Goal: Task Accomplishment & Management: Complete application form

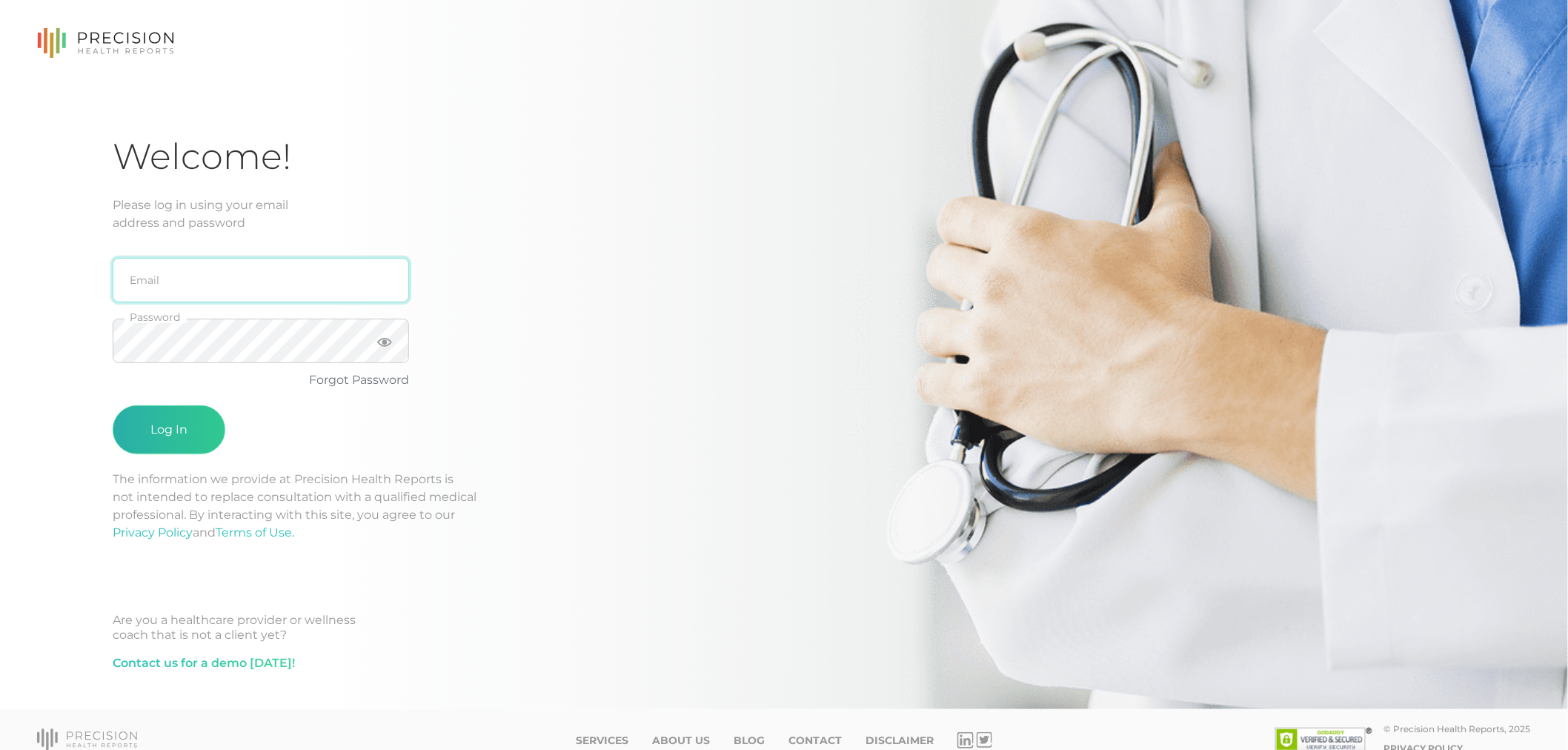
type input "[EMAIL_ADDRESS][DOMAIN_NAME]"
click at [163, 423] on button "Log In" at bounding box center [169, 430] width 113 height 49
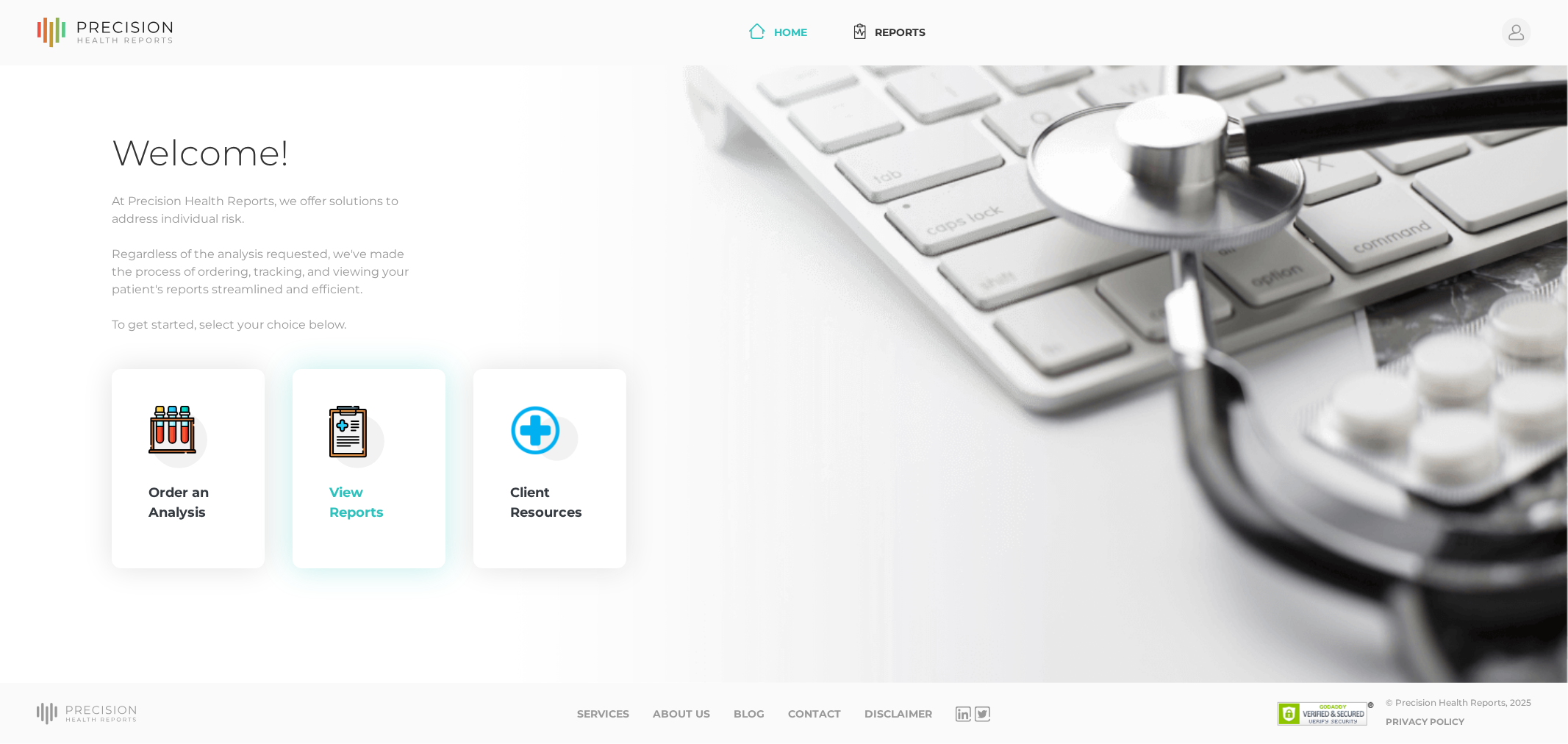
click at [363, 439] on icon at bounding box center [347, 431] width 38 height 51
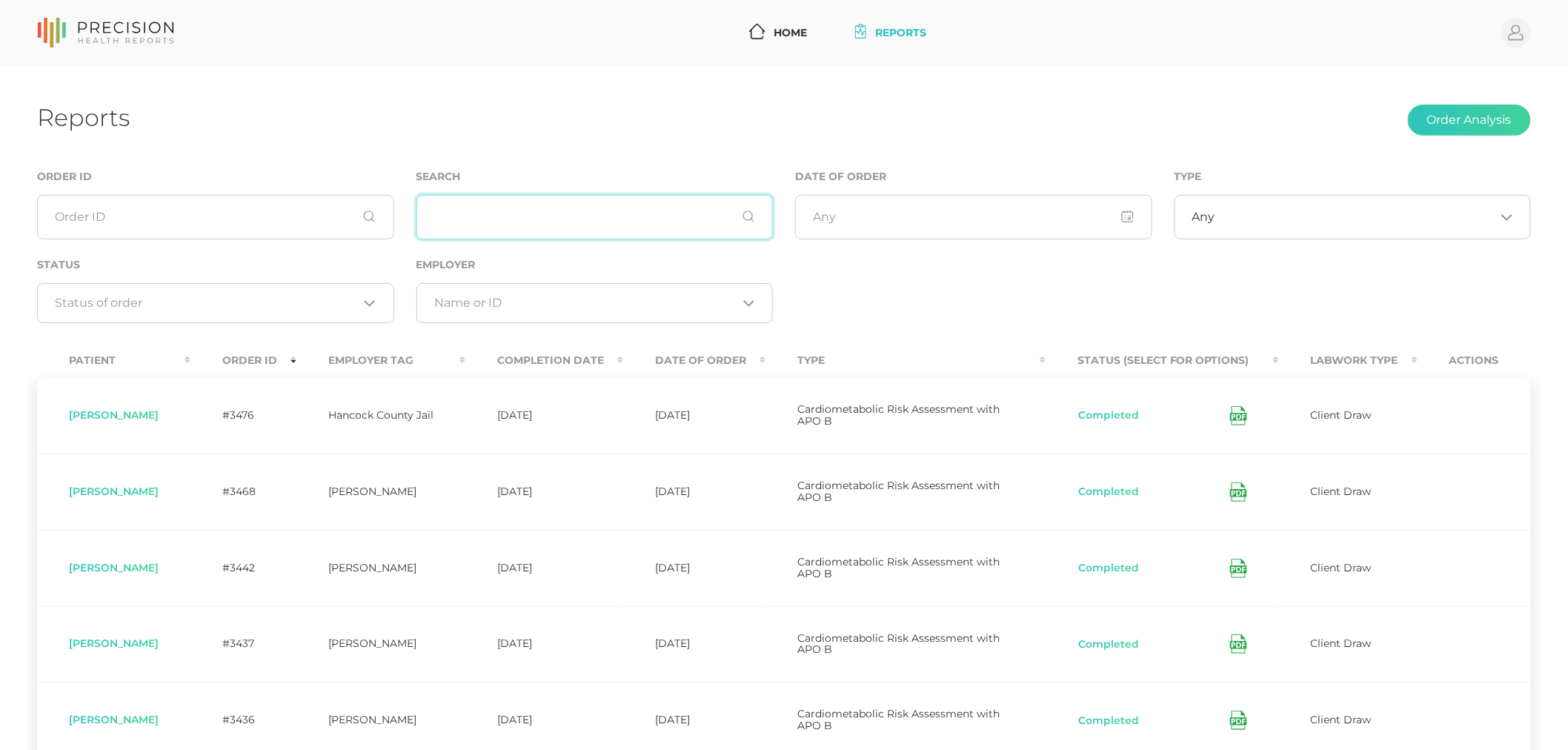
click at [478, 215] on input "text" at bounding box center [594, 217] width 357 height 44
type input "ratliff"
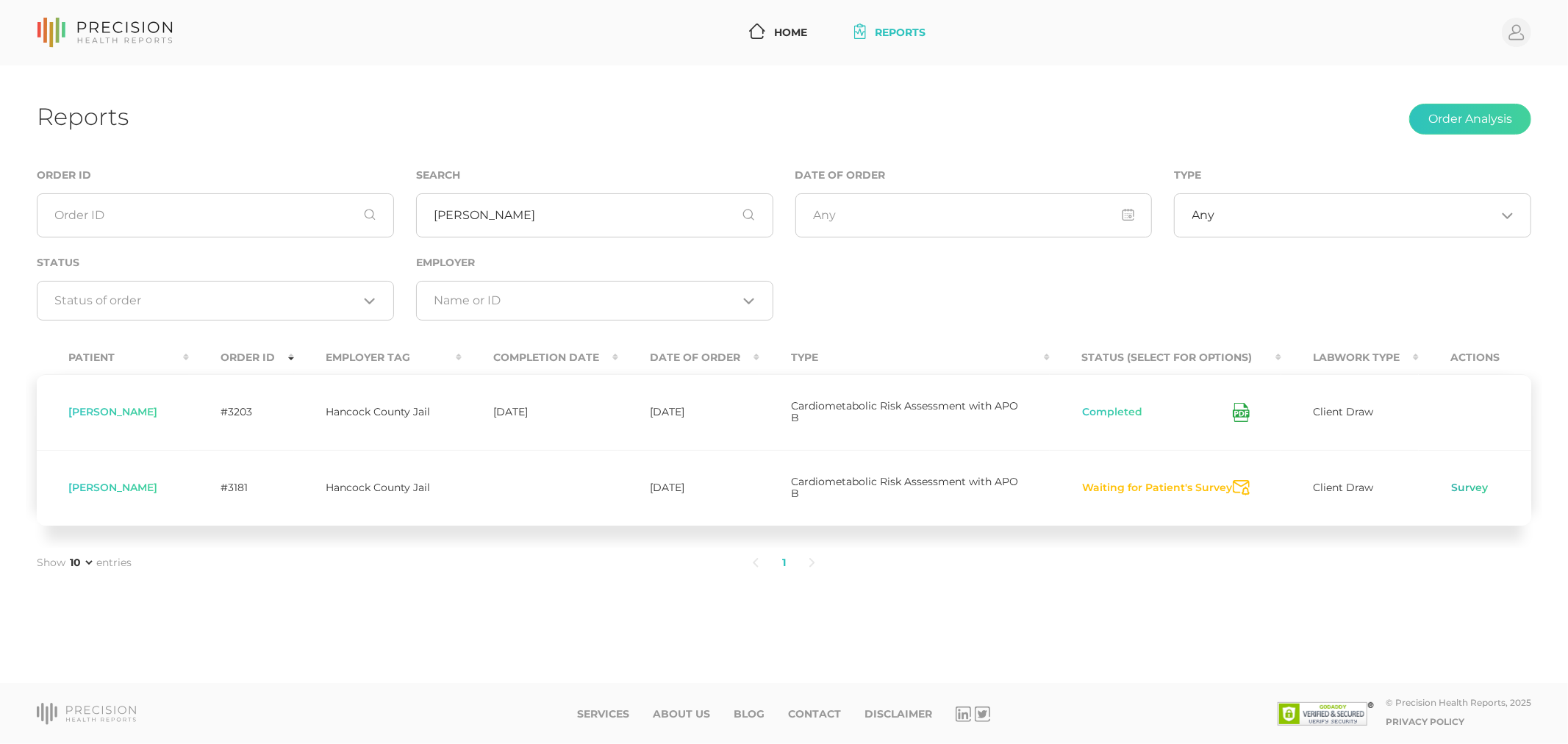
click at [1469, 481] on link "Survey" at bounding box center [1469, 487] width 38 height 14
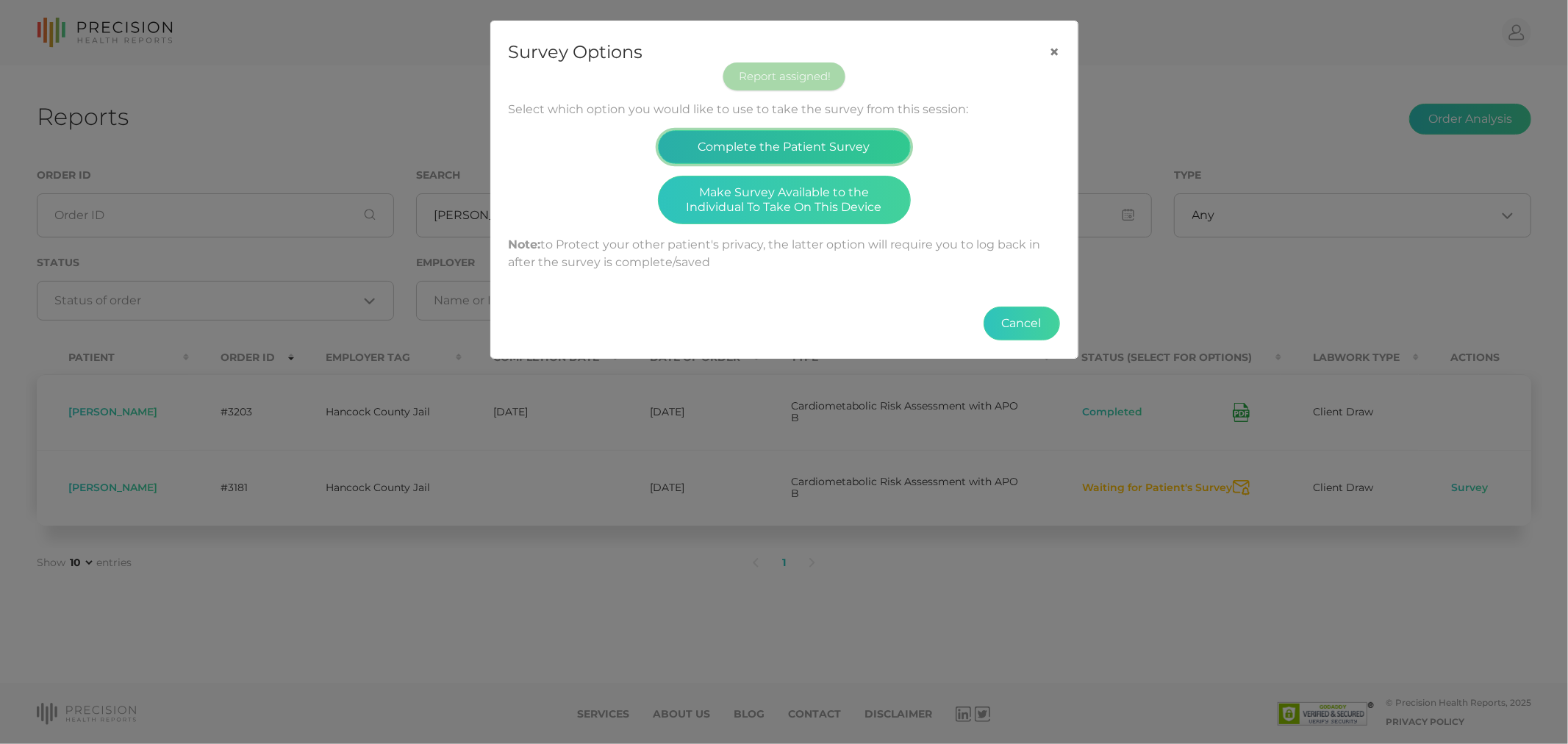
click at [779, 147] on button "Complete the Patient Survey" at bounding box center [784, 147] width 253 height 34
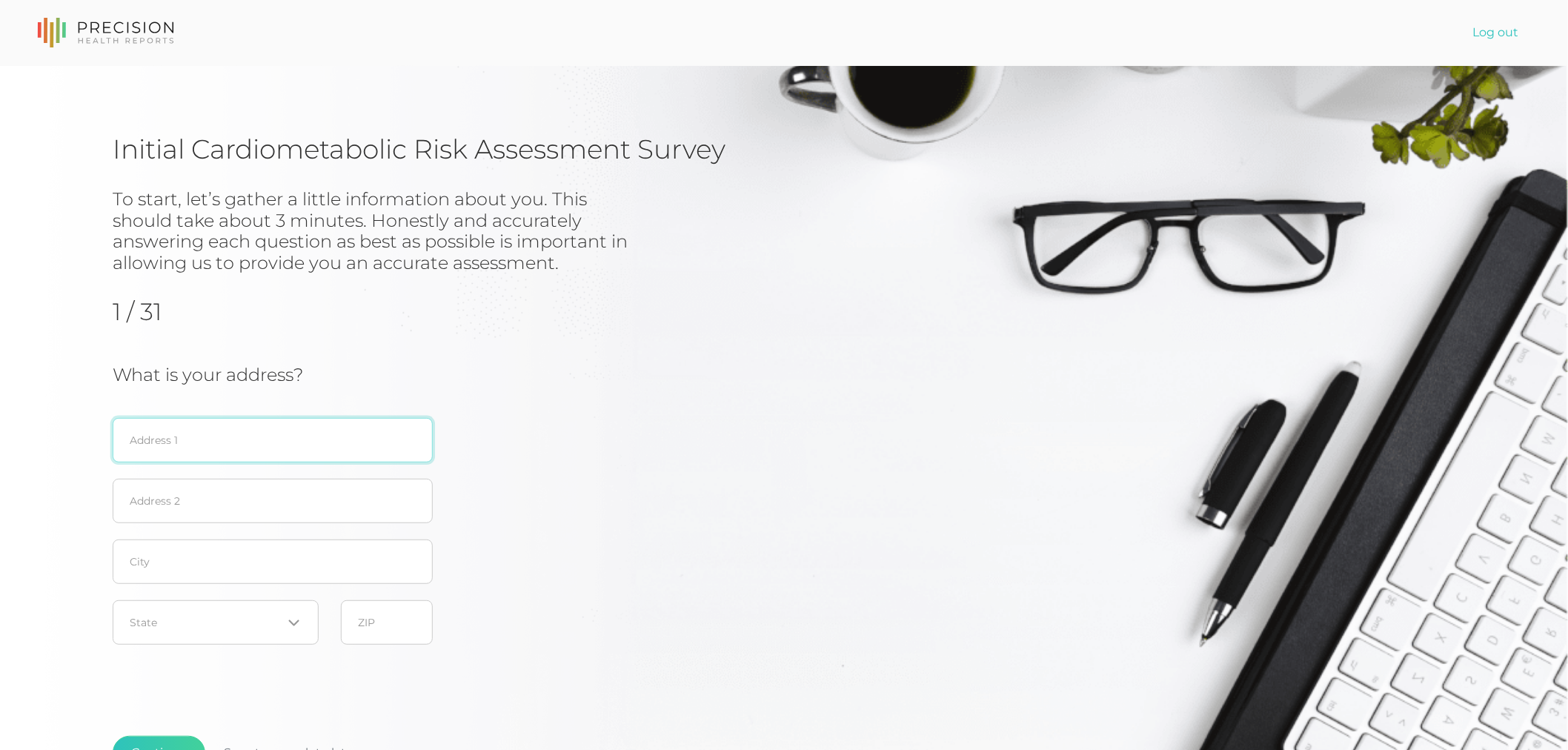
click at [164, 439] on input "text" at bounding box center [272, 440] width 320 height 44
type input "8 huff st"
drag, startPoint x: 623, startPoint y: 512, endPoint x: 610, endPoint y: 515, distance: 13.3
click at [617, 514] on div "What is your address? 8 huff st Address 1 Address 2 City Loading... State ZIP" at bounding box center [516, 509] width 806 height 288
click at [373, 618] on input "text" at bounding box center [387, 623] width 92 height 44
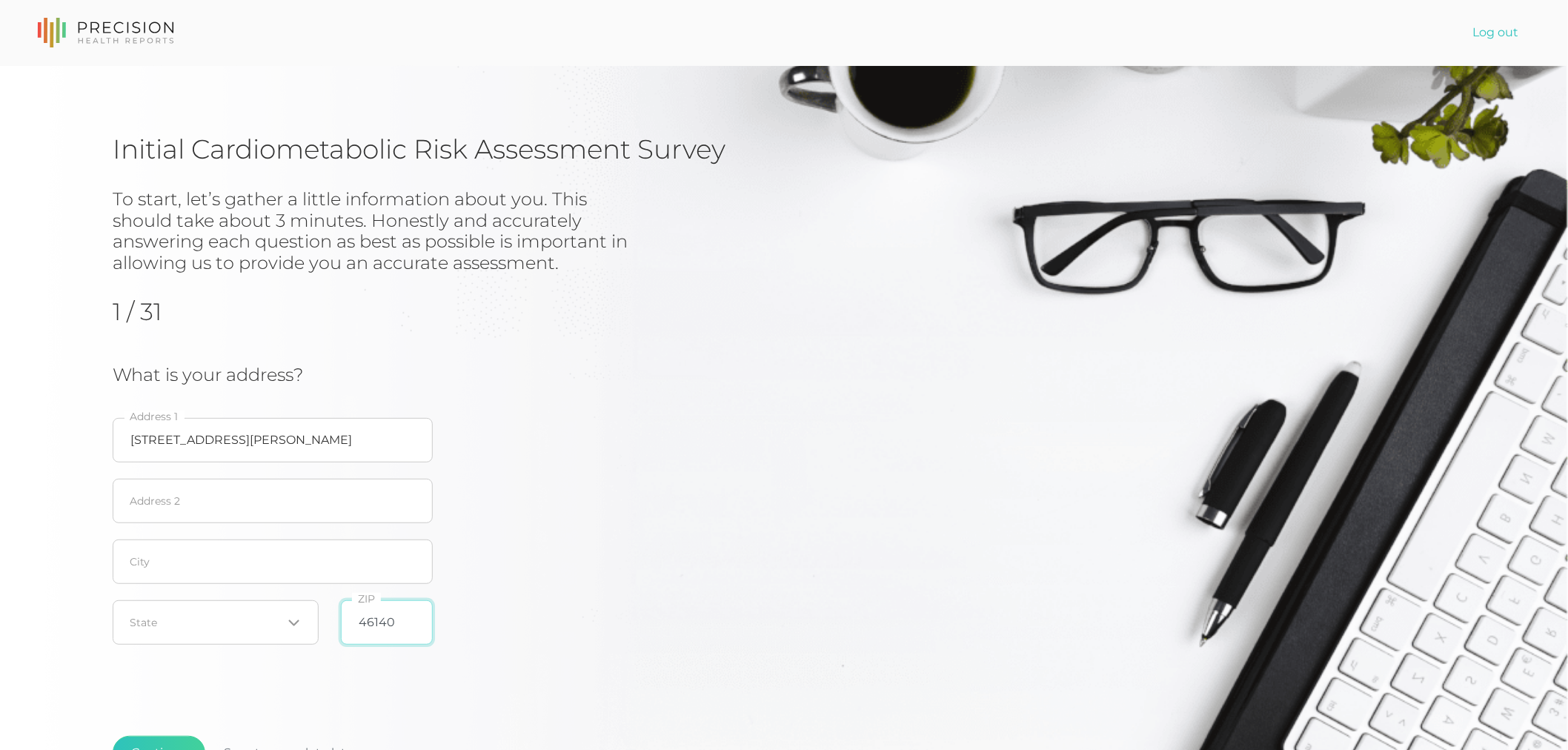
type input "46140"
click at [220, 577] on input "text" at bounding box center [272, 562] width 320 height 44
type input "Greenfield"
click at [191, 627] on input "Search for option" at bounding box center [207, 622] width 152 height 14
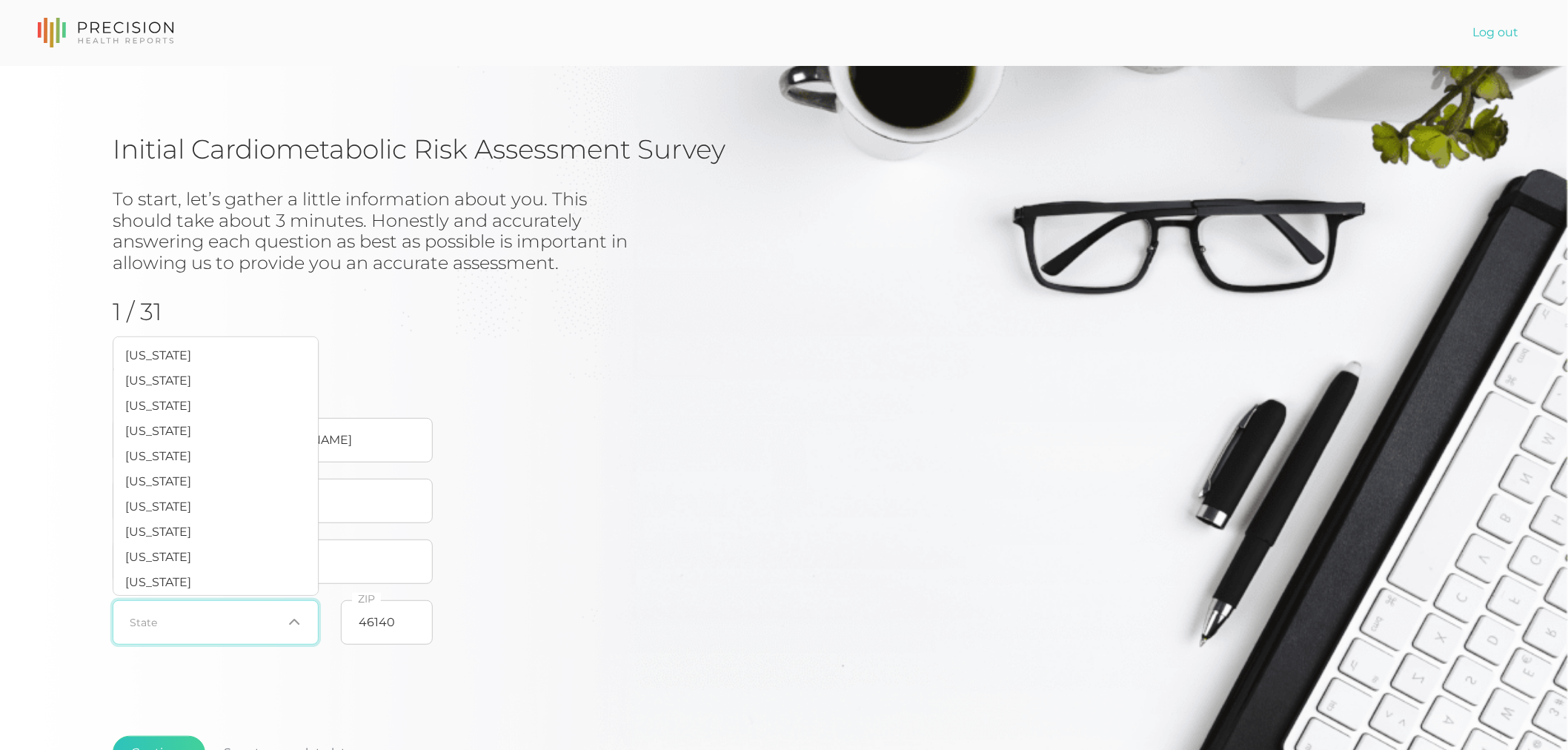
scroll to position [247, 0]
click at [153, 544] on span "Indiana" at bounding box center [159, 537] width 66 height 14
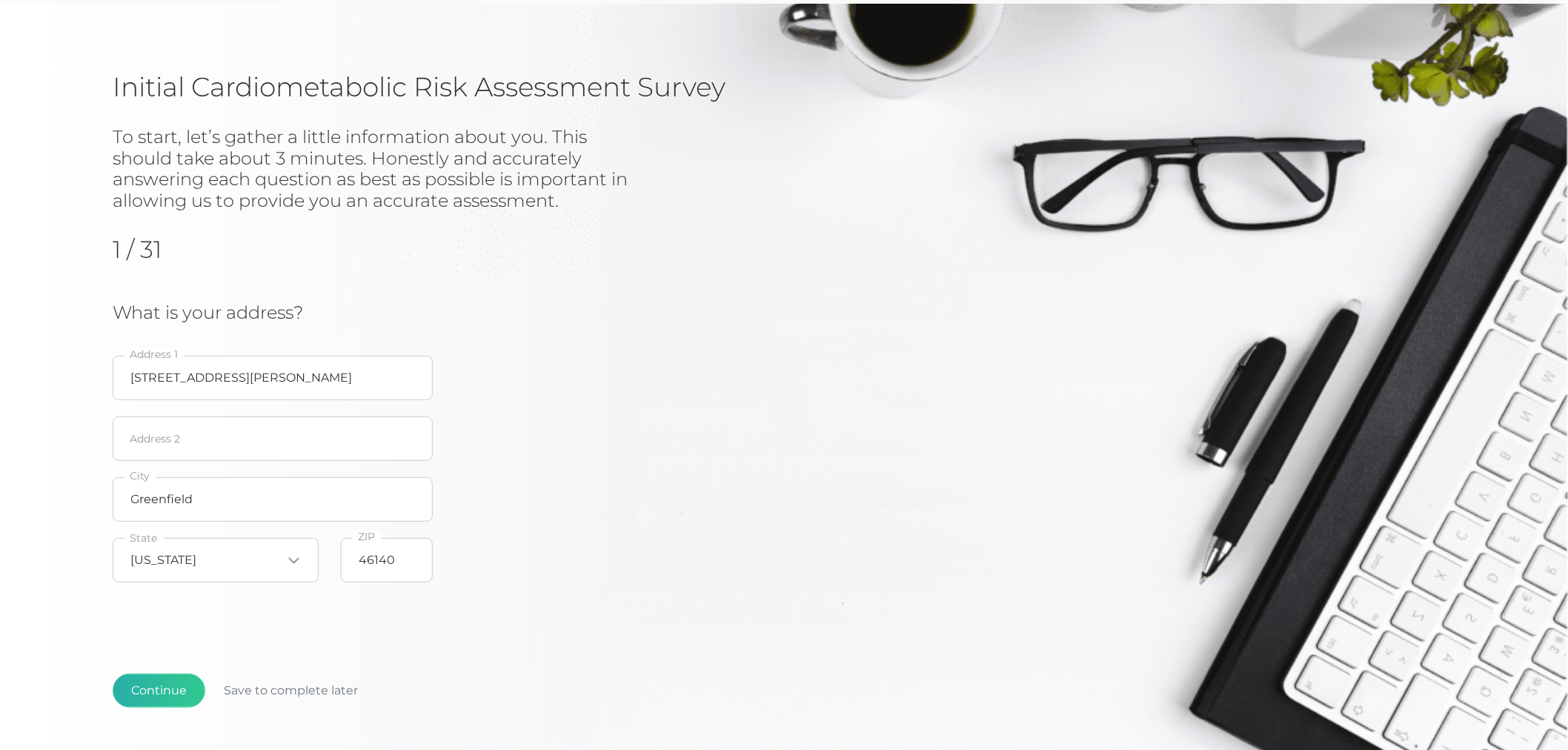
scroll to position [135, 0]
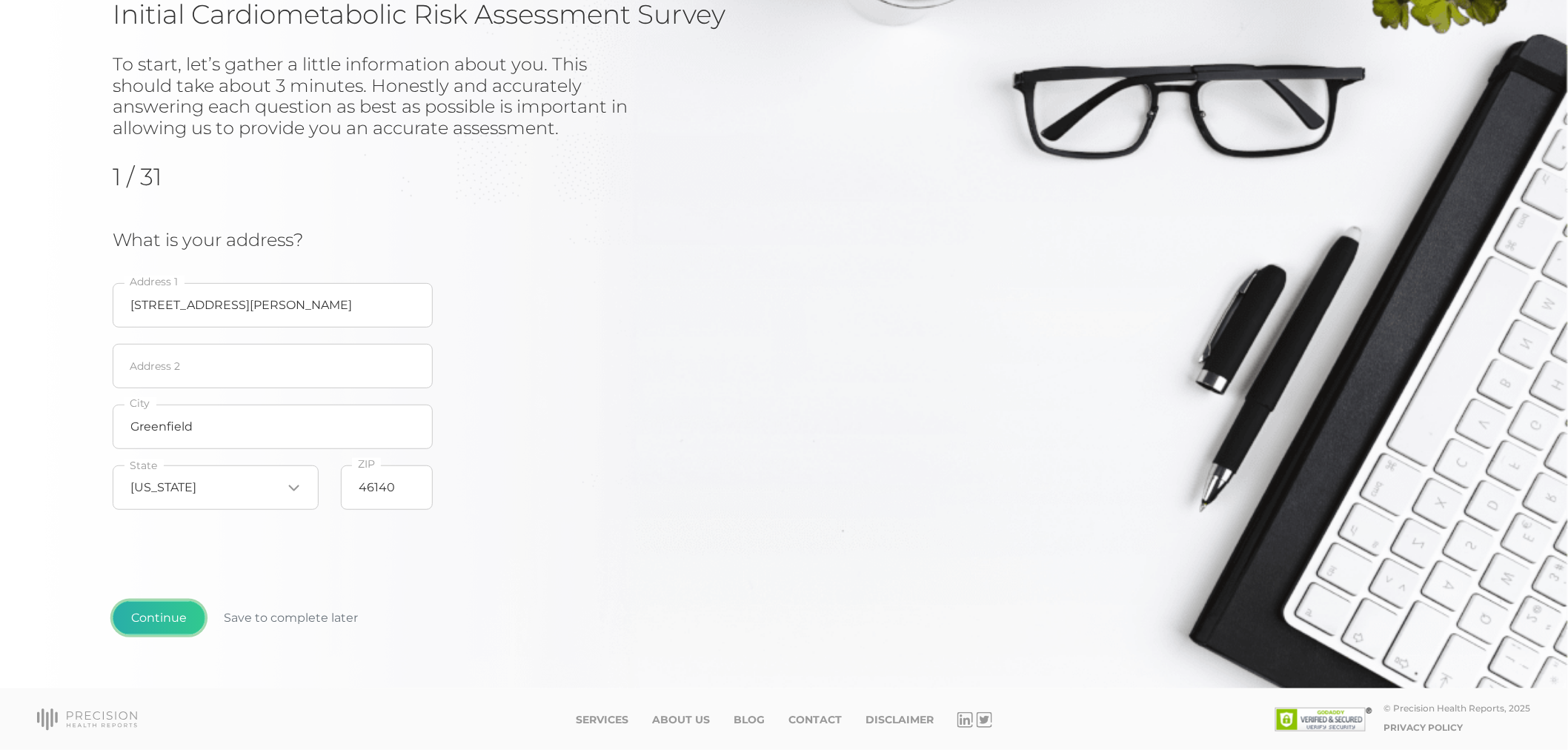
click at [180, 618] on button "Continue" at bounding box center [159, 618] width 92 height 34
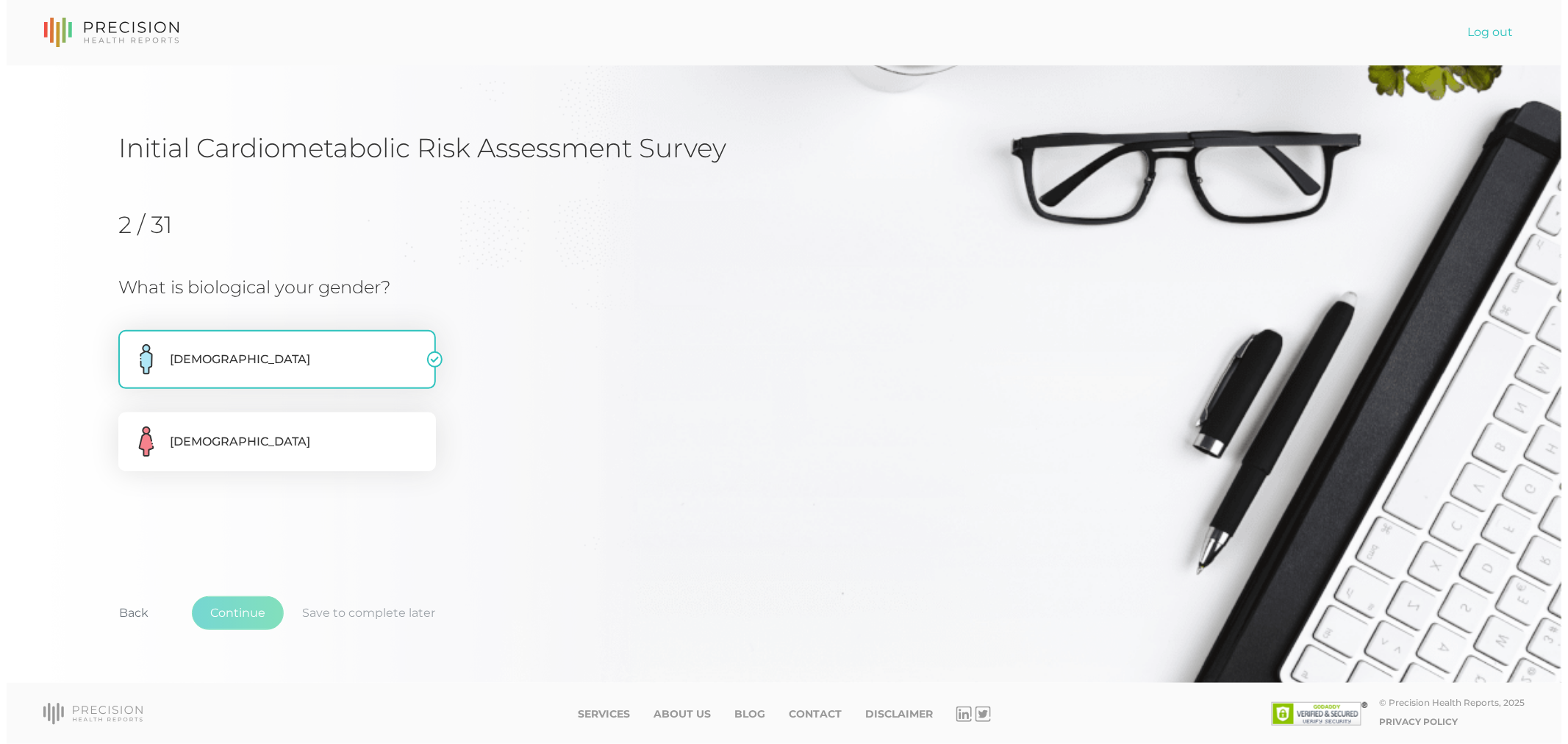
scroll to position [0, 0]
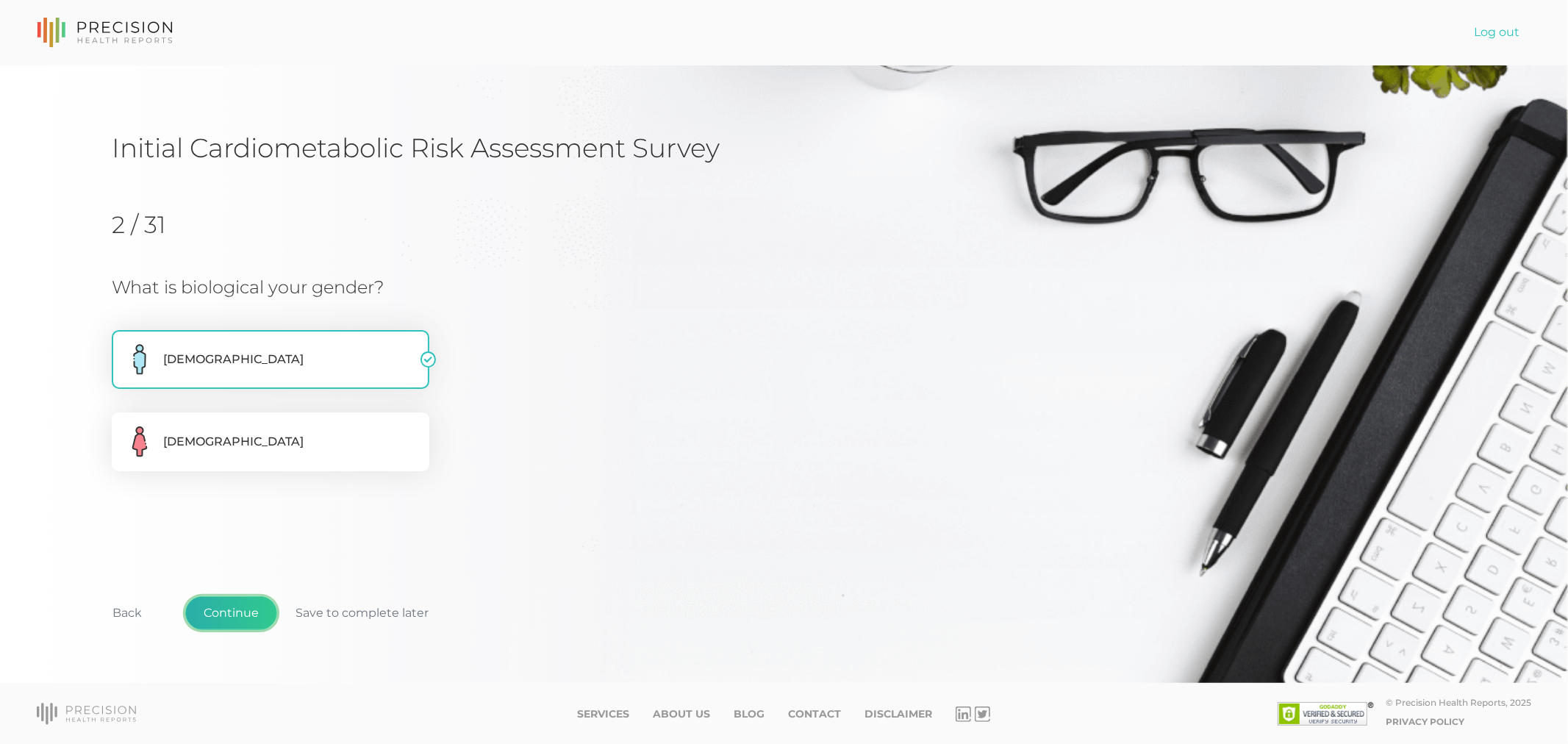
click at [246, 614] on button "Continue" at bounding box center [230, 614] width 92 height 34
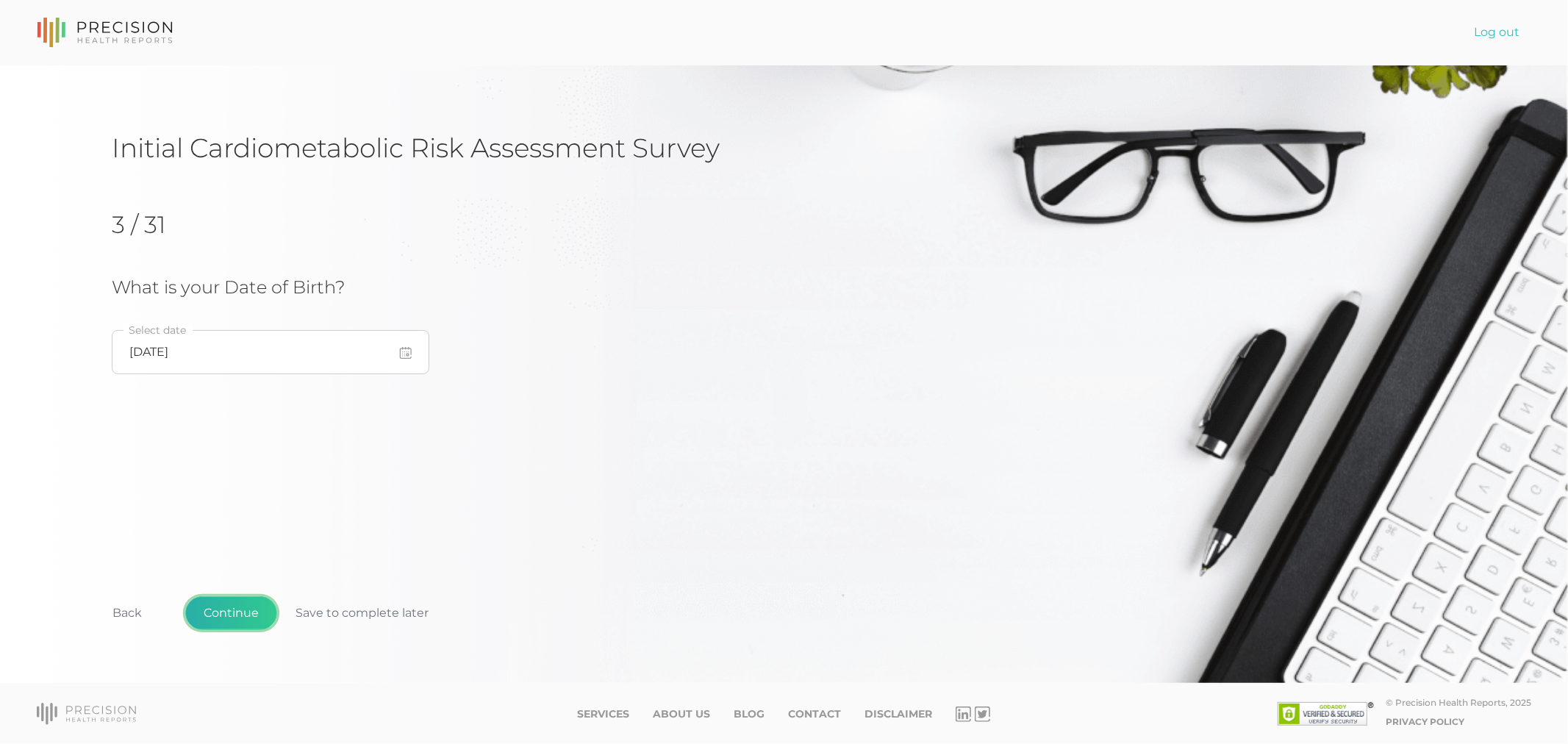
click at [245, 614] on button "Continue" at bounding box center [230, 614] width 92 height 34
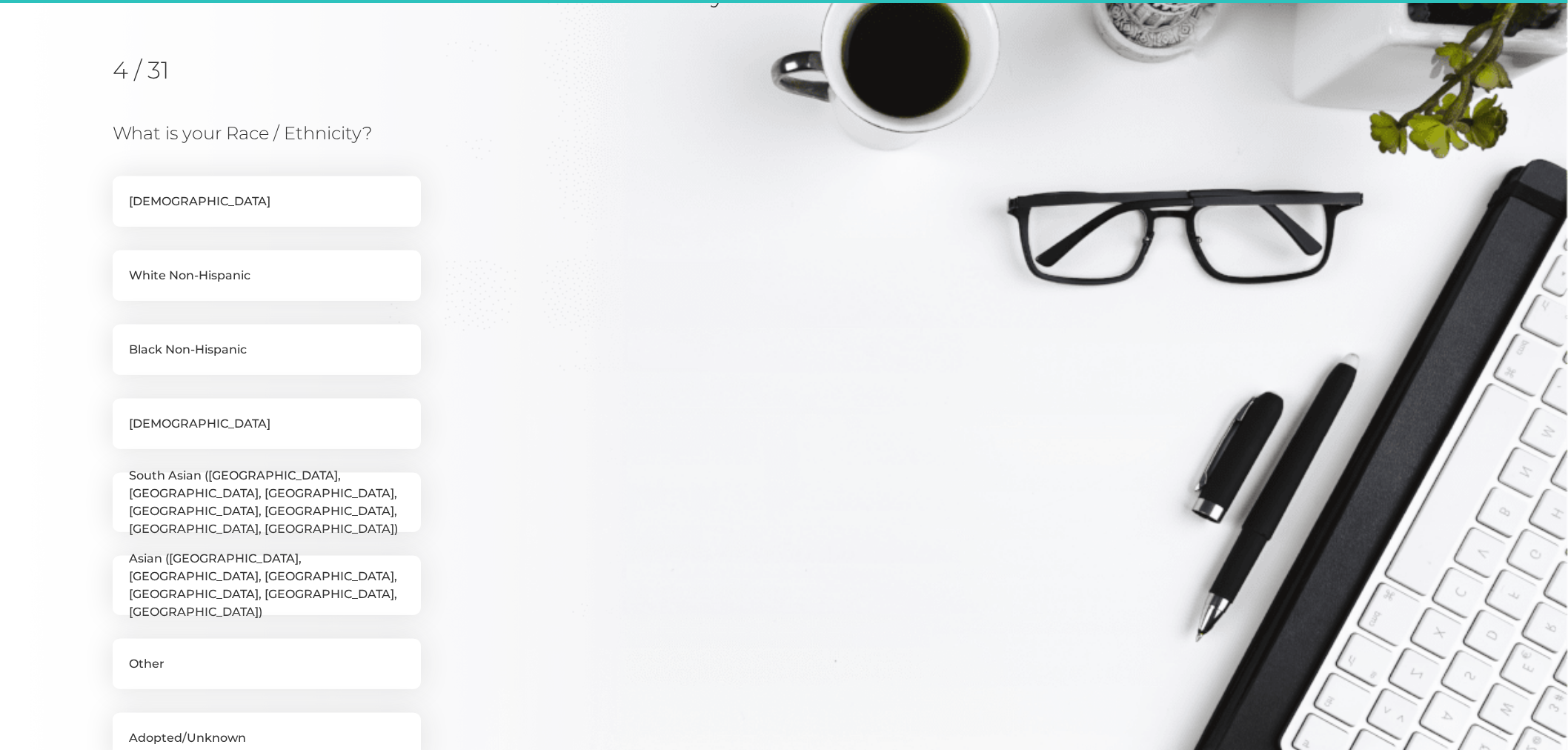
scroll to position [188, 0]
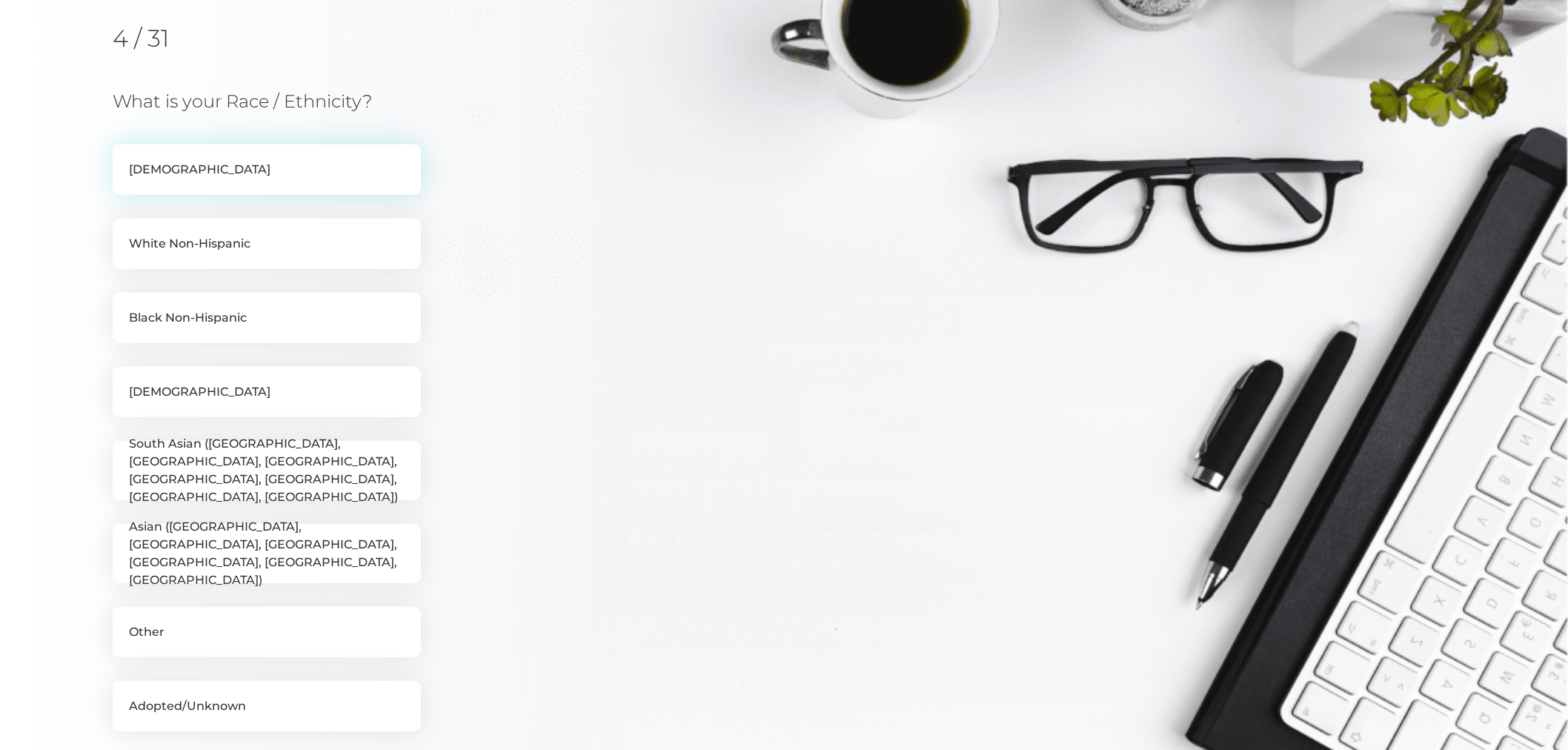
click at [195, 167] on label "Hispanic" at bounding box center [266, 169] width 308 height 50
click at [125, 160] on input "Hispanic" at bounding box center [119, 151] width 12 height 14
checkbox input "true"
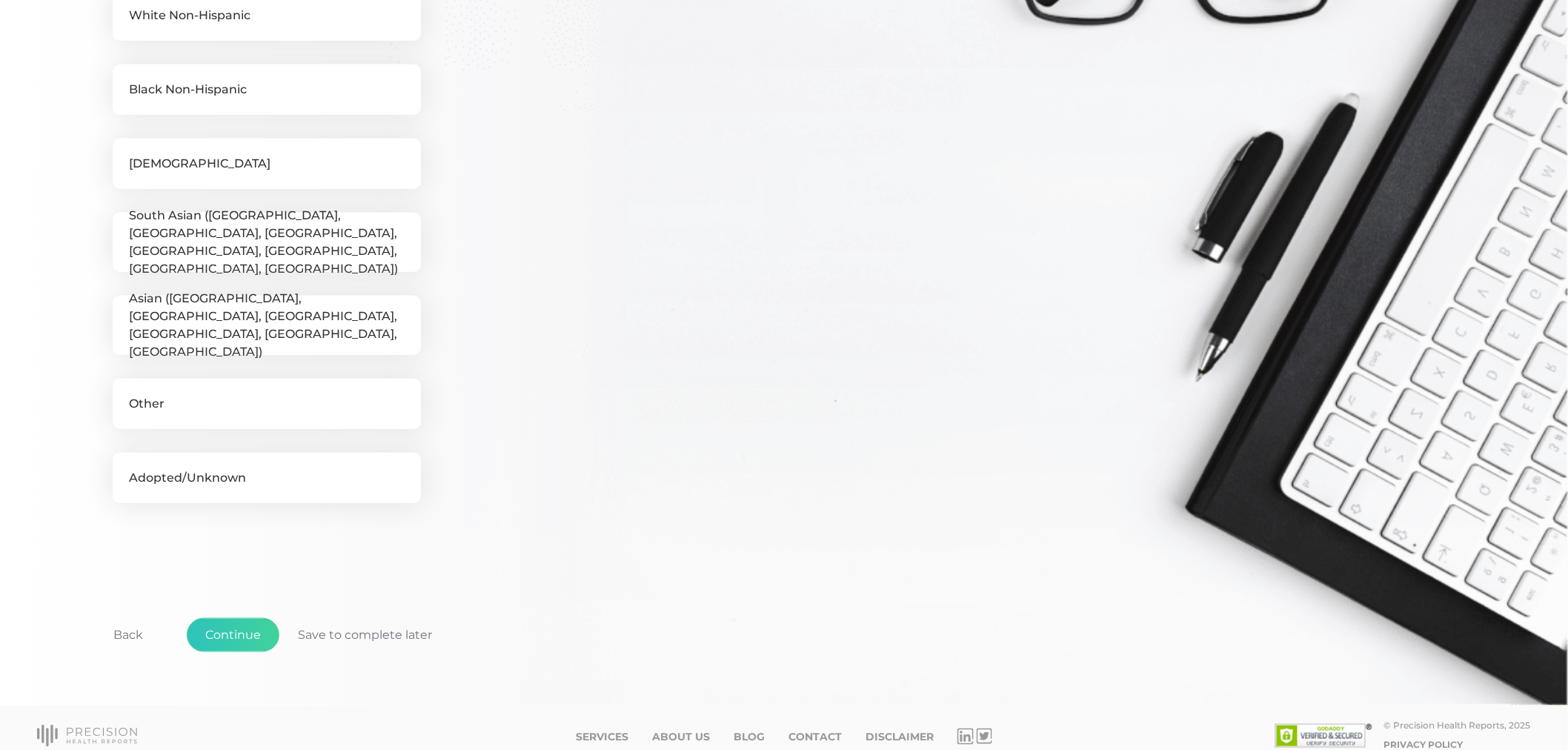
scroll to position [426, 0]
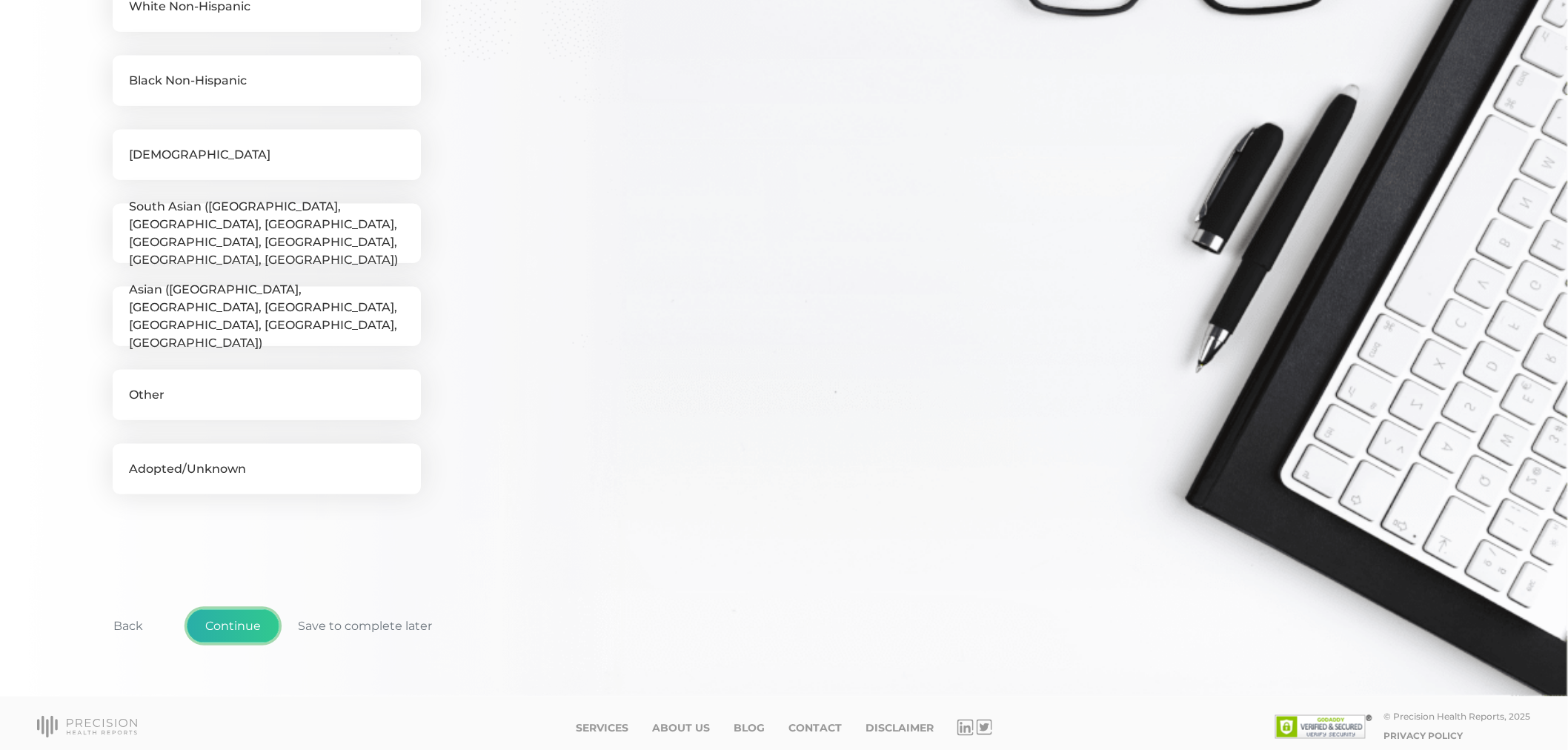
click at [241, 617] on button "Continue" at bounding box center [232, 626] width 92 height 34
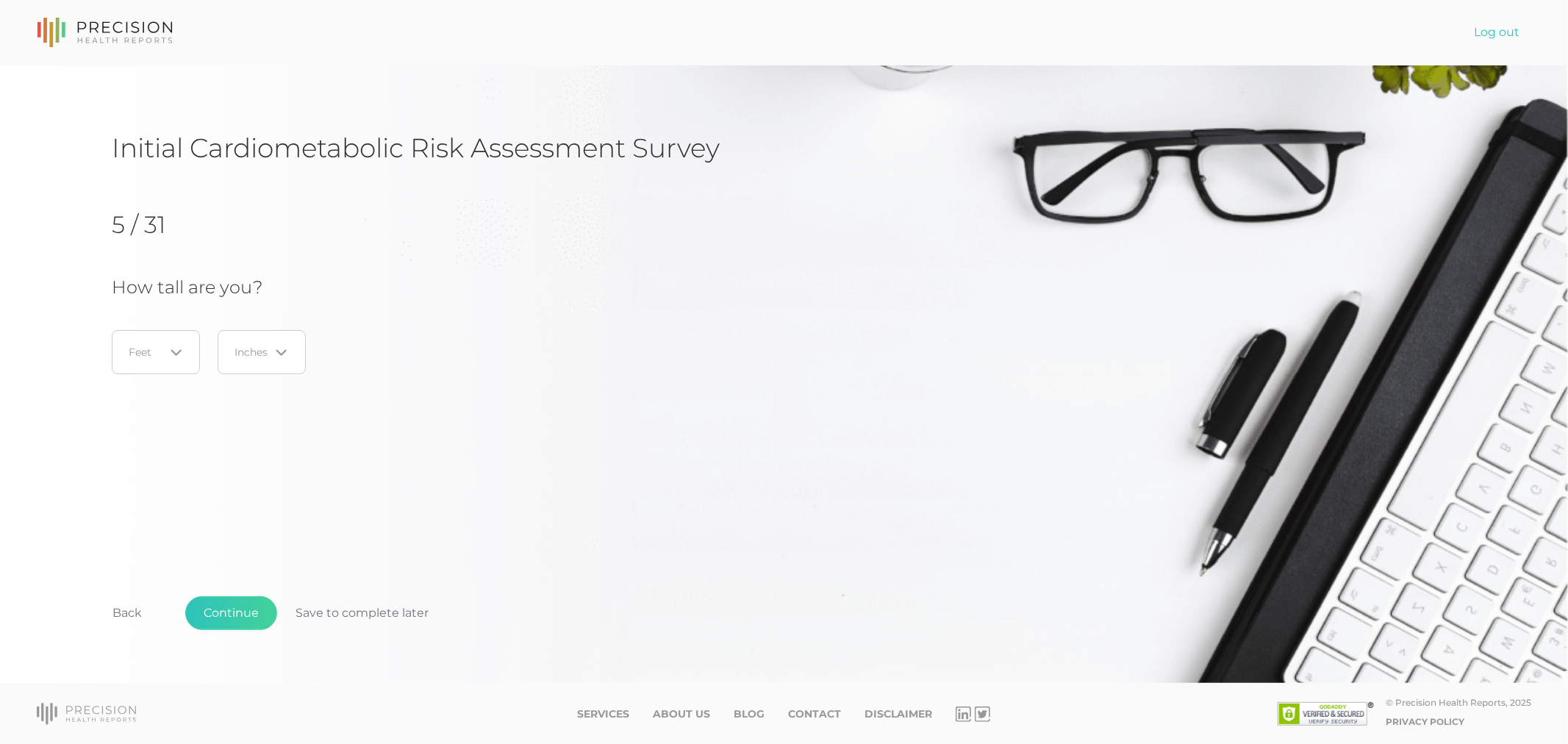
drag, startPoint x: 173, startPoint y: 353, endPoint x: 166, endPoint y: 351, distance: 7.3
click at [173, 351] on icon "Search for option" at bounding box center [176, 353] width 8 height 4
click at [129, 454] on li "5" at bounding box center [156, 449] width 116 height 25
drag, startPoint x: 253, startPoint y: 355, endPoint x: 253, endPoint y: 365, distance: 10.0
click at [253, 355] on input "Search for option" at bounding box center [252, 352] width 34 height 14
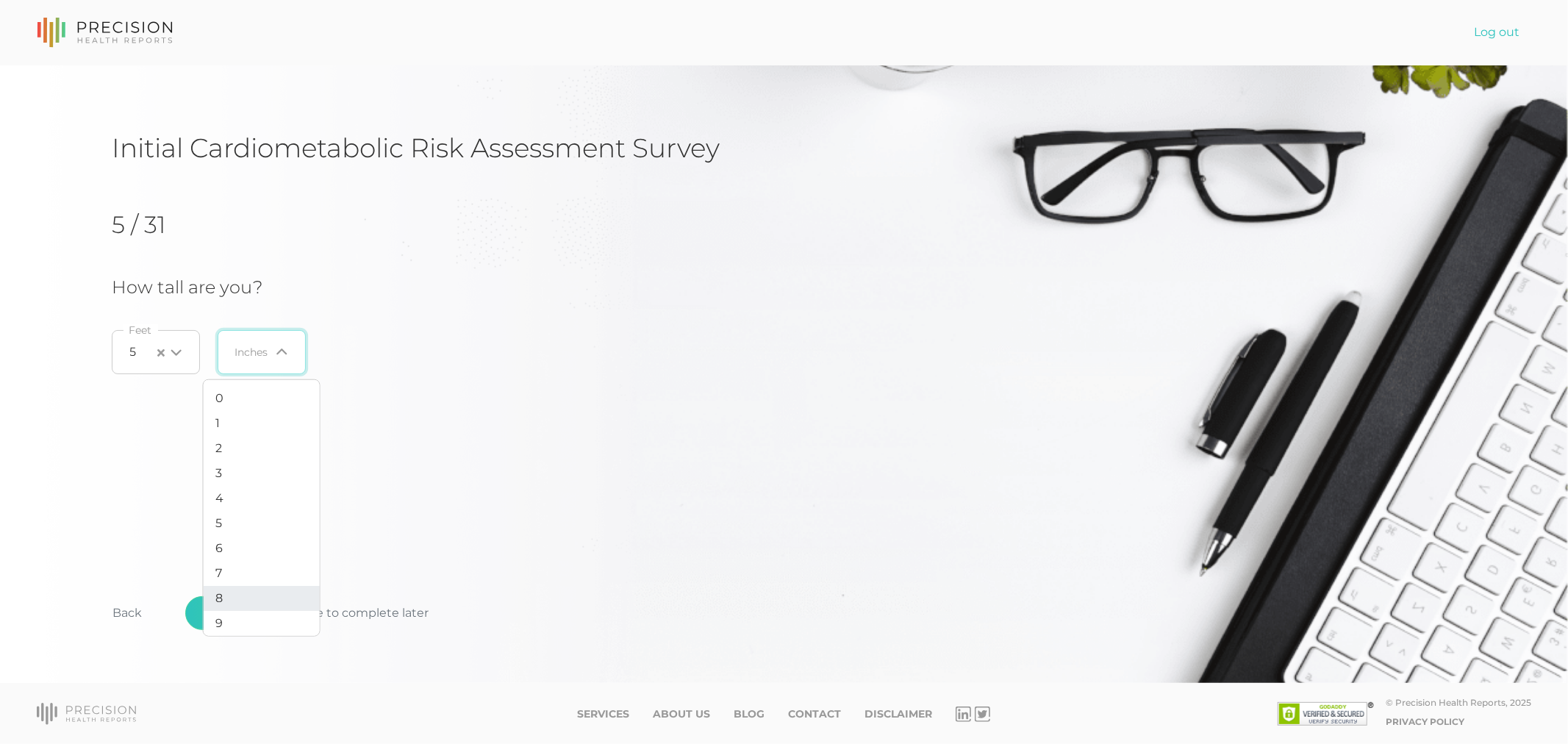
click at [230, 596] on li "8" at bounding box center [262, 598] width 116 height 25
click at [230, 610] on button "Continue" at bounding box center [230, 614] width 92 height 34
click at [170, 353] on input "0" at bounding box center [270, 352] width 317 height 44
click at [169, 349] on input "0" at bounding box center [270, 352] width 317 height 44
type input "242"
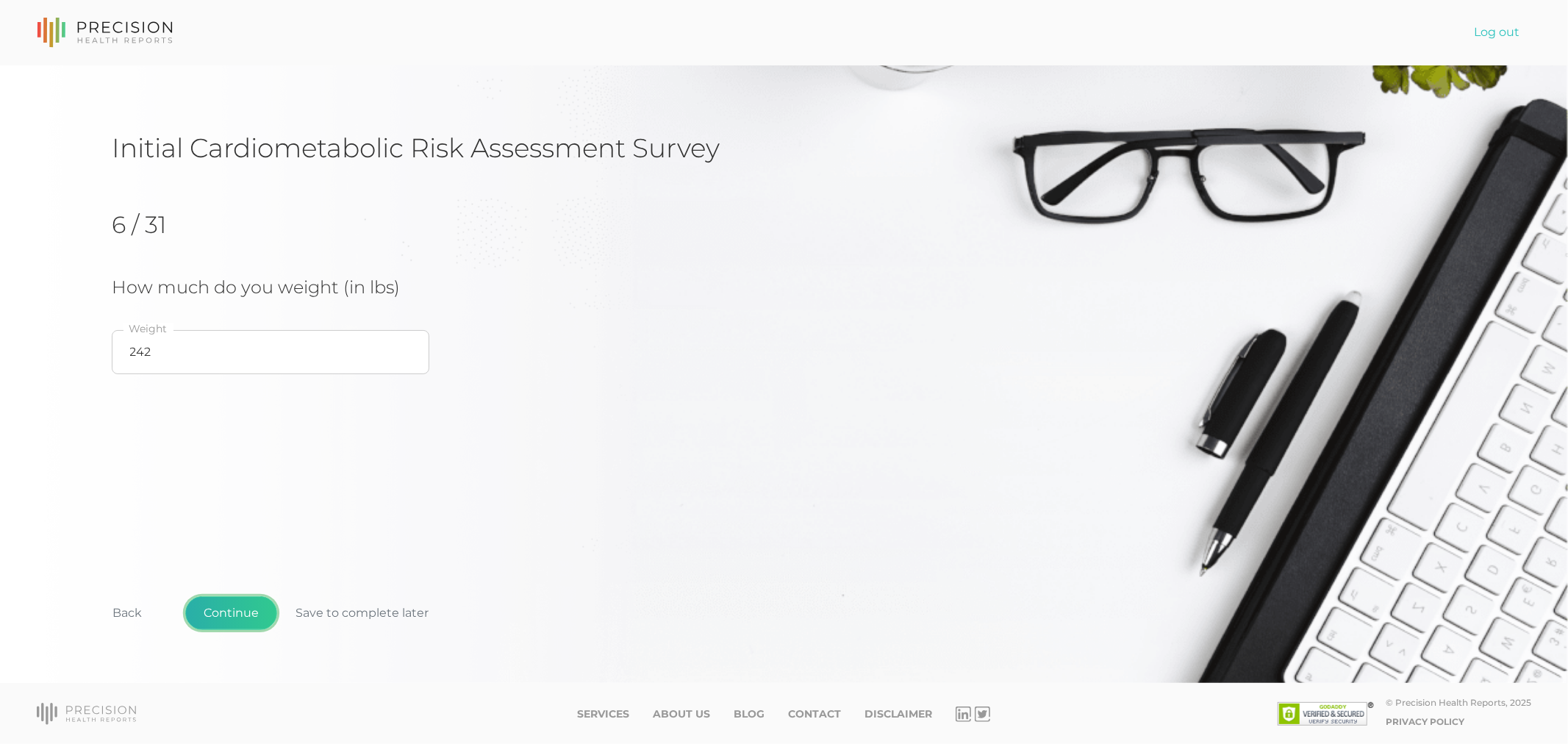
click at [251, 630] on button "Continue" at bounding box center [230, 614] width 92 height 34
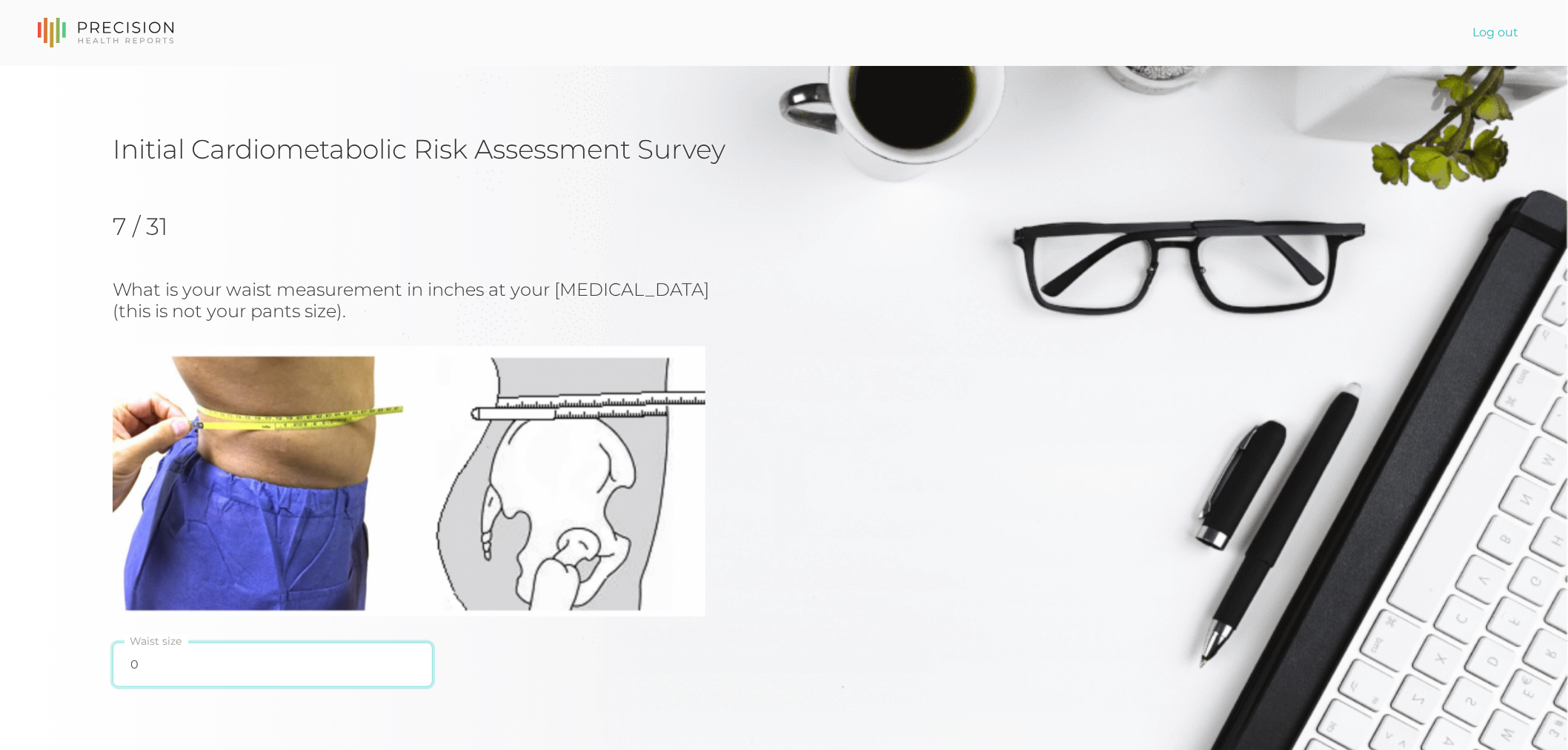
click at [213, 677] on input "0" at bounding box center [272, 665] width 320 height 44
click at [212, 675] on input "0" at bounding box center [272, 665] width 320 height 44
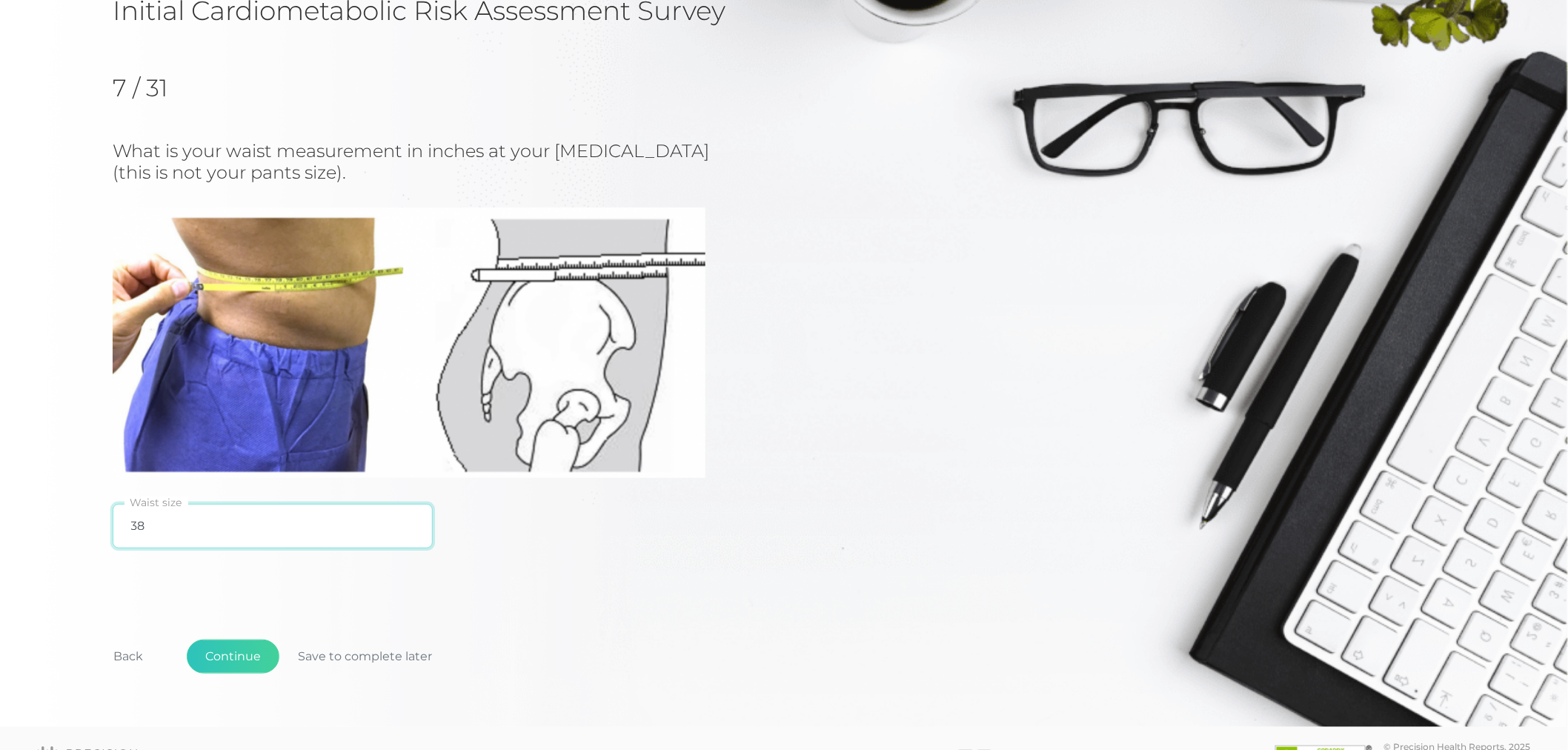
scroll to position [176, 0]
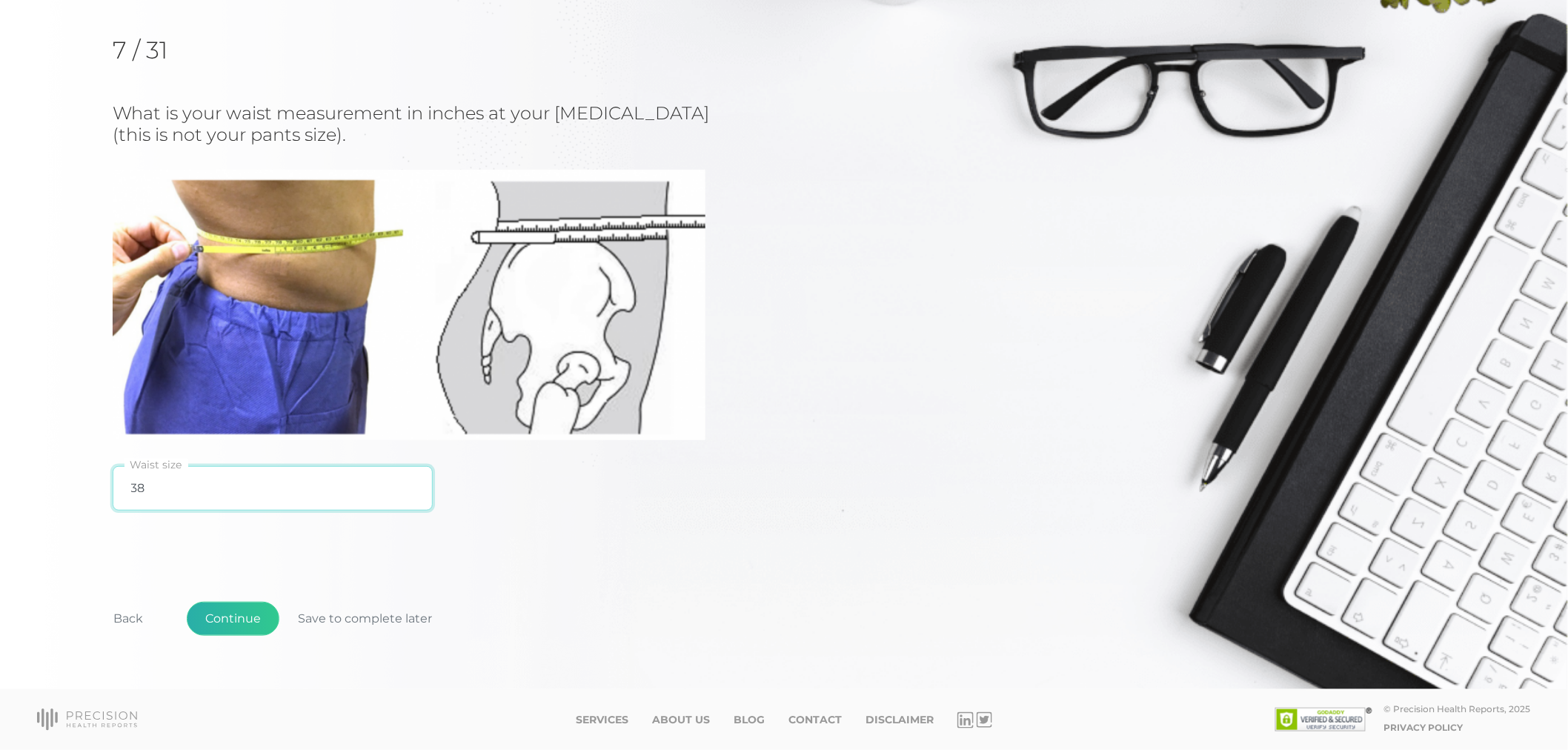
type input "38"
click at [232, 616] on button "Continue" at bounding box center [232, 618] width 92 height 34
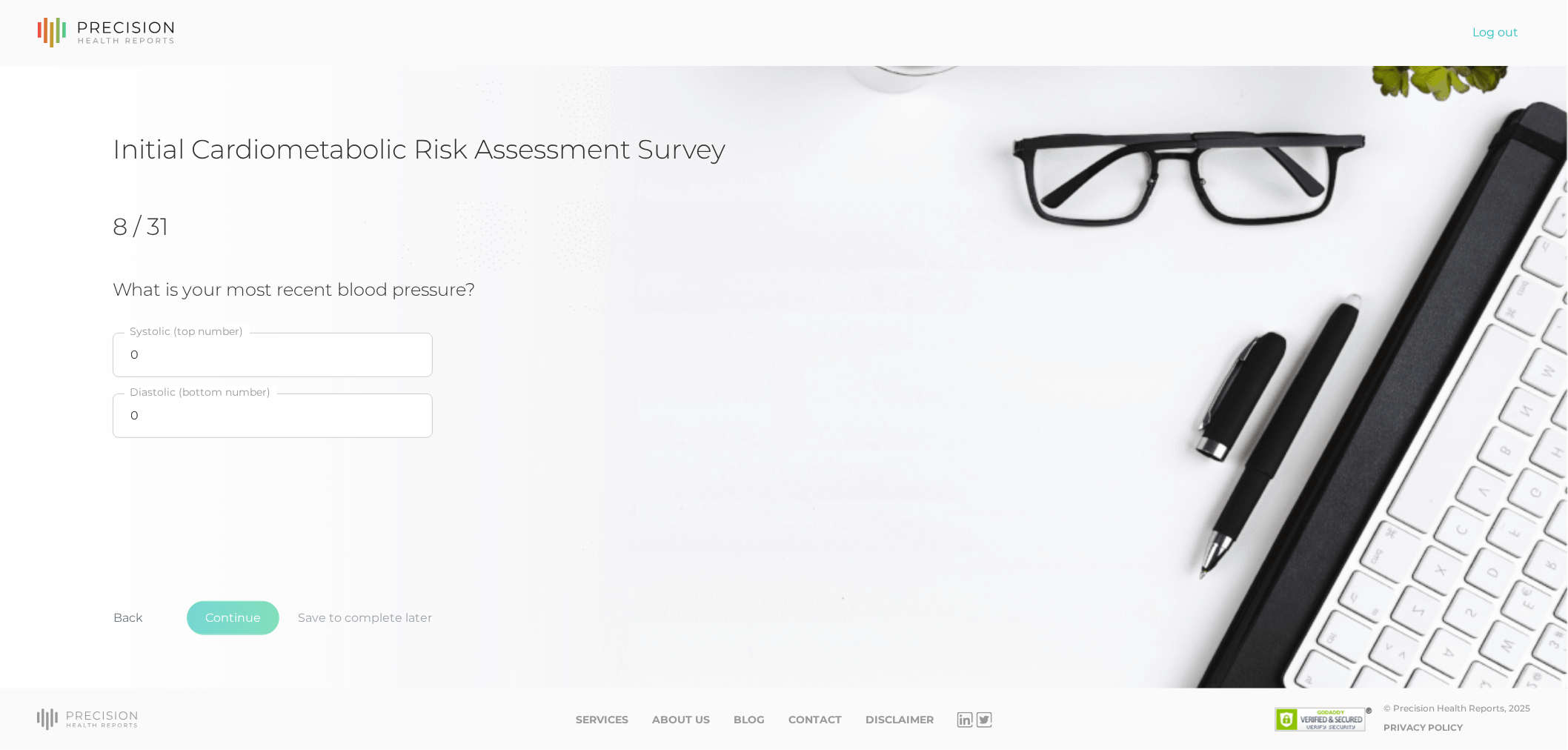
scroll to position [0, 0]
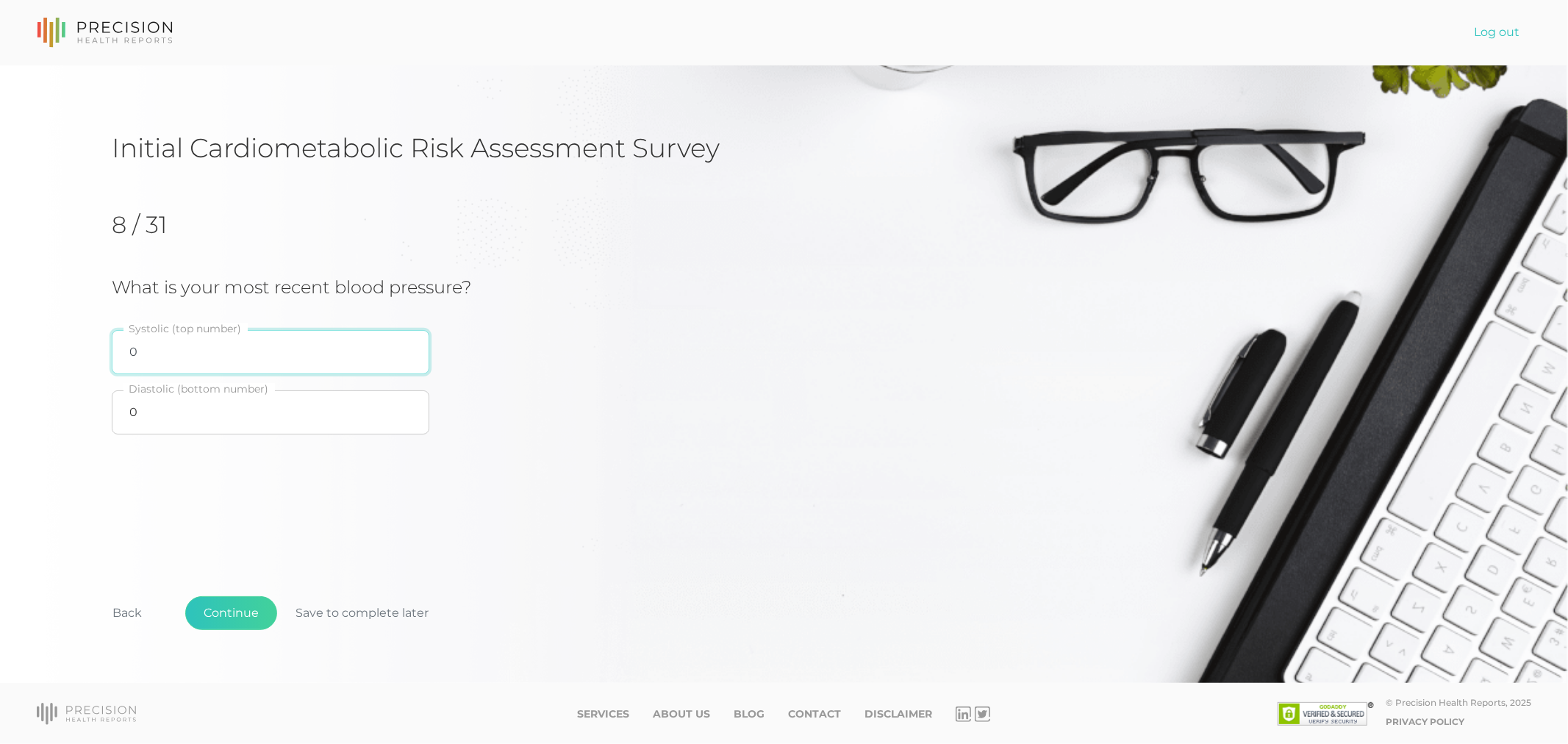
click at [151, 353] on input "0" at bounding box center [270, 352] width 317 height 44
click at [148, 351] on input "0" at bounding box center [270, 352] width 317 height 44
type input "0118"
type input "79"
click at [223, 608] on button "Continue" at bounding box center [230, 614] width 92 height 34
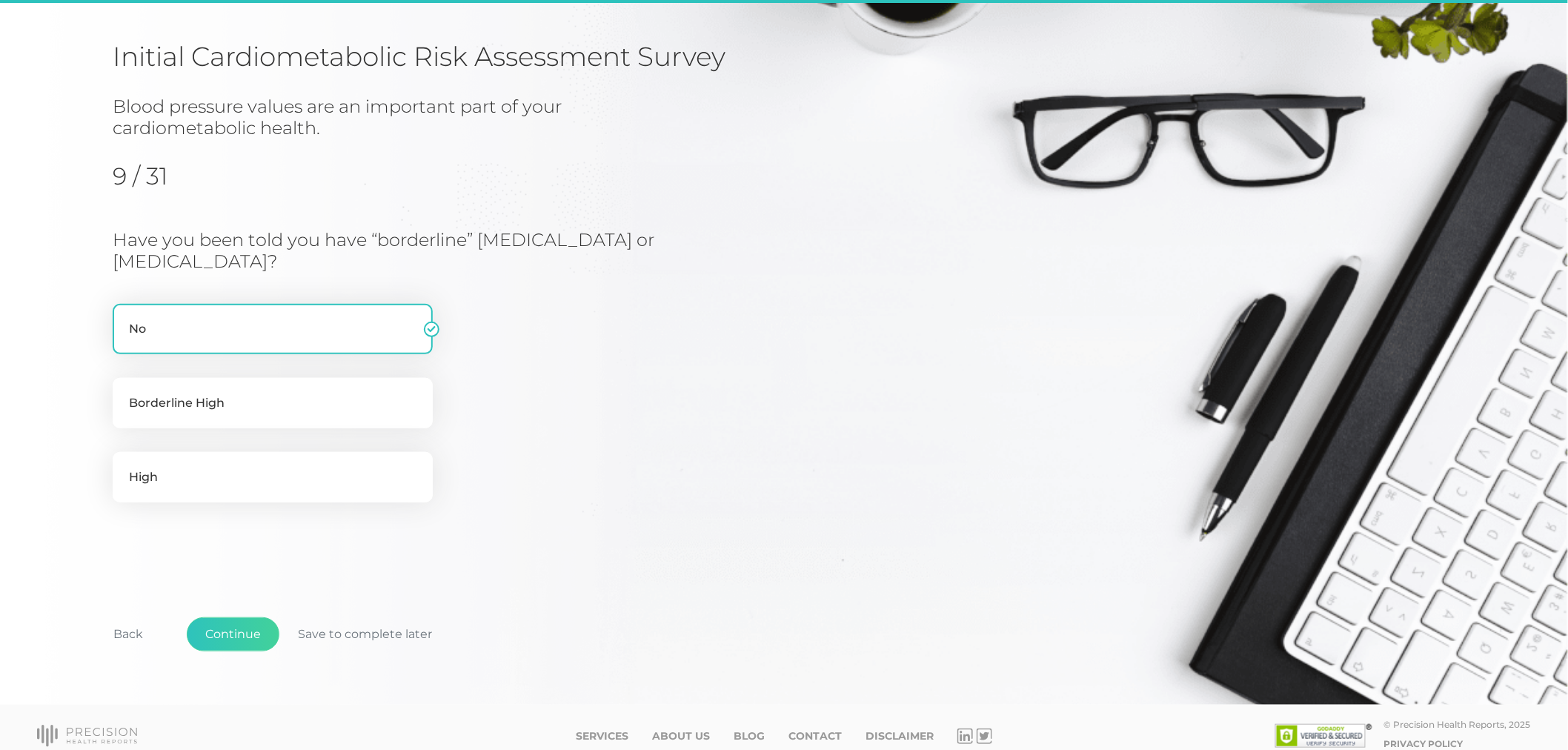
scroll to position [104, 0]
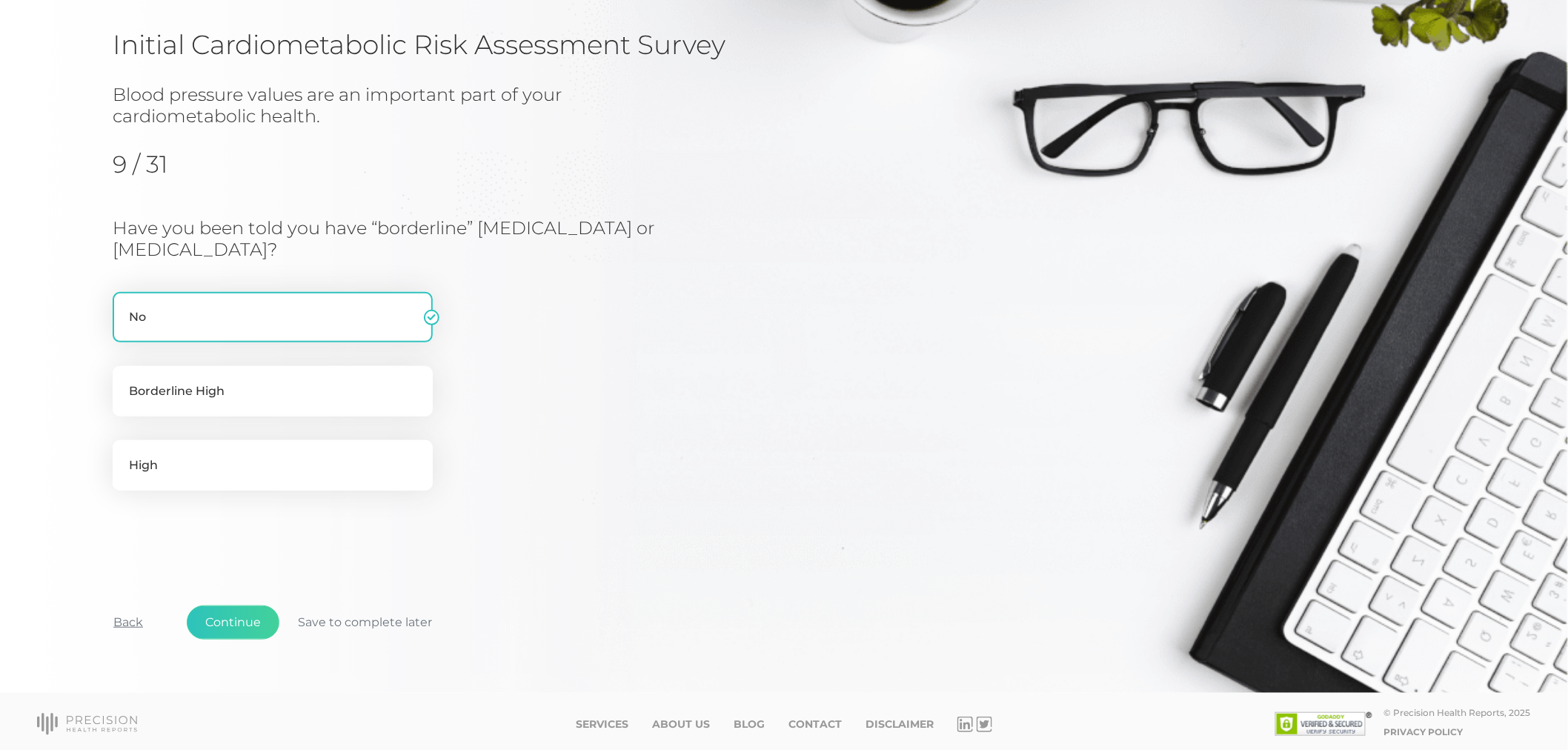
click at [123, 620] on button "Back" at bounding box center [128, 623] width 67 height 34
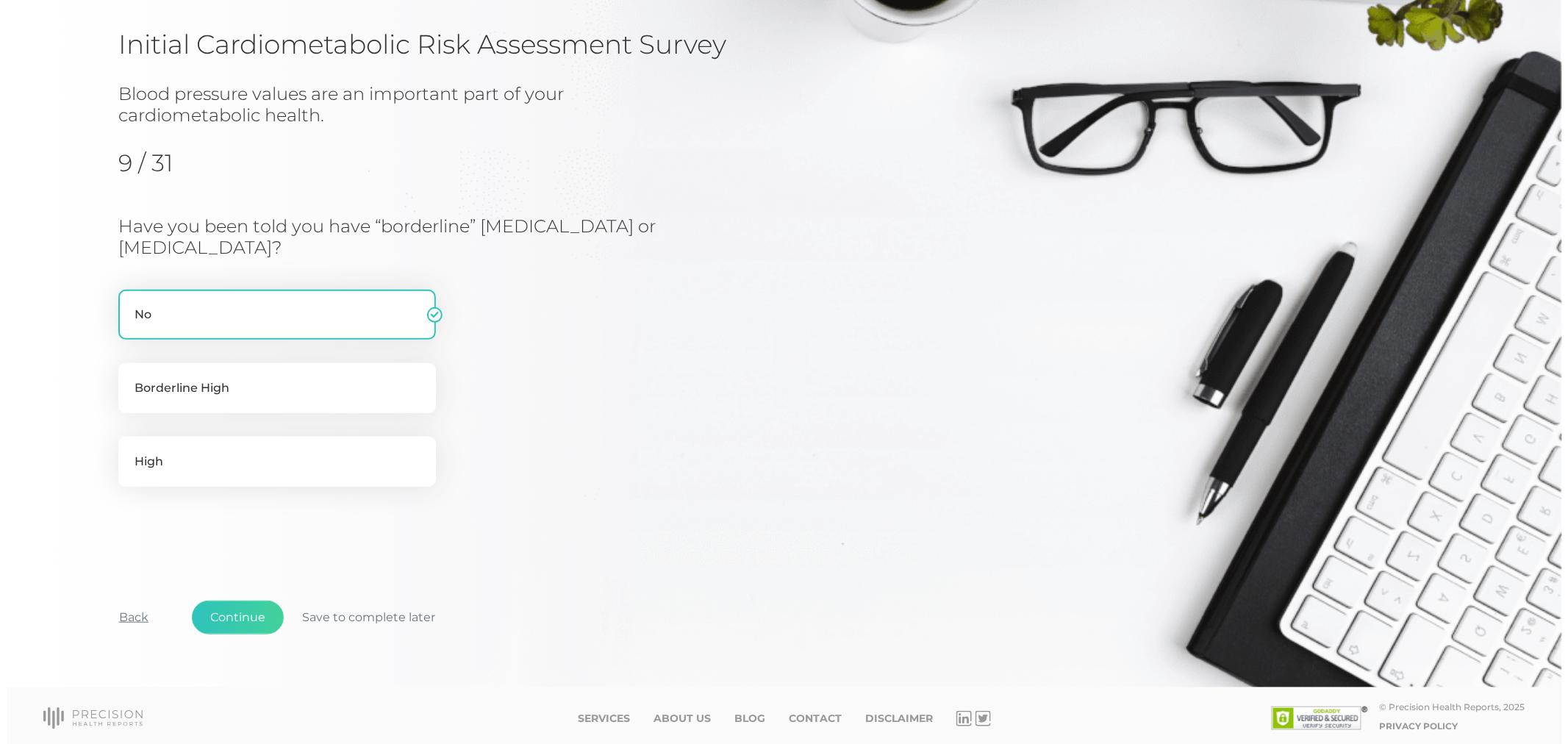
scroll to position [0, 0]
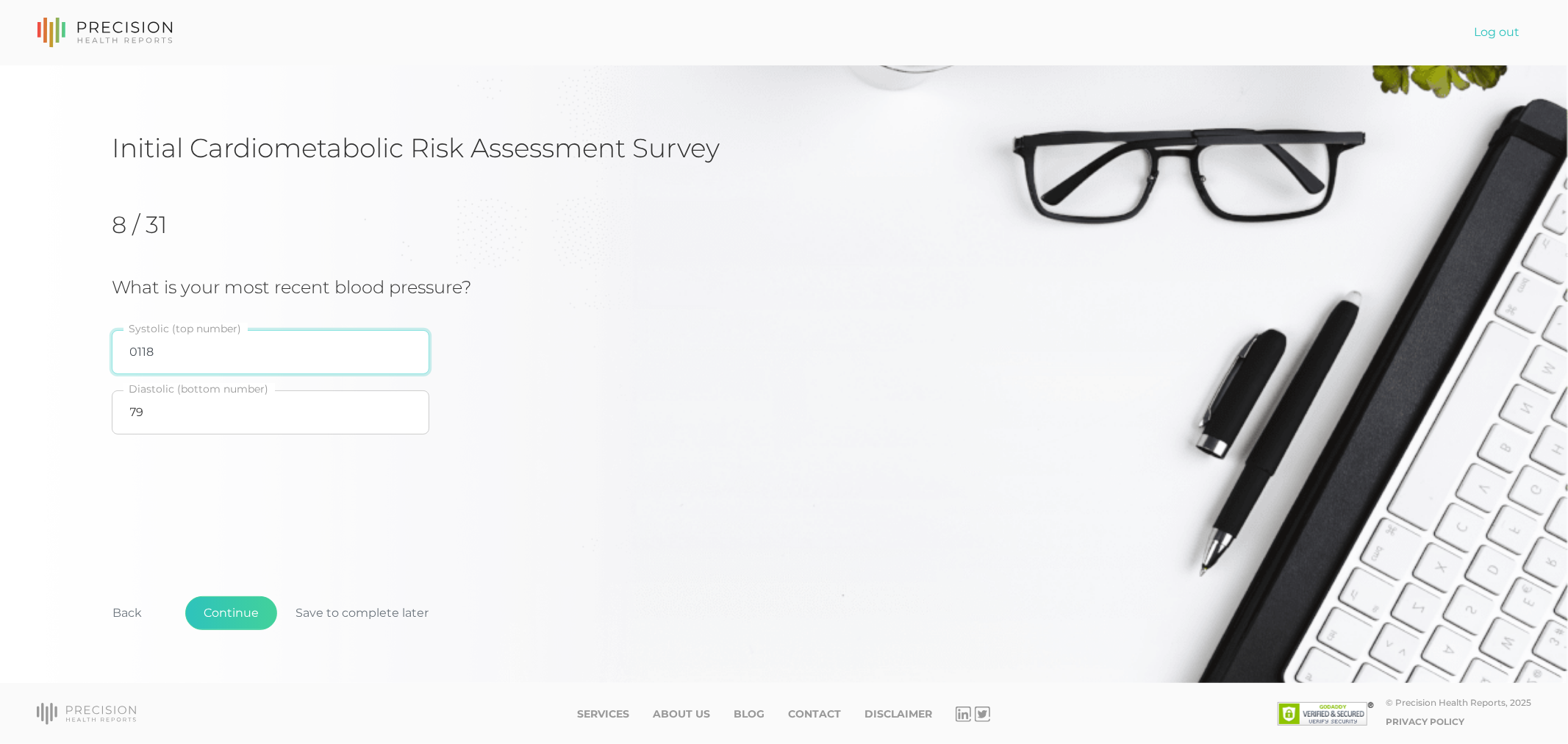
drag, startPoint x: 162, startPoint y: 354, endPoint x: 66, endPoint y: 353, distance: 96.0
click at [66, 353] on div "Initial Cardiometabolic Risk Assessment Survey 8 / 31 What is your most recent …" at bounding box center [784, 375] width 1568 height 619
type input "118"
click at [225, 629] on button "Continue" at bounding box center [230, 614] width 92 height 34
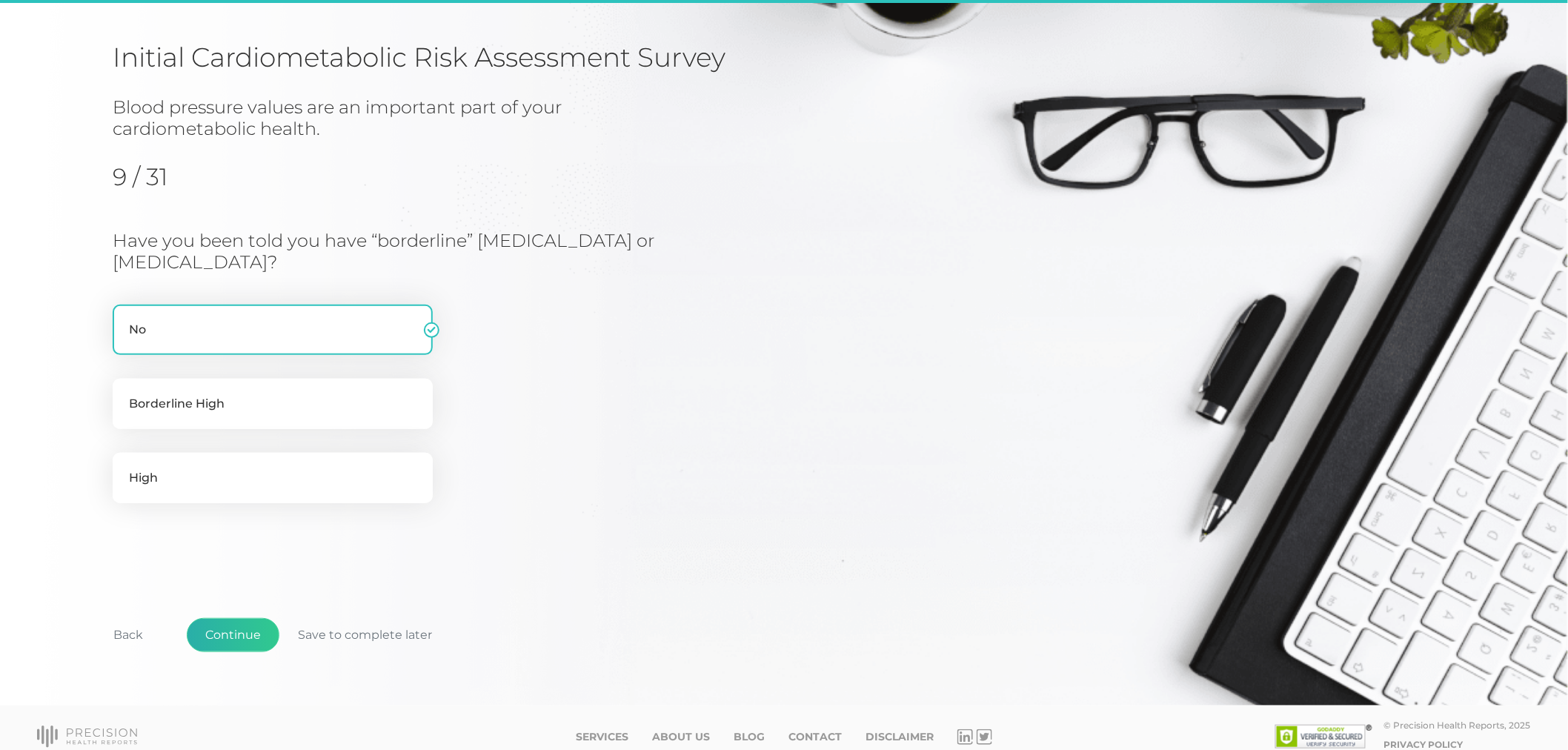
scroll to position [104, 0]
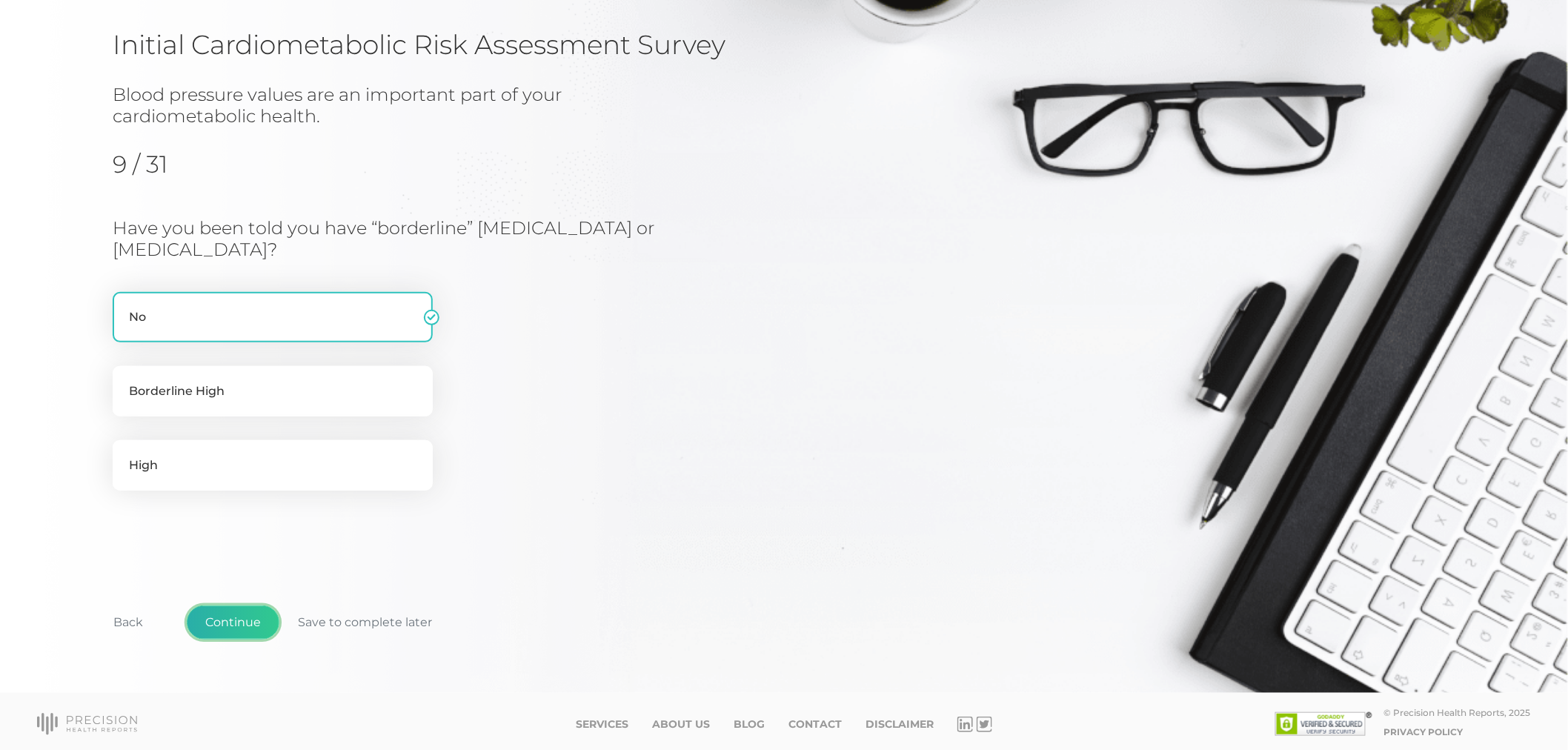
click at [231, 625] on button "Continue" at bounding box center [232, 623] width 92 height 34
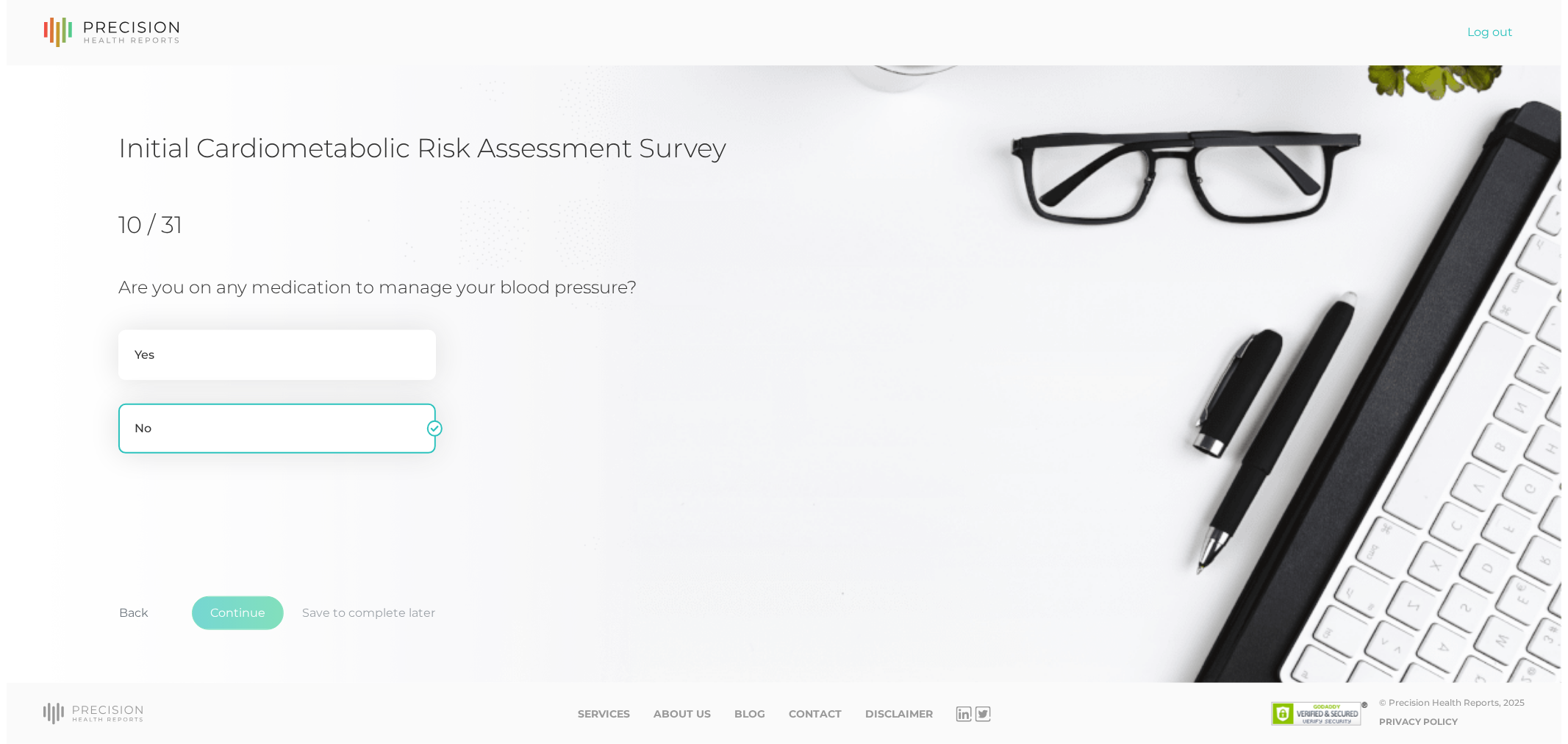
scroll to position [0, 0]
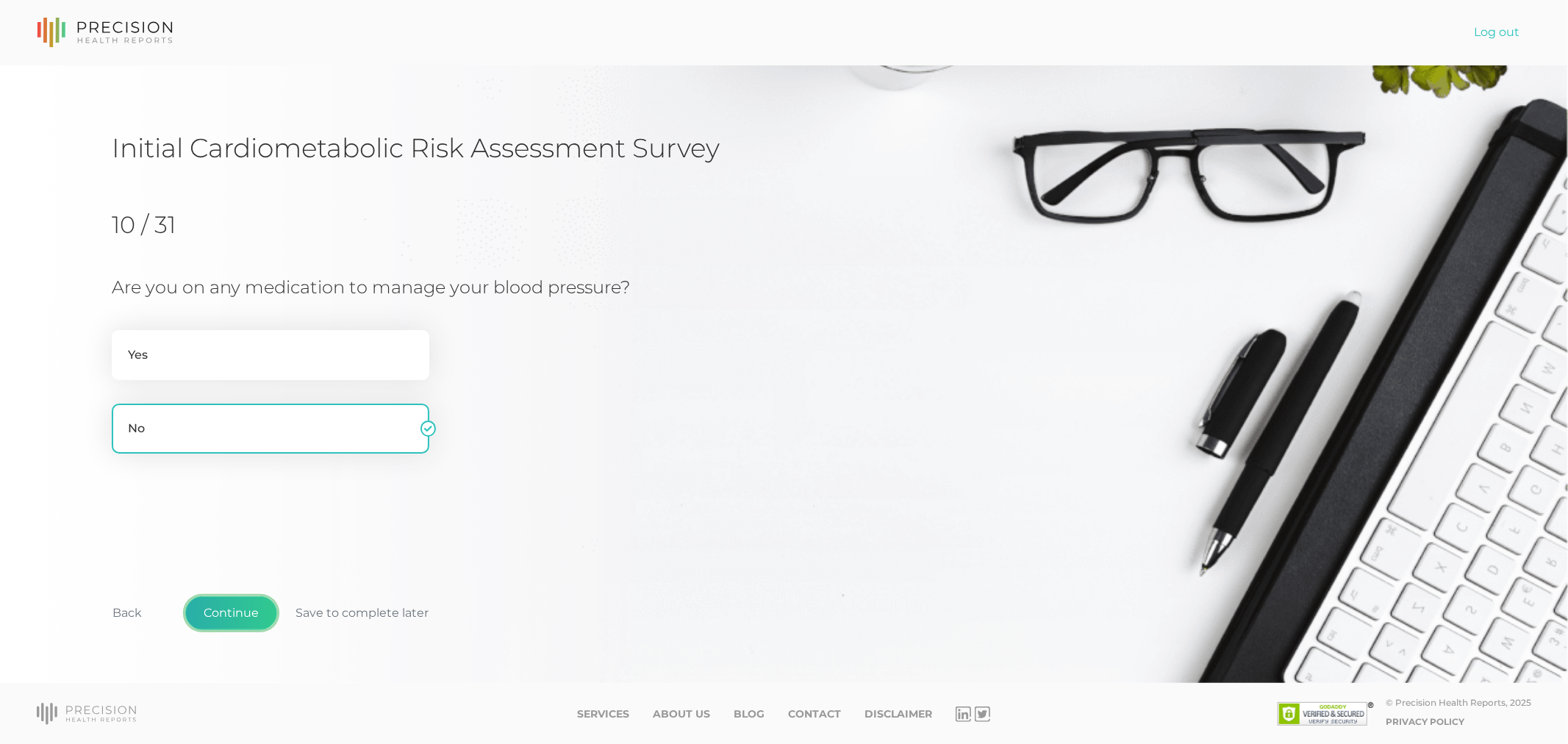
click at [218, 620] on button "Continue" at bounding box center [230, 614] width 92 height 34
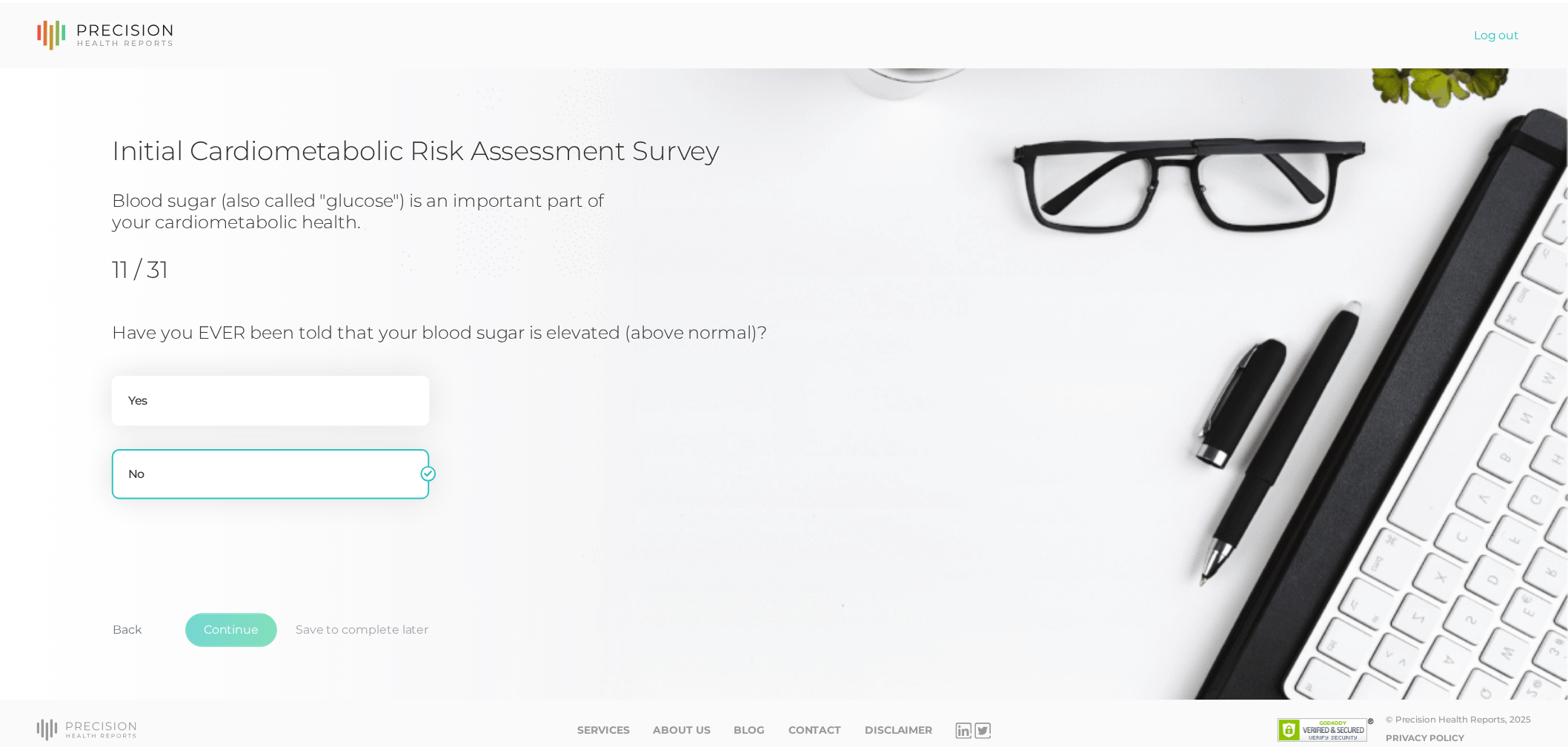
scroll to position [10, 0]
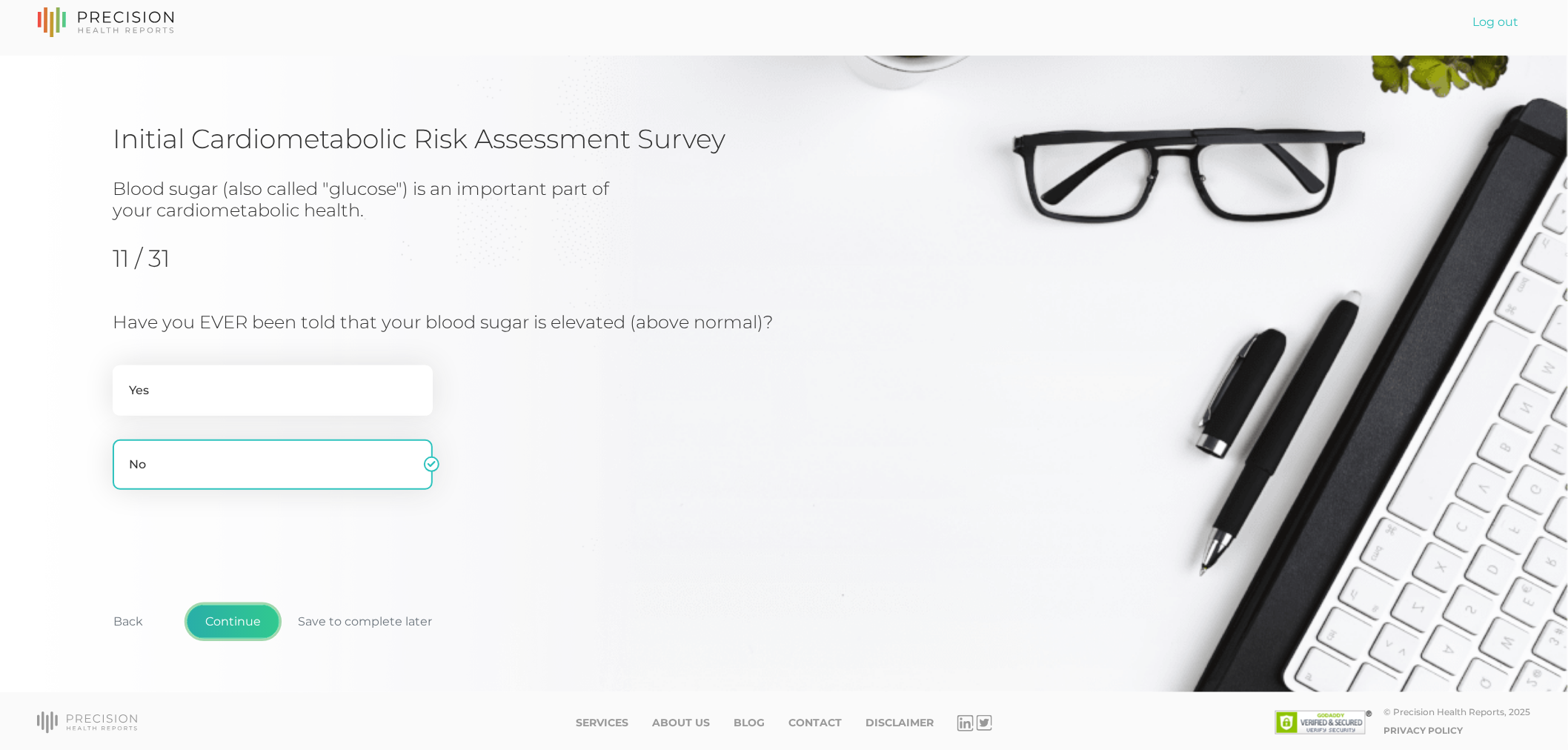
click at [255, 613] on button "Continue" at bounding box center [232, 622] width 92 height 34
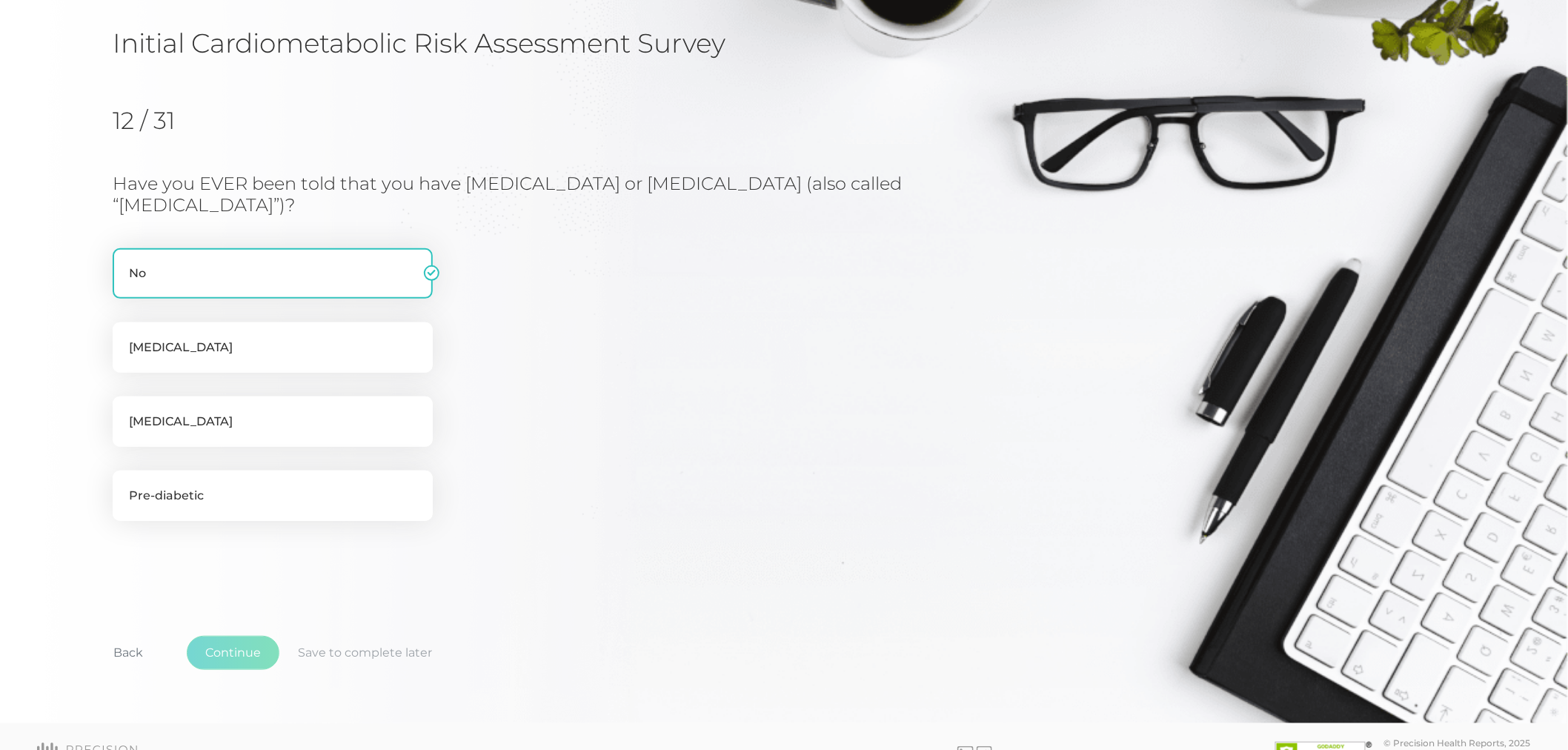
scroll to position [135, 0]
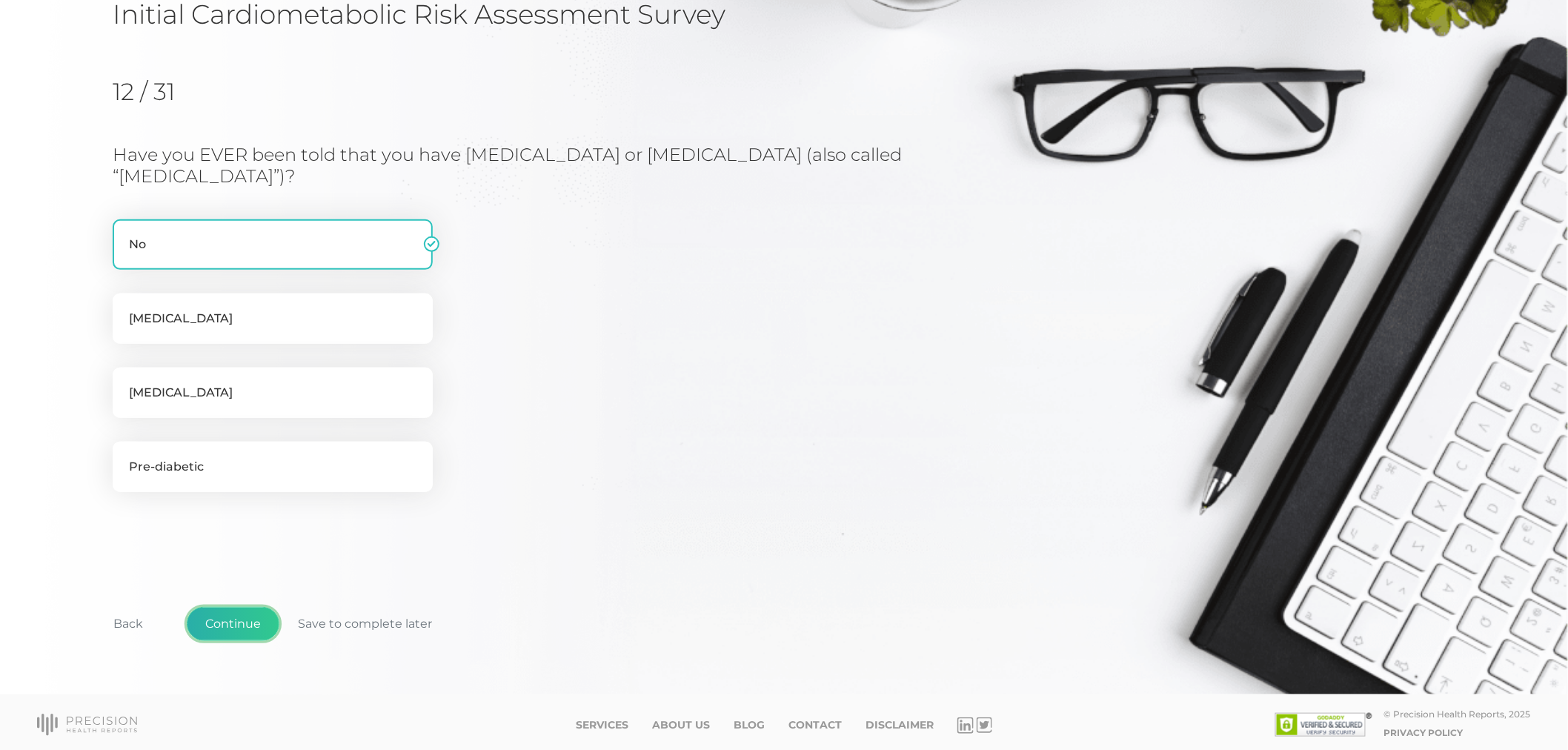
click at [232, 607] on button "Continue" at bounding box center [232, 624] width 92 height 34
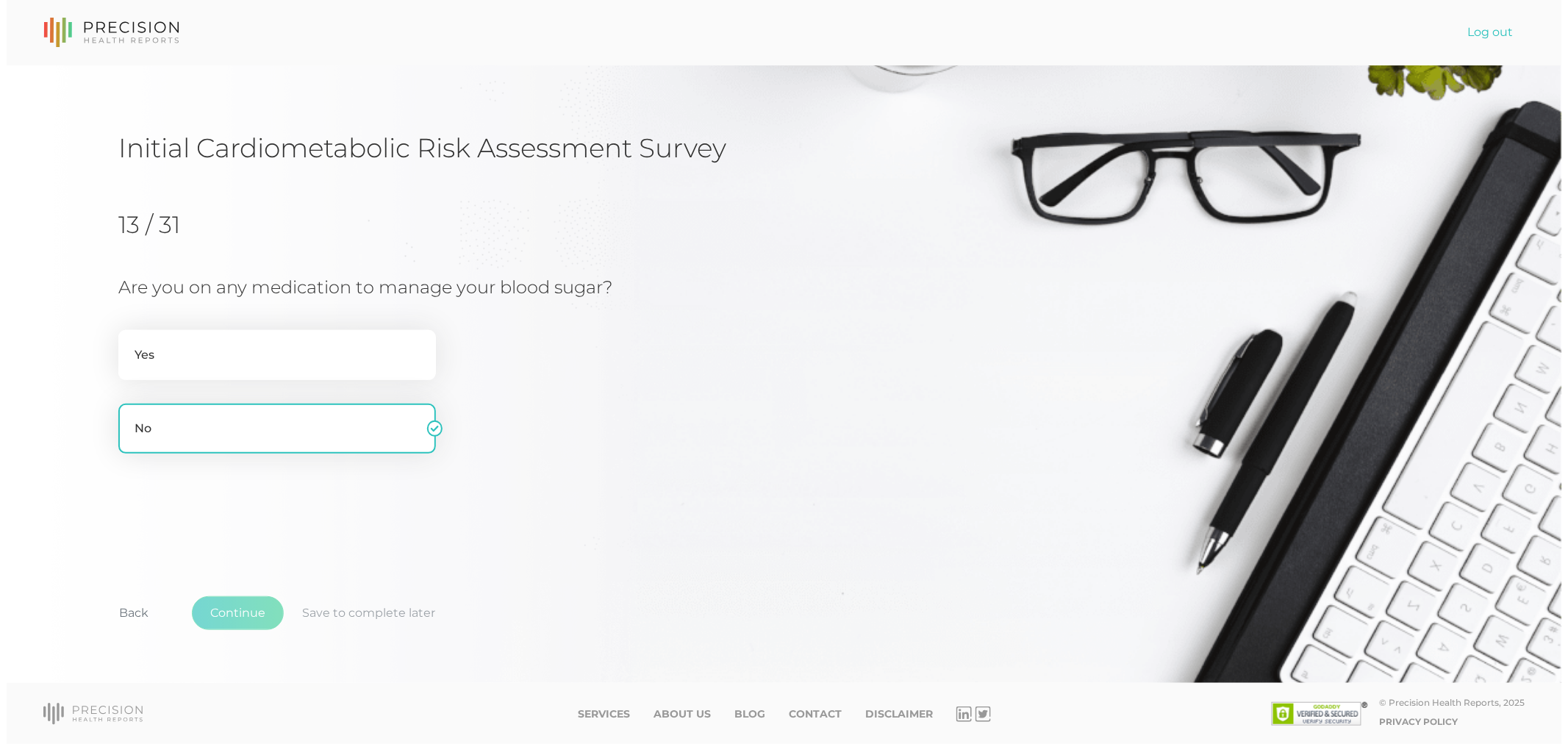
scroll to position [0, 0]
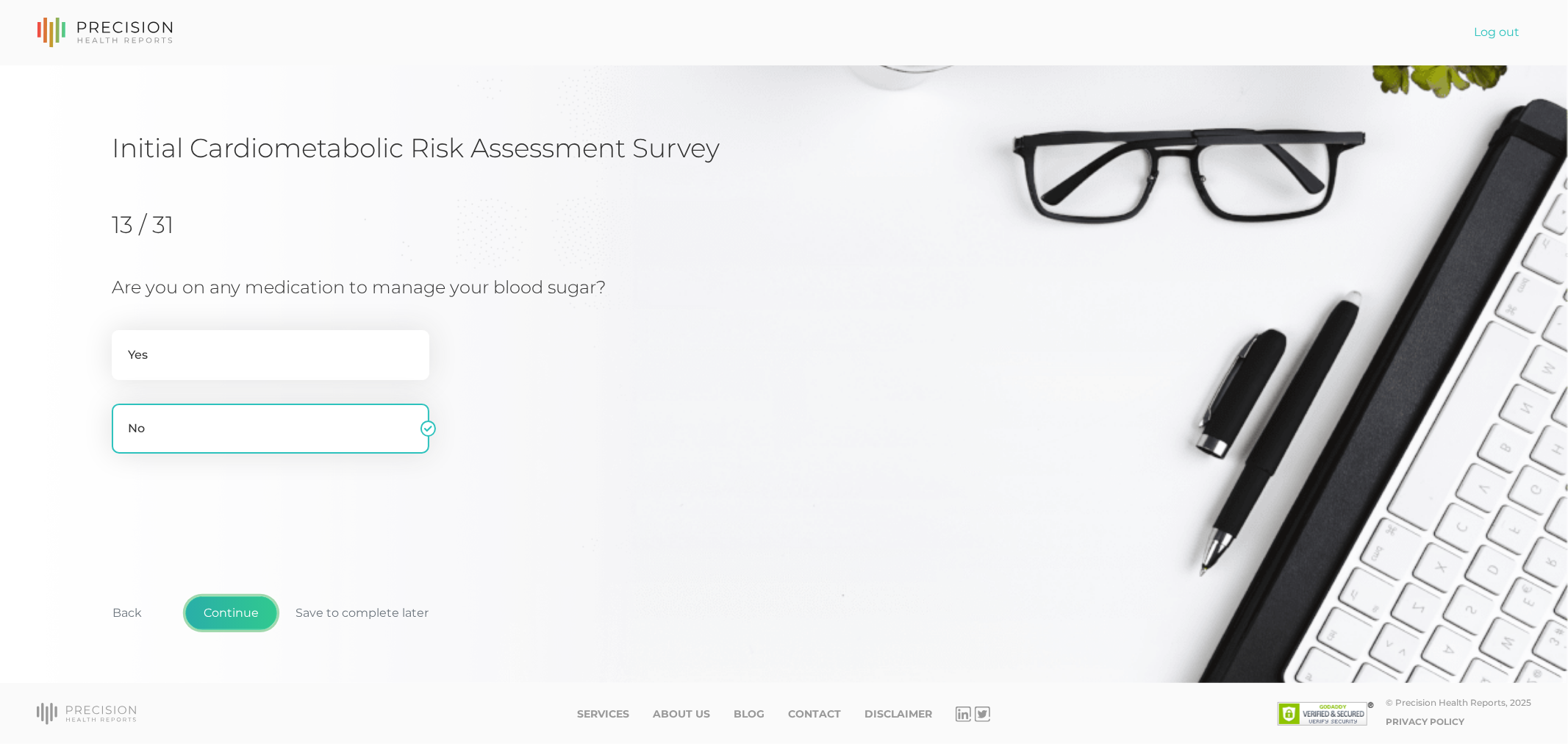
click at [222, 614] on button "Continue" at bounding box center [230, 614] width 92 height 34
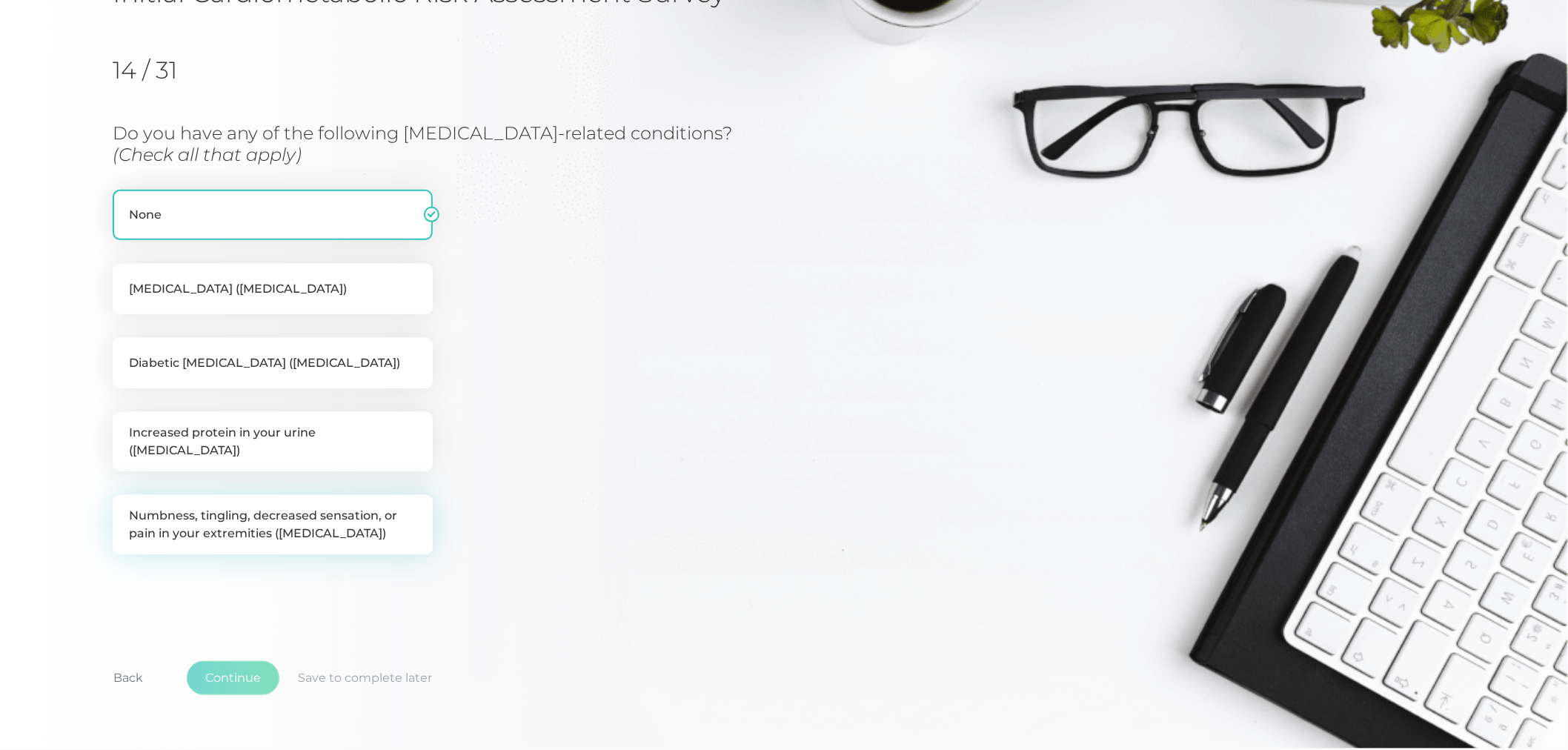
scroll to position [188, 0]
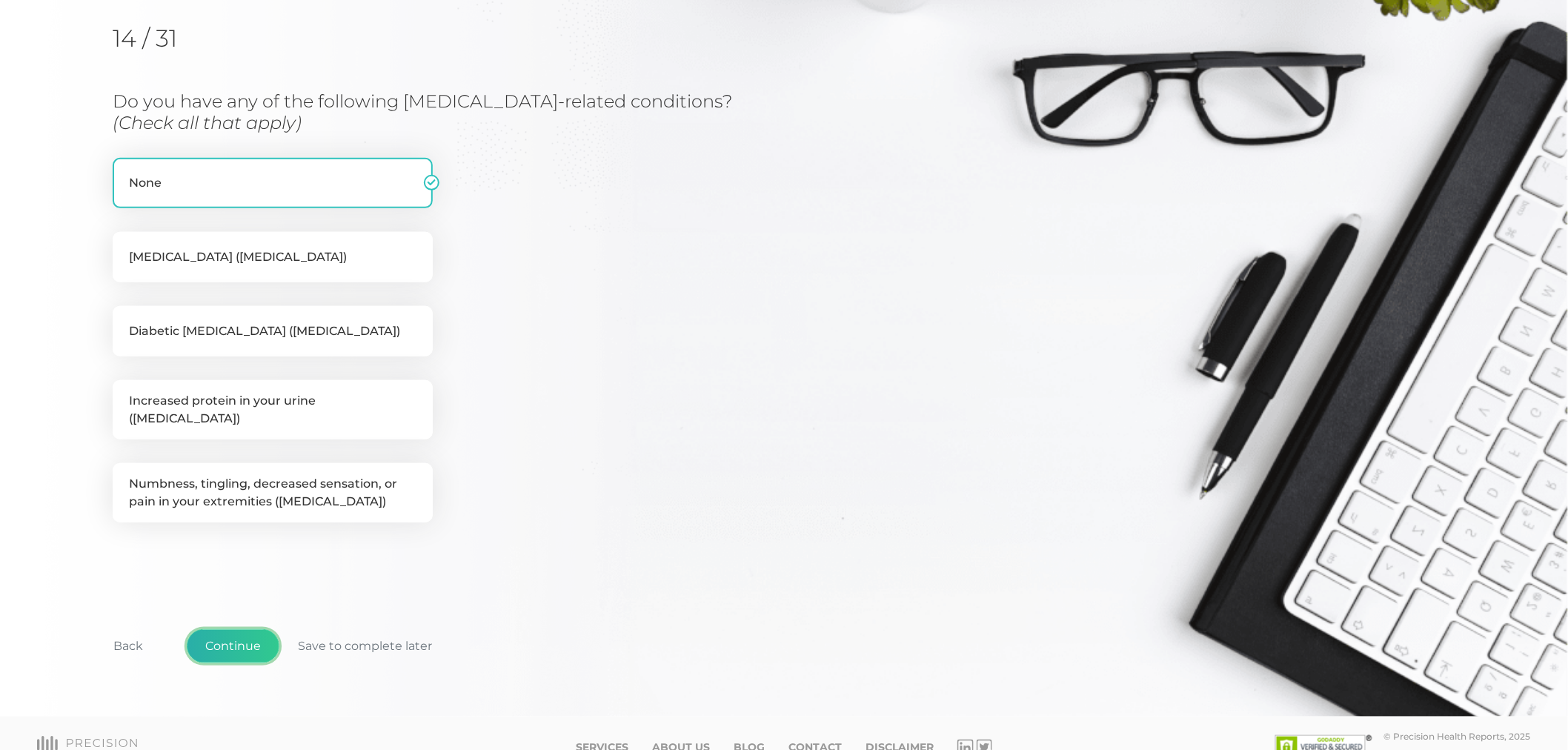
click at [237, 630] on button "Continue" at bounding box center [232, 646] width 92 height 34
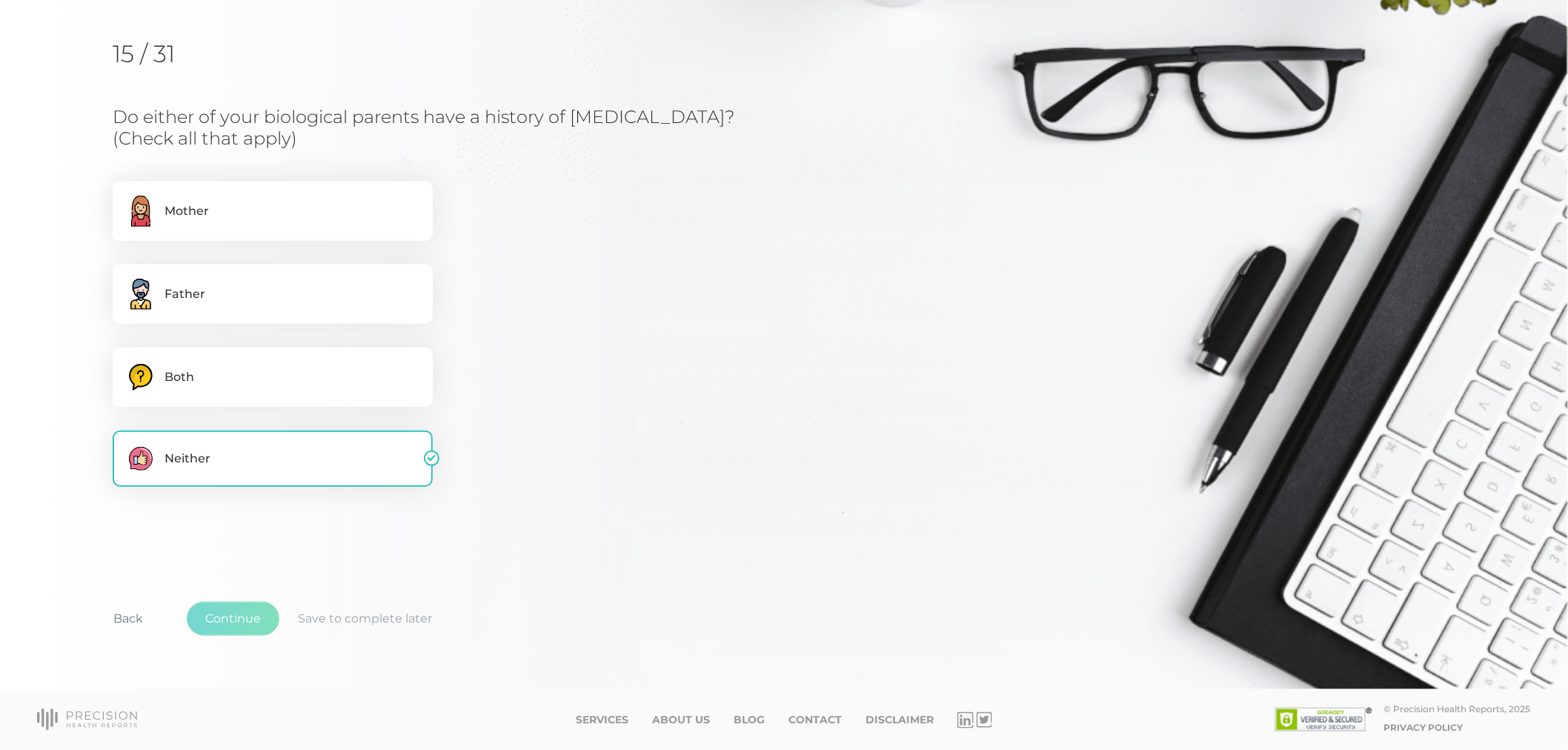
scroll to position [171, 0]
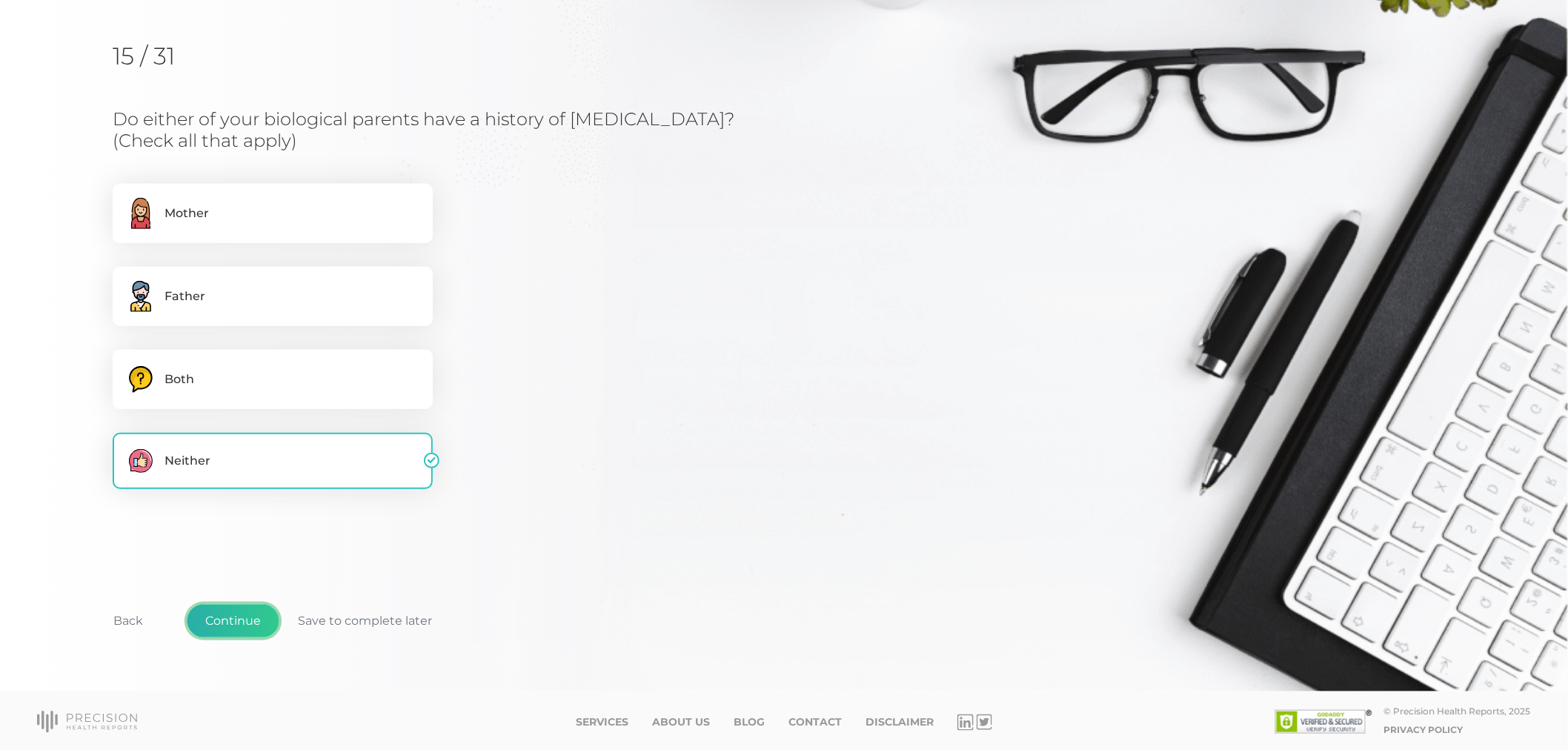
click at [230, 627] on button "Continue" at bounding box center [232, 621] width 92 height 34
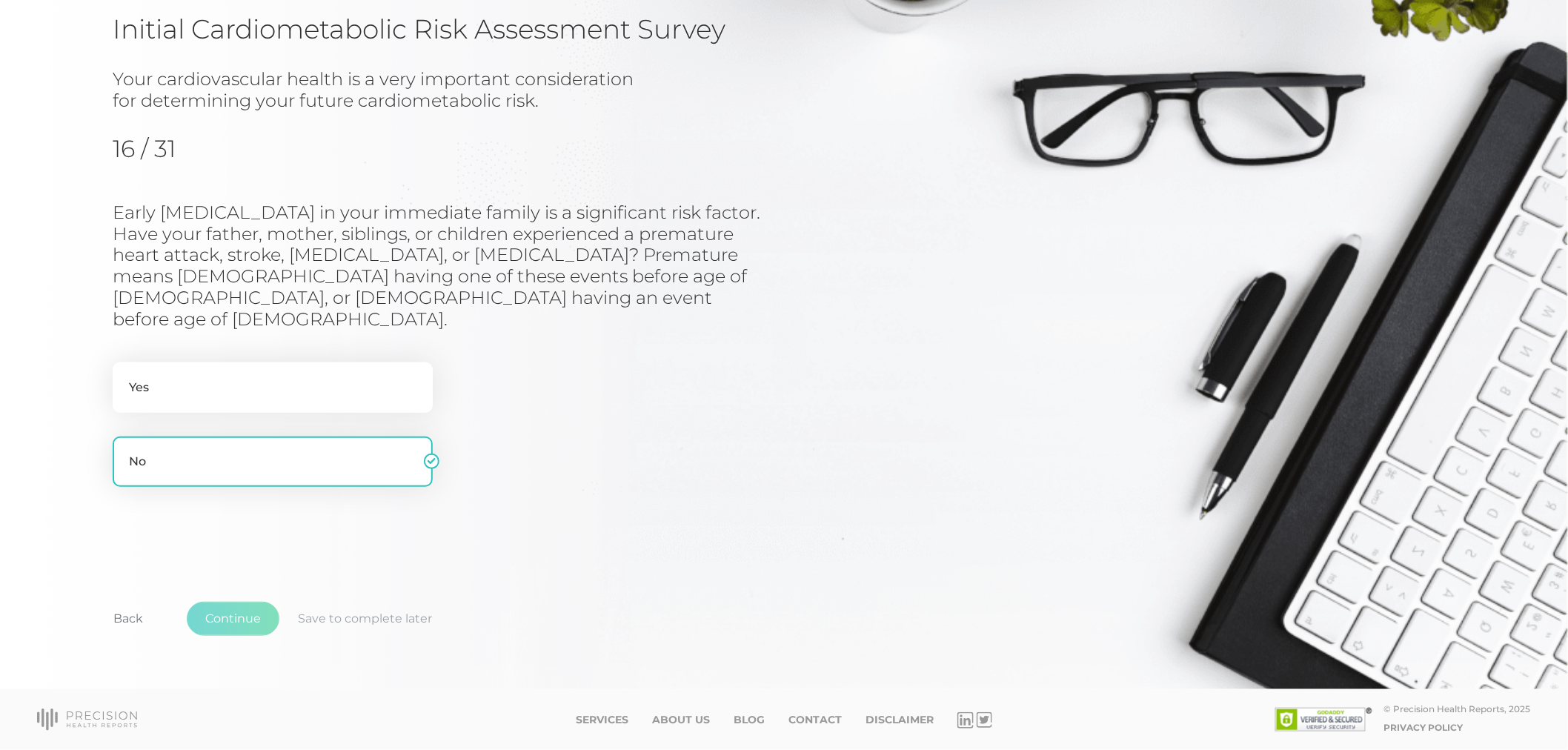
scroll to position [97, 0]
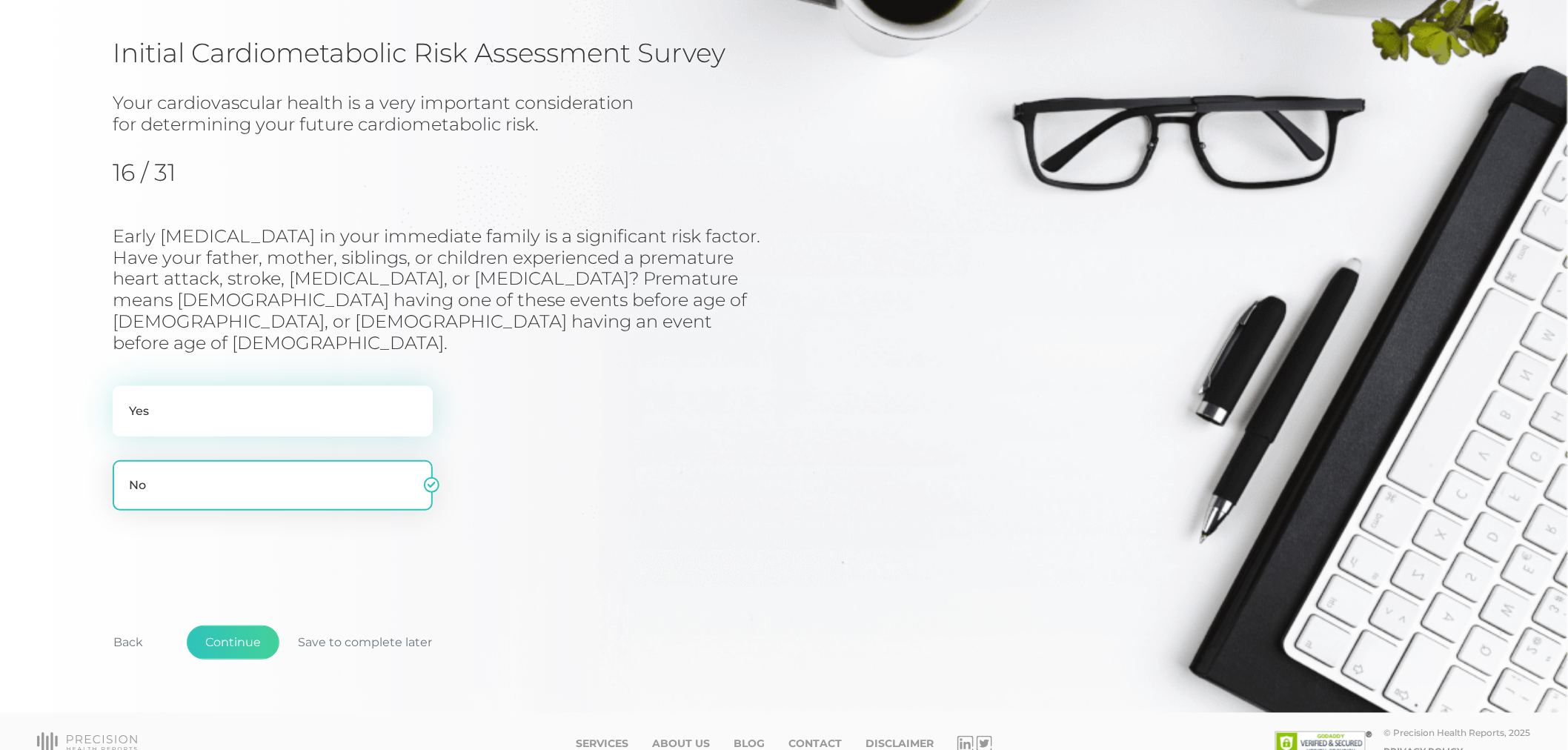
click at [213, 395] on label "Yes" at bounding box center [272, 411] width 320 height 50
click at [125, 395] on input "Yes" at bounding box center [119, 393] width 12 height 14
radio input "true"
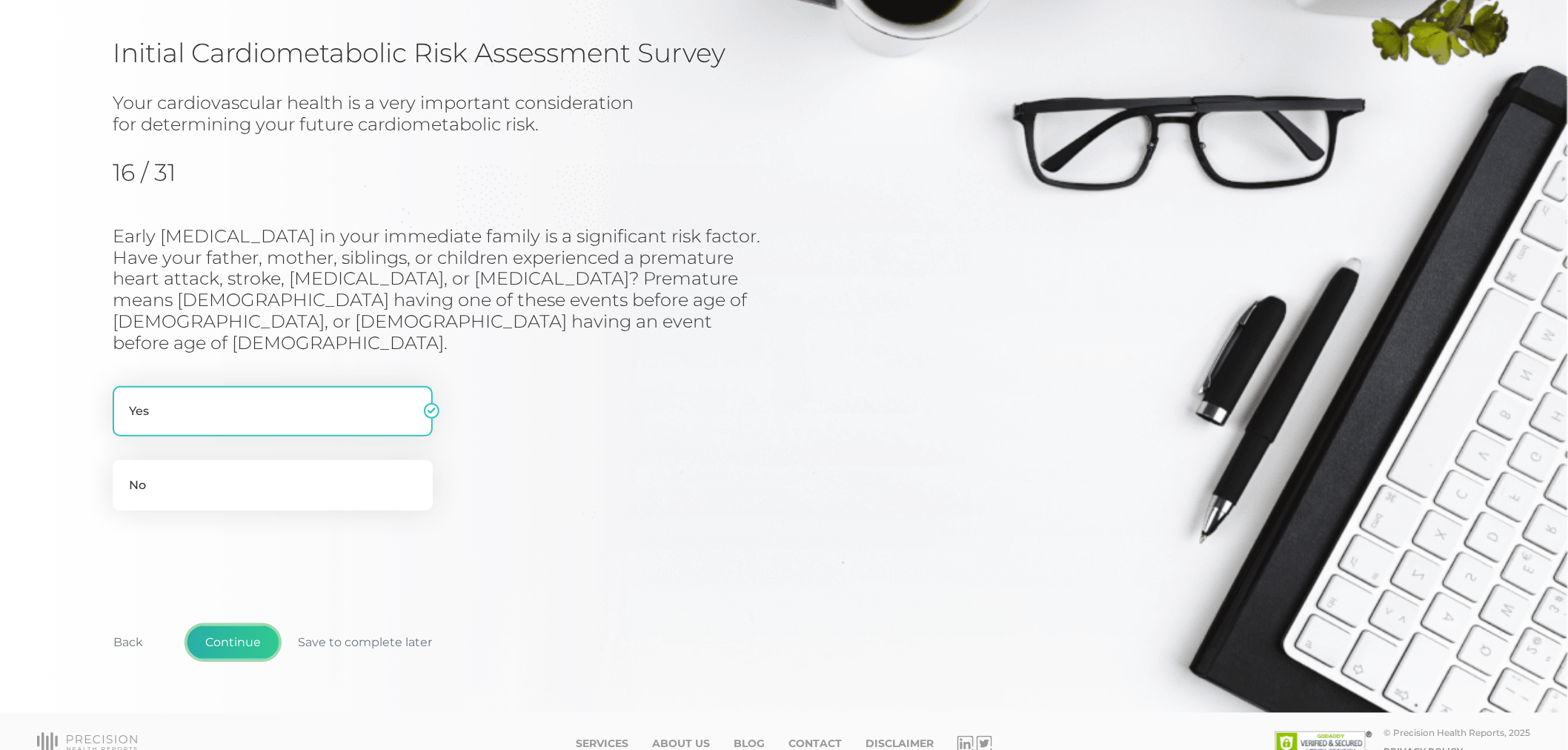
click at [237, 625] on button "Continue" at bounding box center [232, 642] width 92 height 34
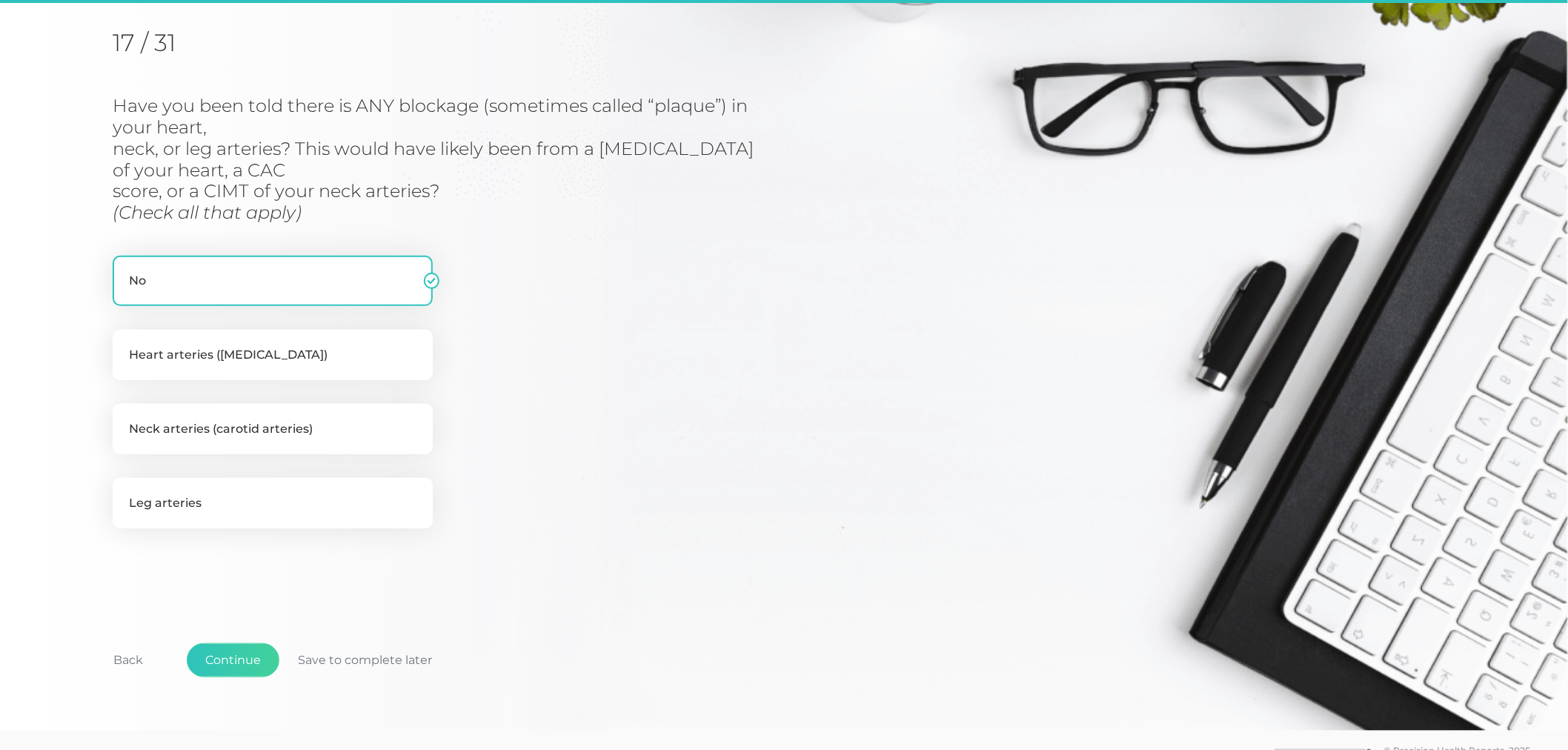
scroll to position [188, 0]
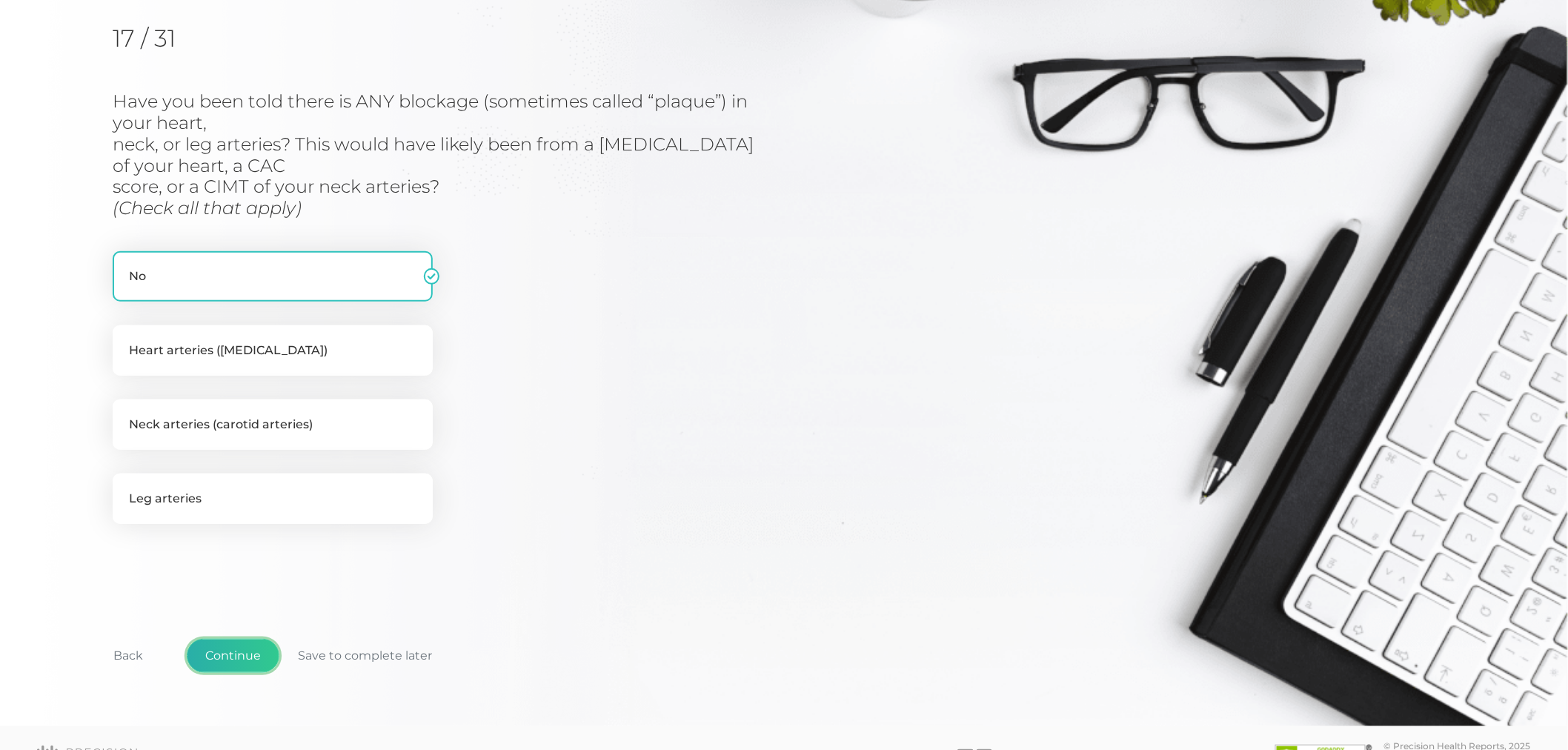
click at [237, 640] on button "Continue" at bounding box center [232, 656] width 92 height 34
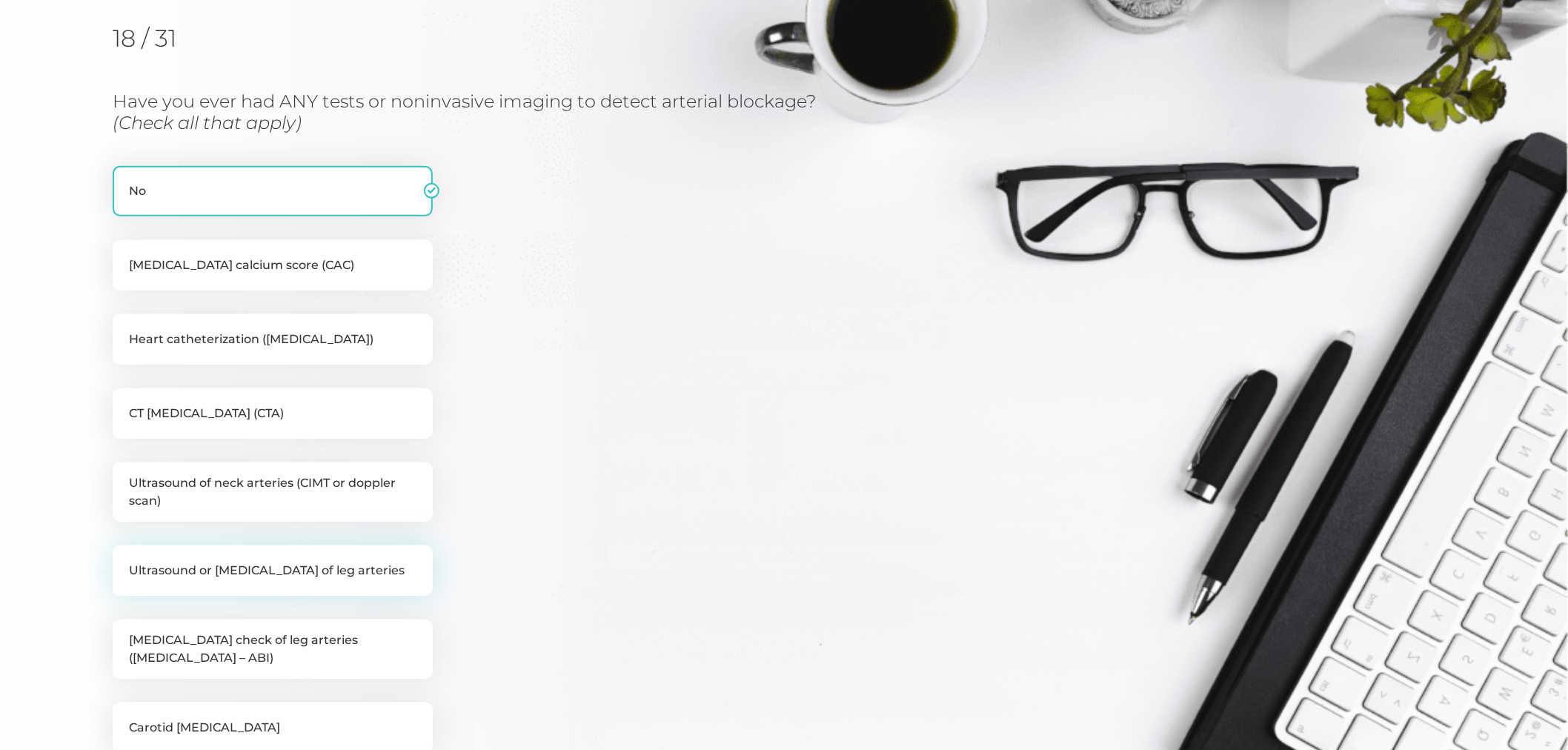
scroll to position [271, 0]
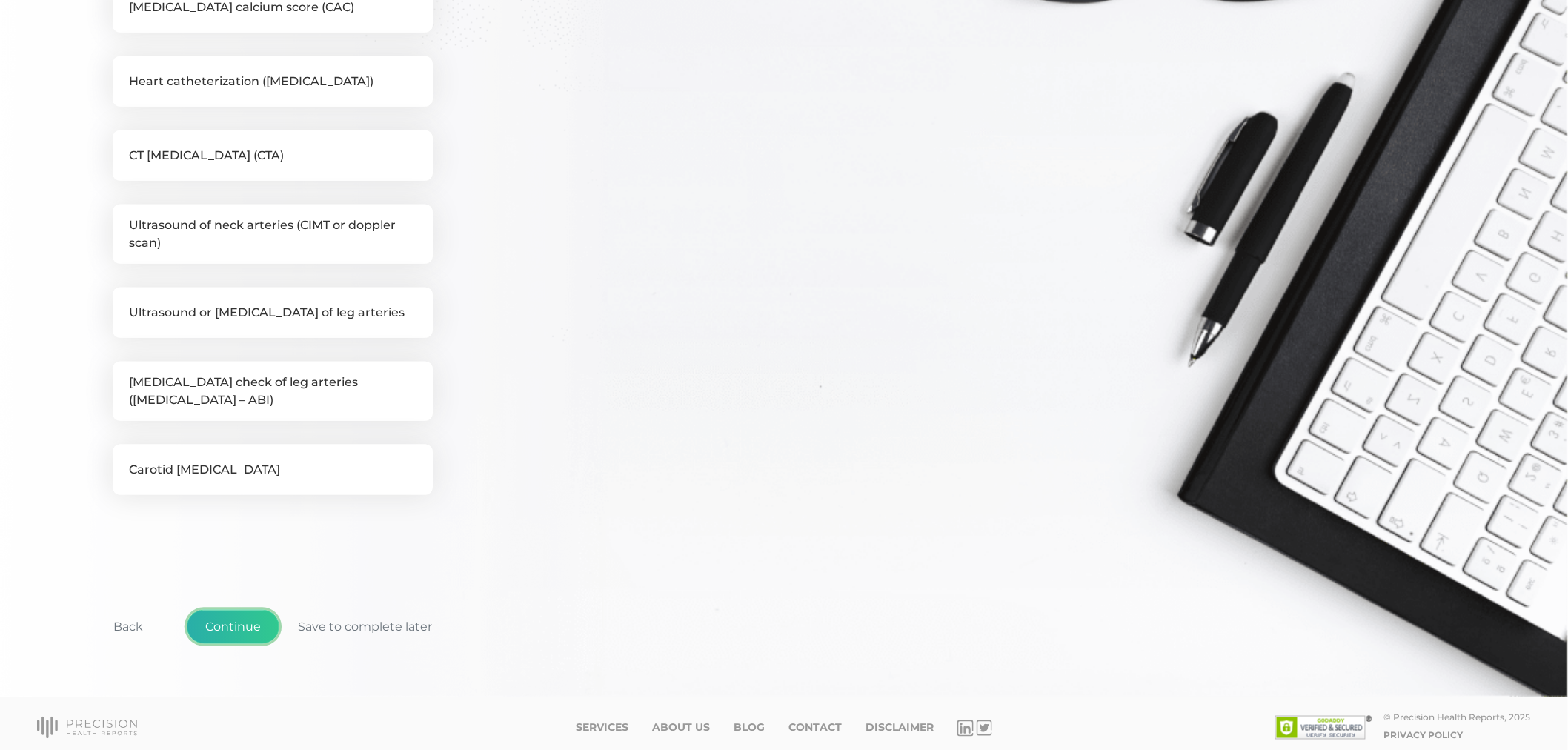
click at [253, 615] on button "Continue" at bounding box center [232, 627] width 92 height 34
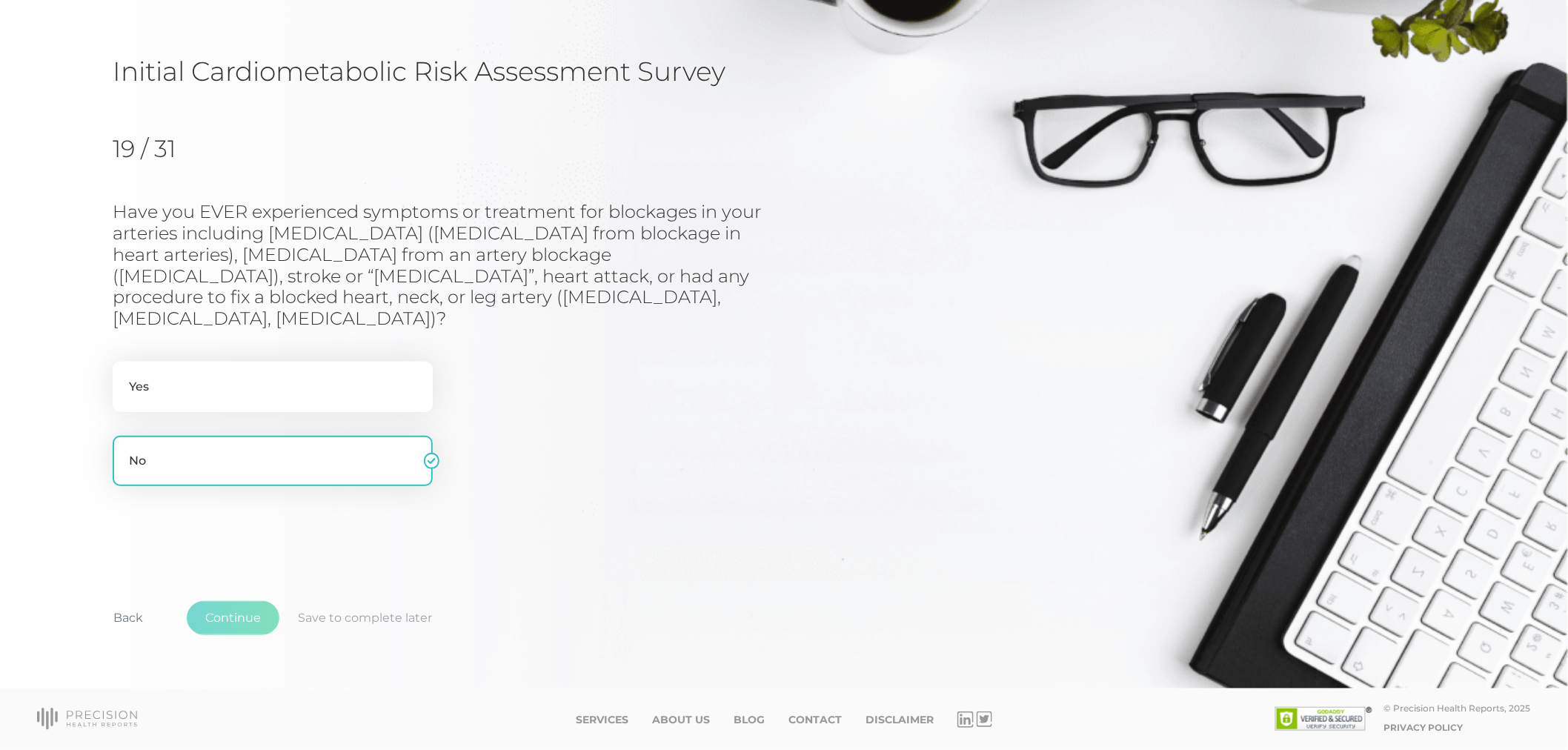
scroll to position [53, 0]
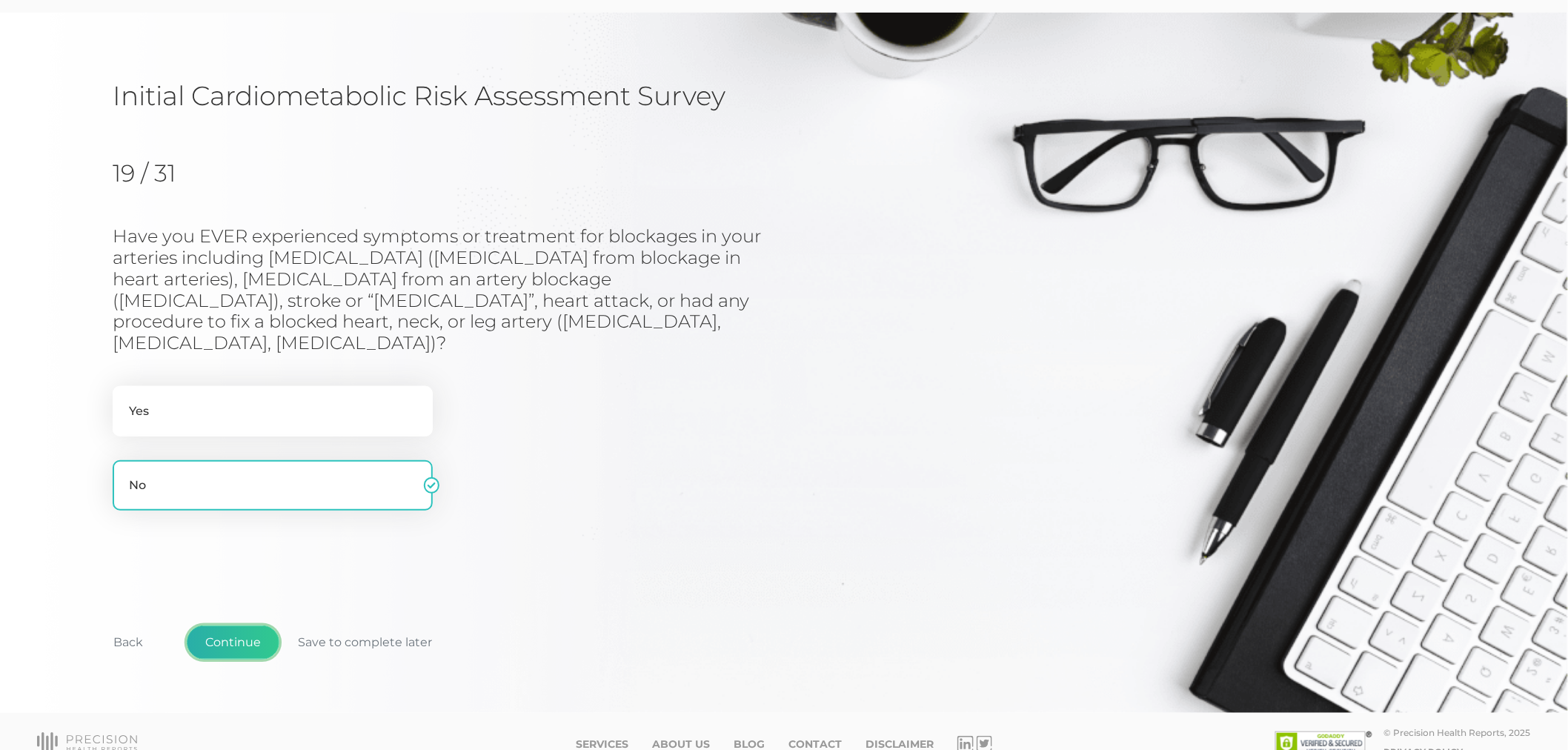
click at [243, 625] on button "Continue" at bounding box center [232, 642] width 92 height 34
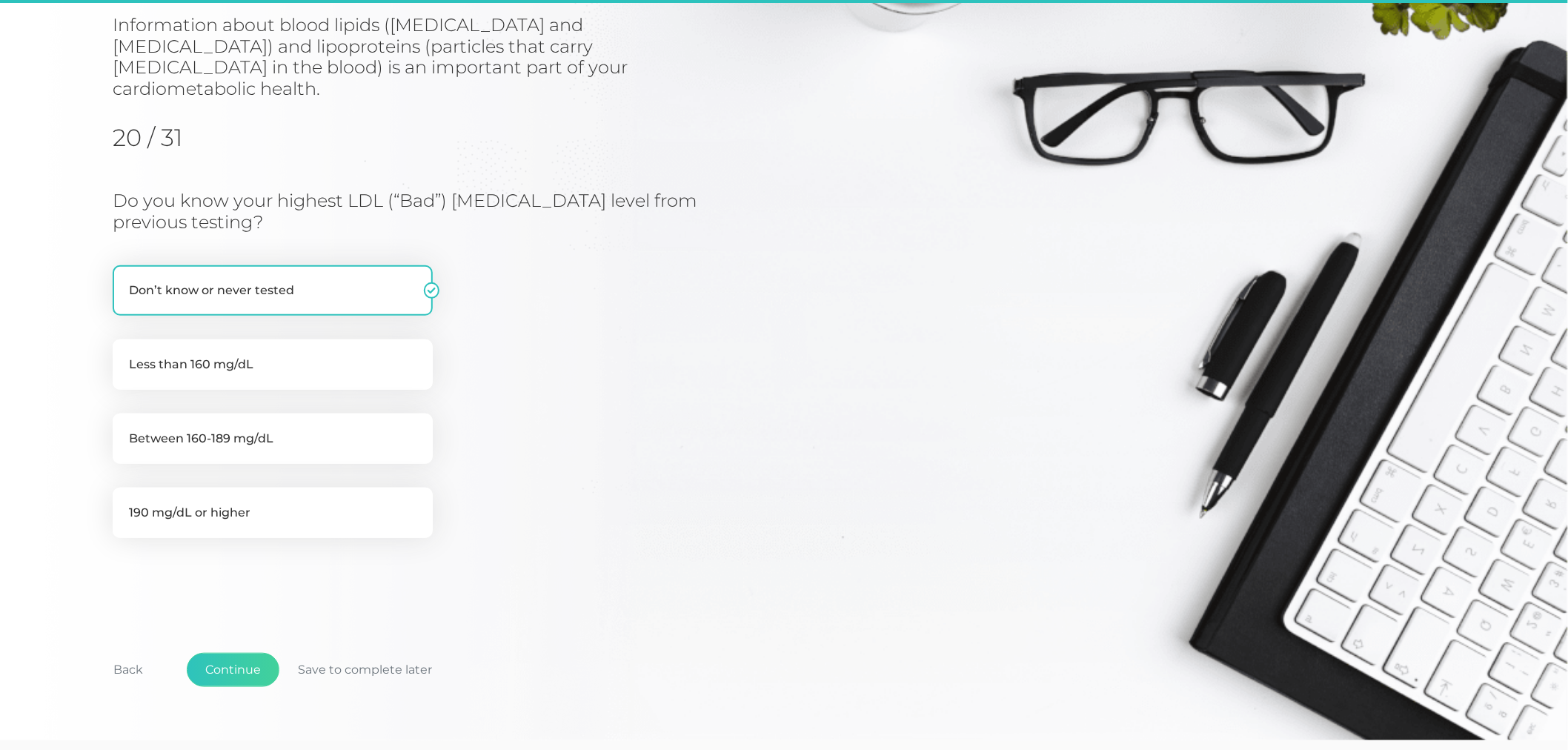
scroll to position [188, 0]
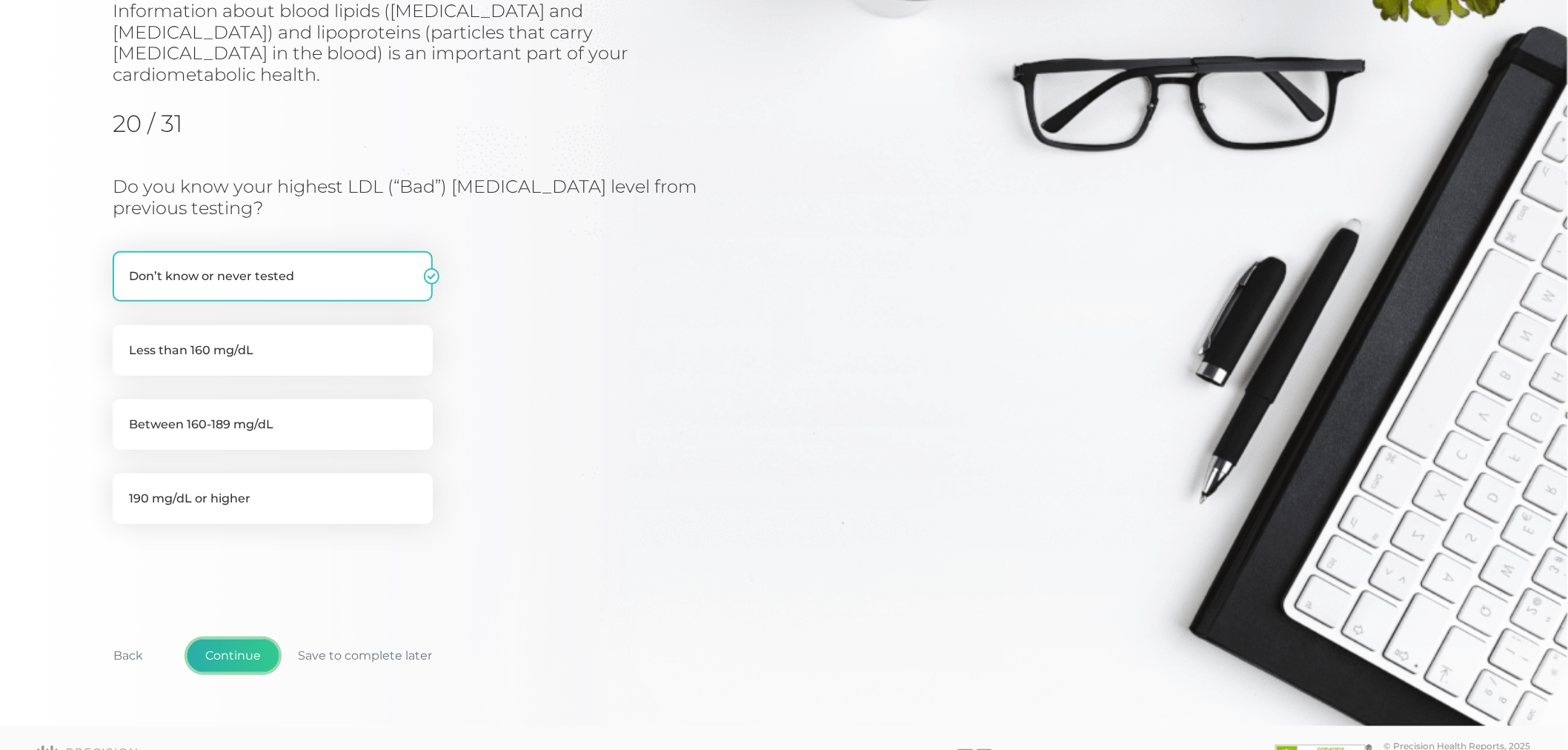
click at [225, 639] on button "Continue" at bounding box center [232, 656] width 92 height 34
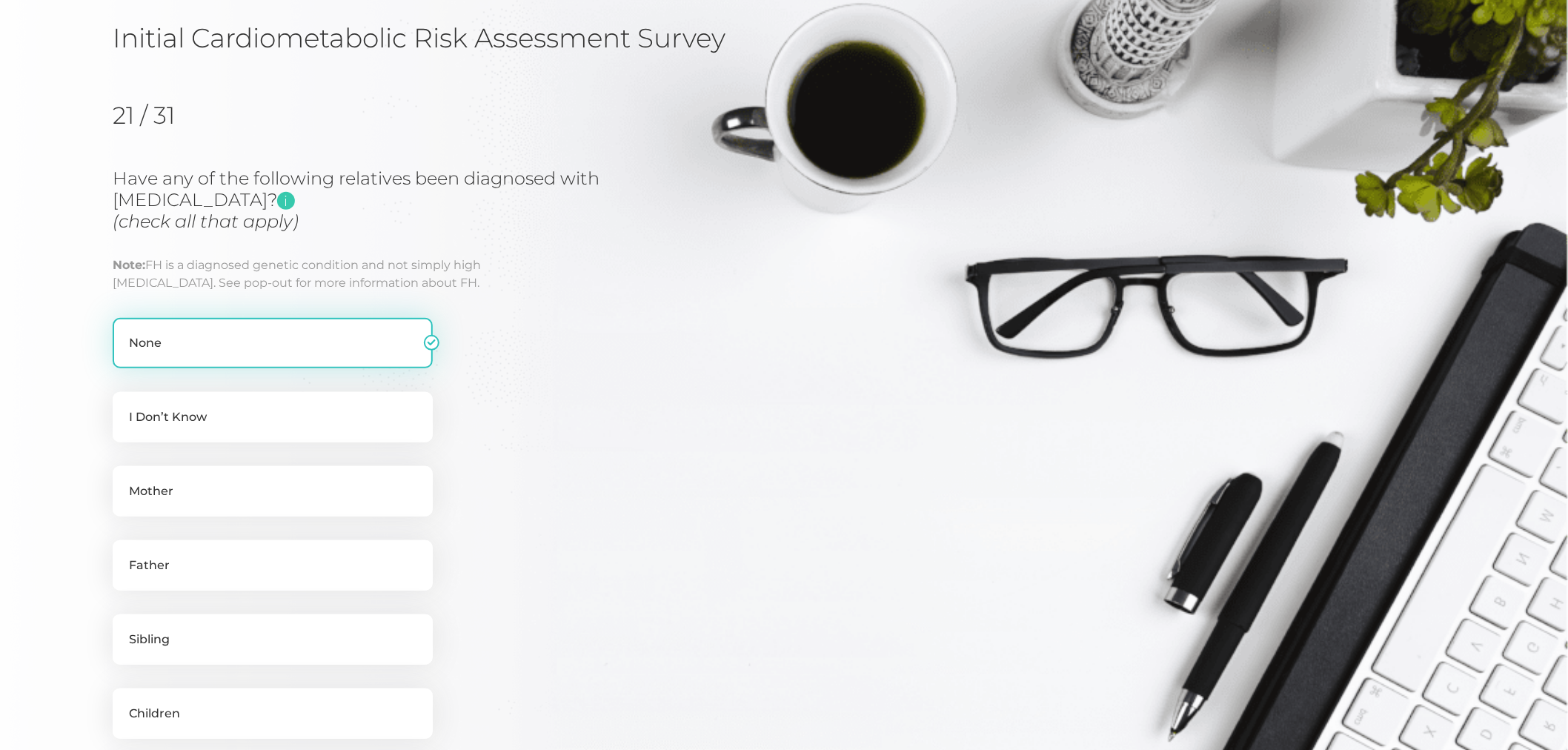
scroll to position [106, 0]
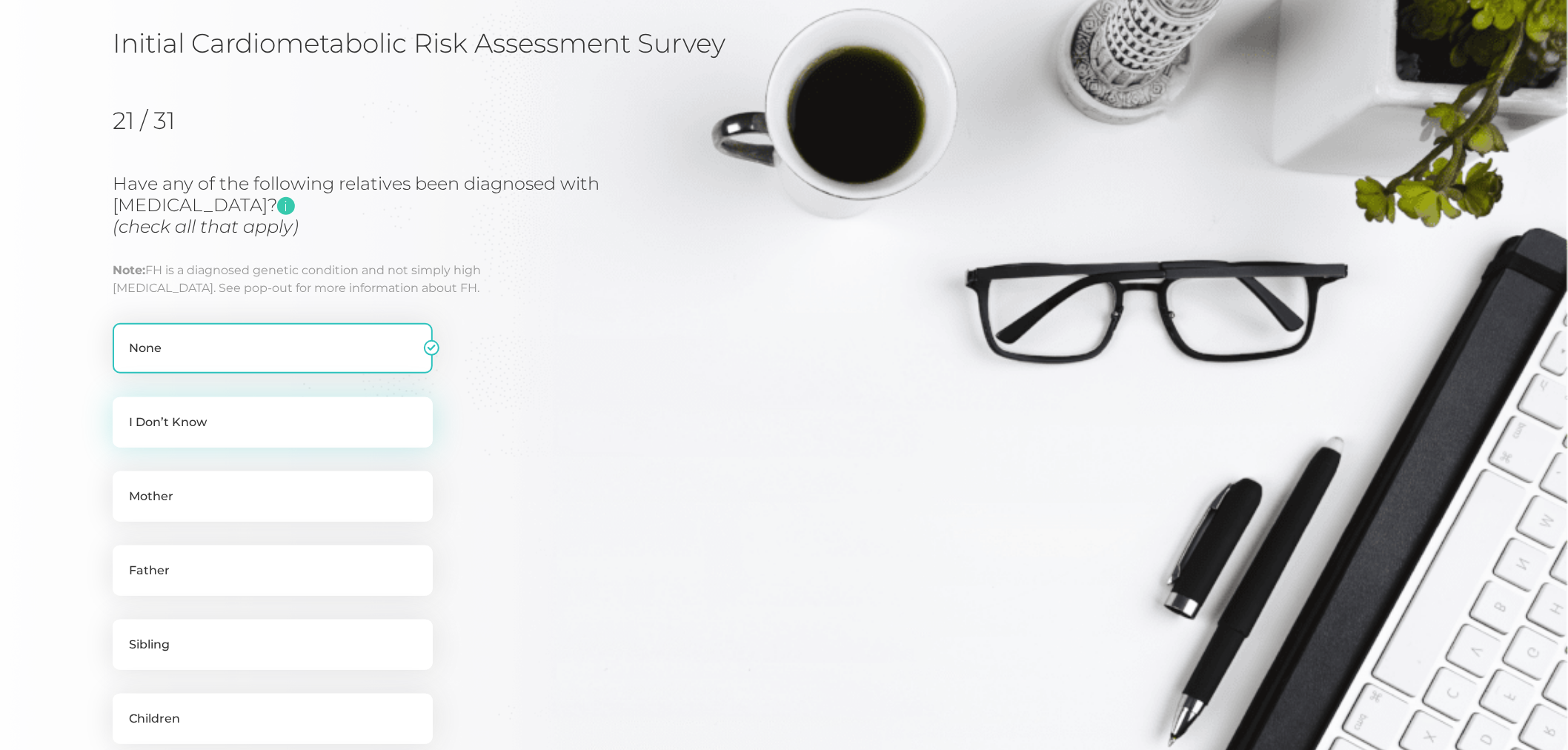
click at [272, 424] on label "I Don’t Know" at bounding box center [272, 422] width 320 height 50
click at [125, 412] on input "I Don’t Know" at bounding box center [119, 404] width 12 height 14
checkbox input "true"
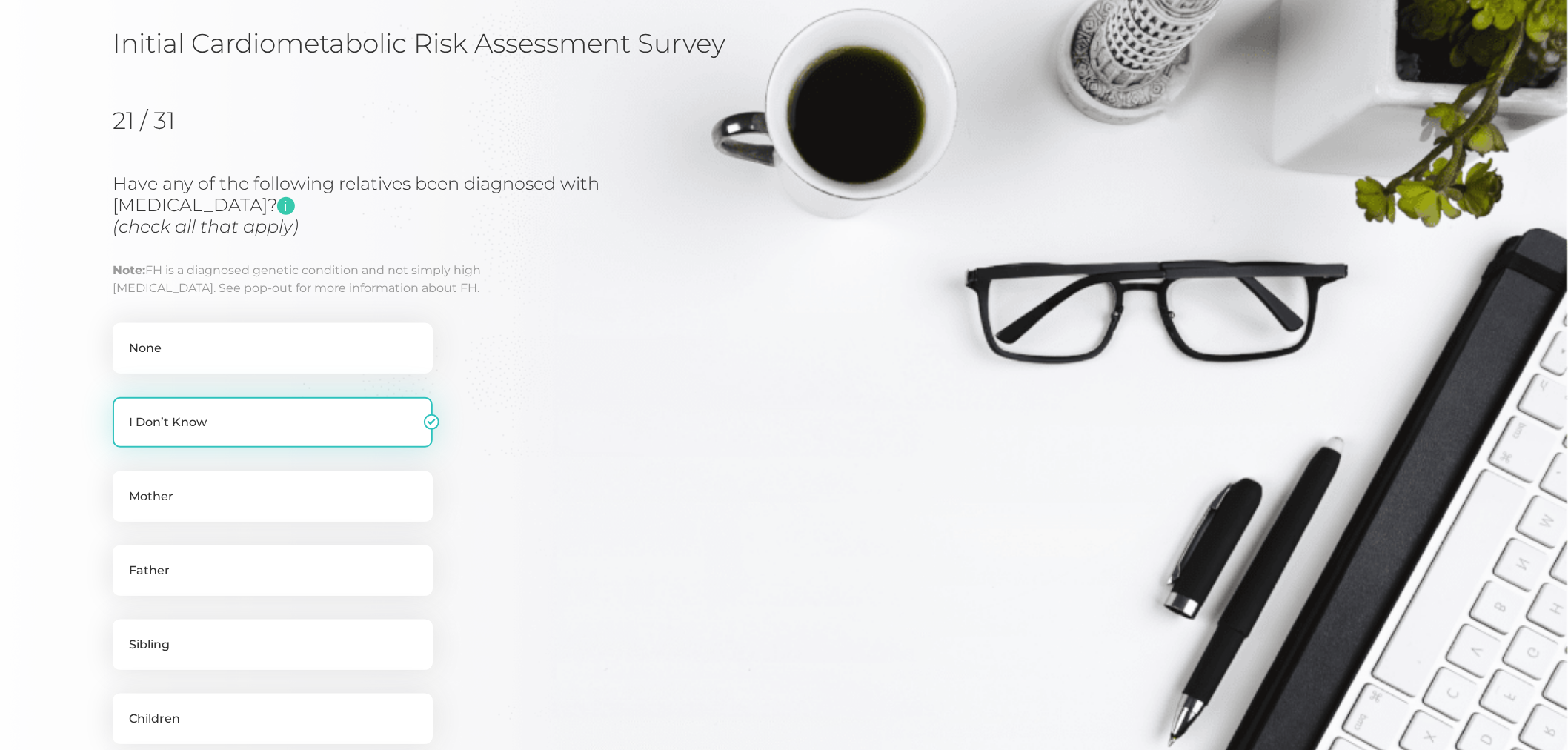
checkbox input "false"
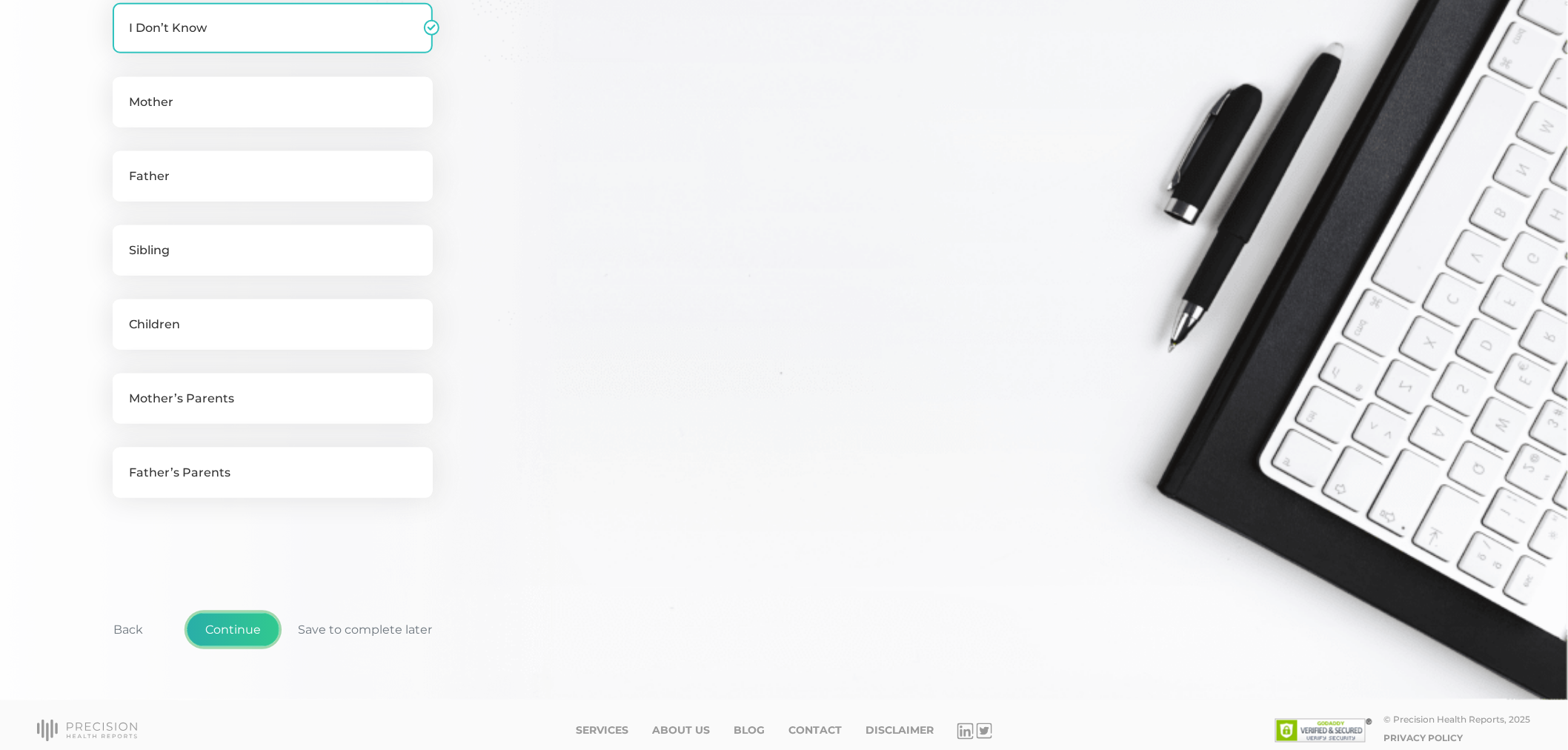
drag, startPoint x: 233, startPoint y: 612, endPoint x: 239, endPoint y: 605, distance: 9.2
click at [233, 613] on button "Continue" at bounding box center [232, 630] width 92 height 34
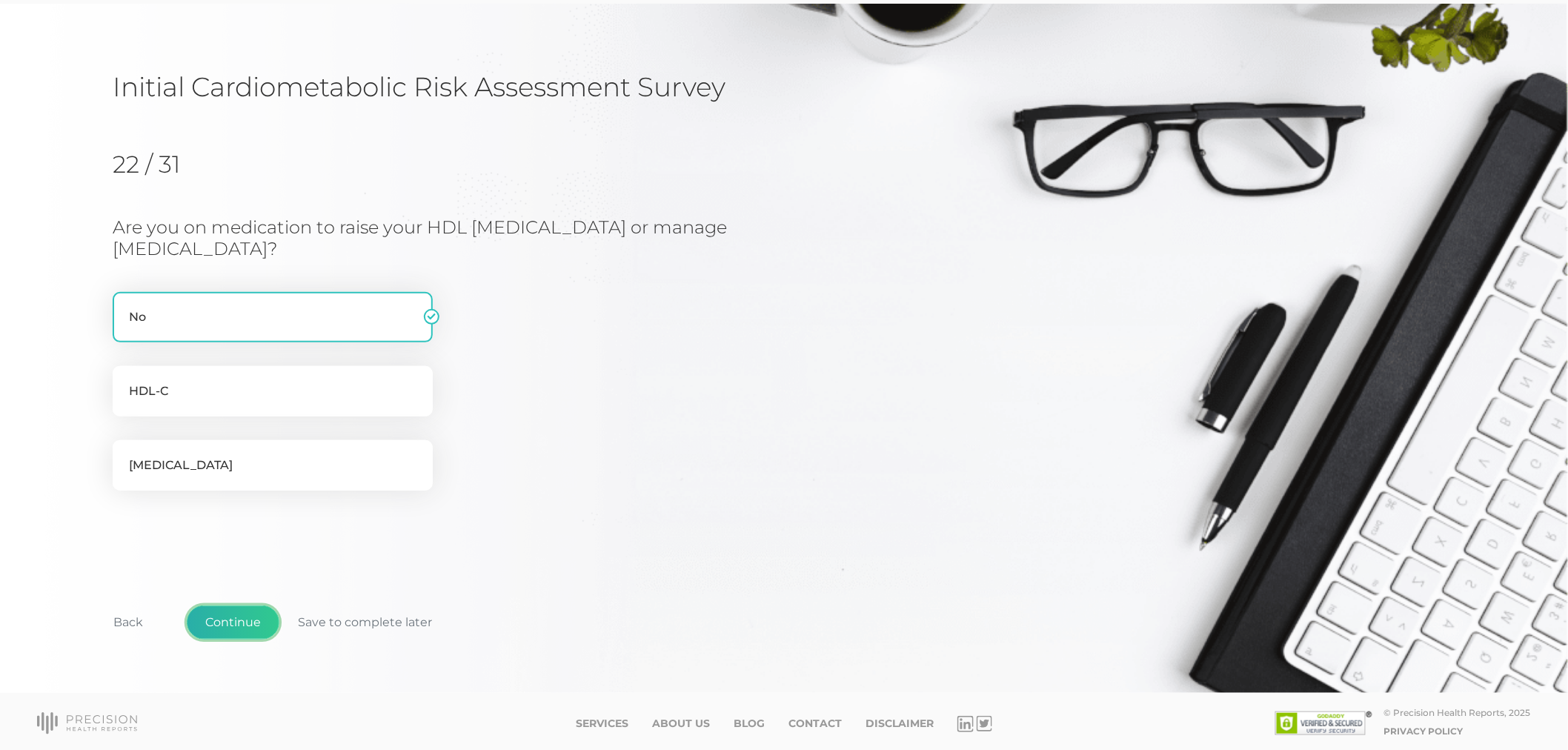
click at [241, 624] on button "Continue" at bounding box center [232, 623] width 92 height 34
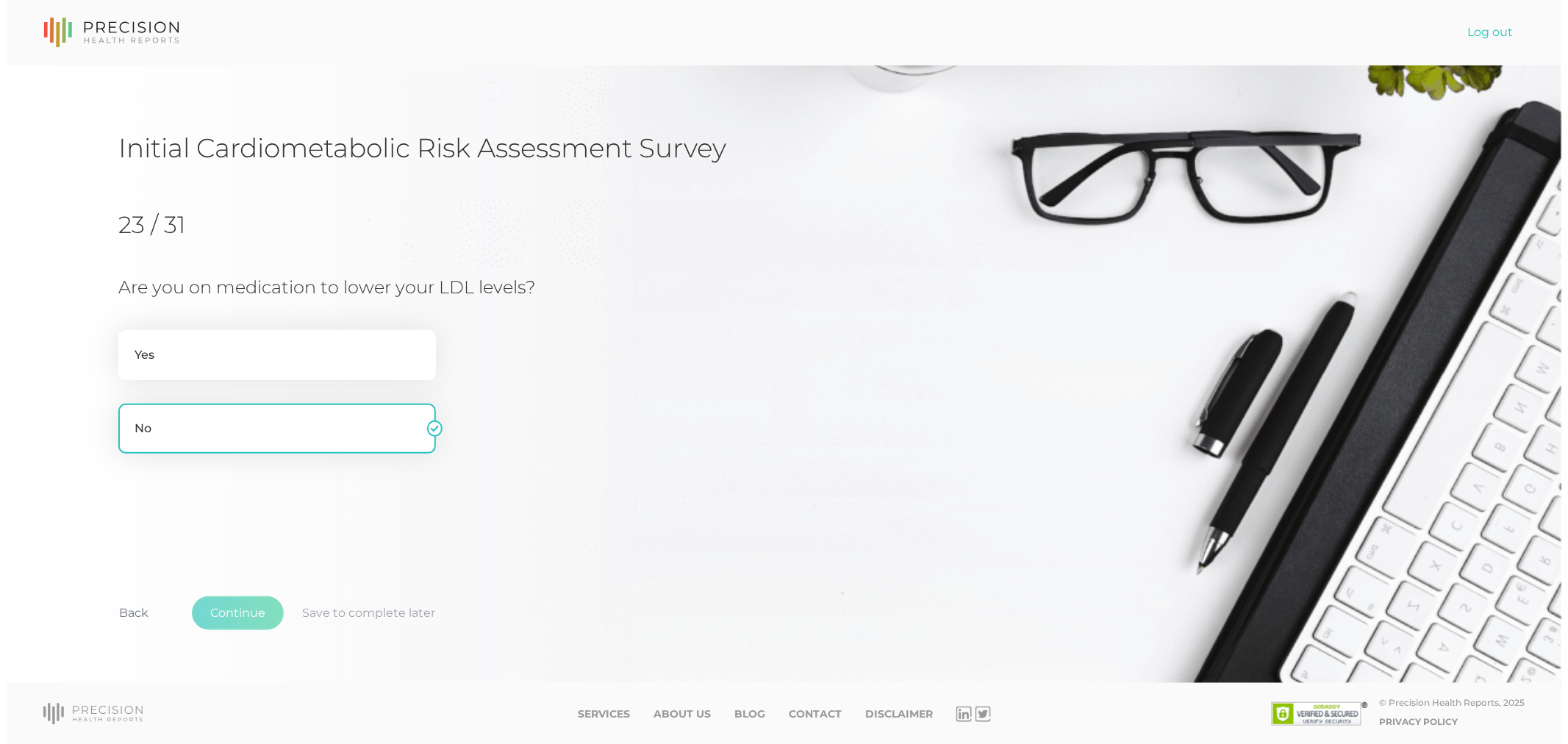
scroll to position [0, 0]
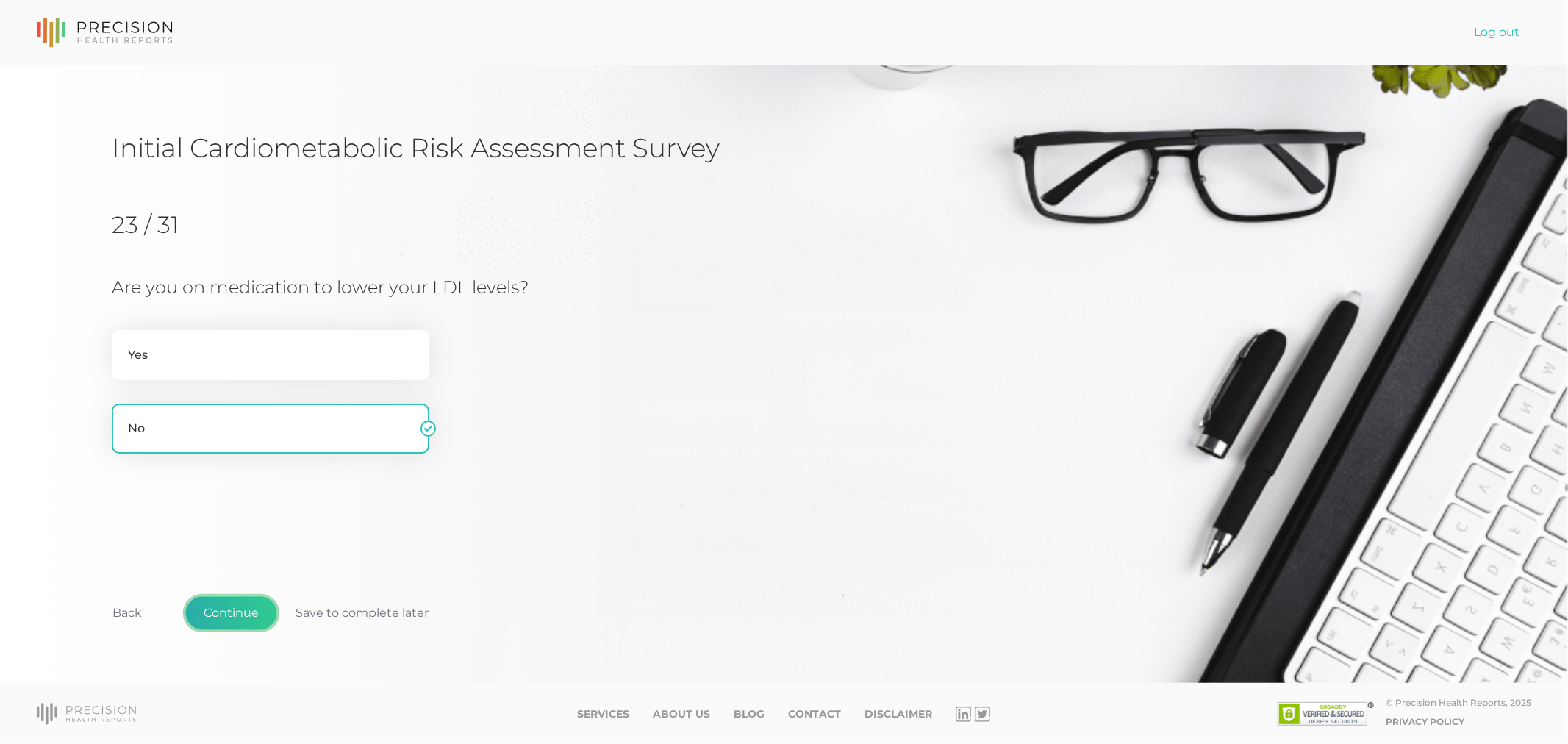
click at [209, 614] on button "Continue" at bounding box center [230, 614] width 92 height 34
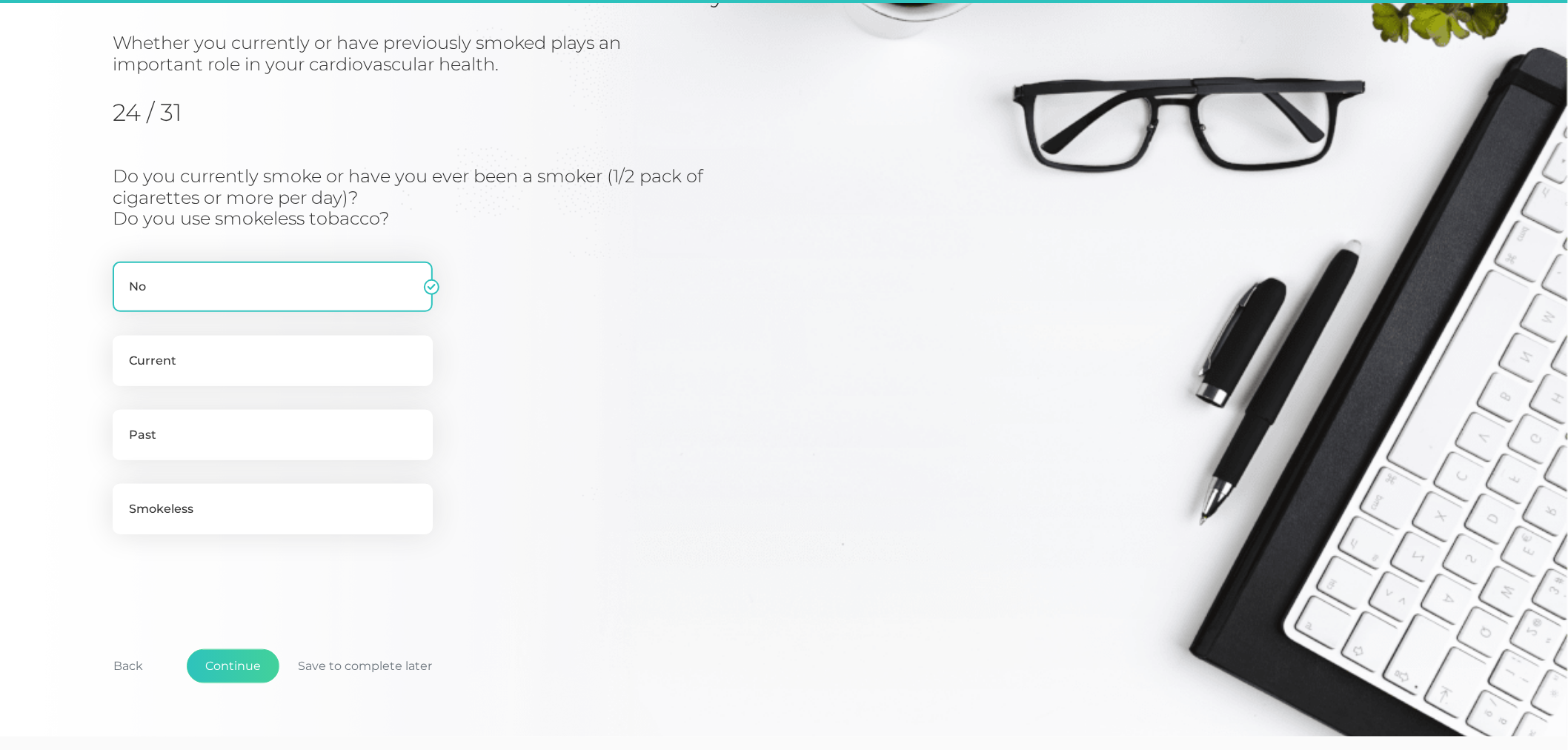
scroll to position [188, 0]
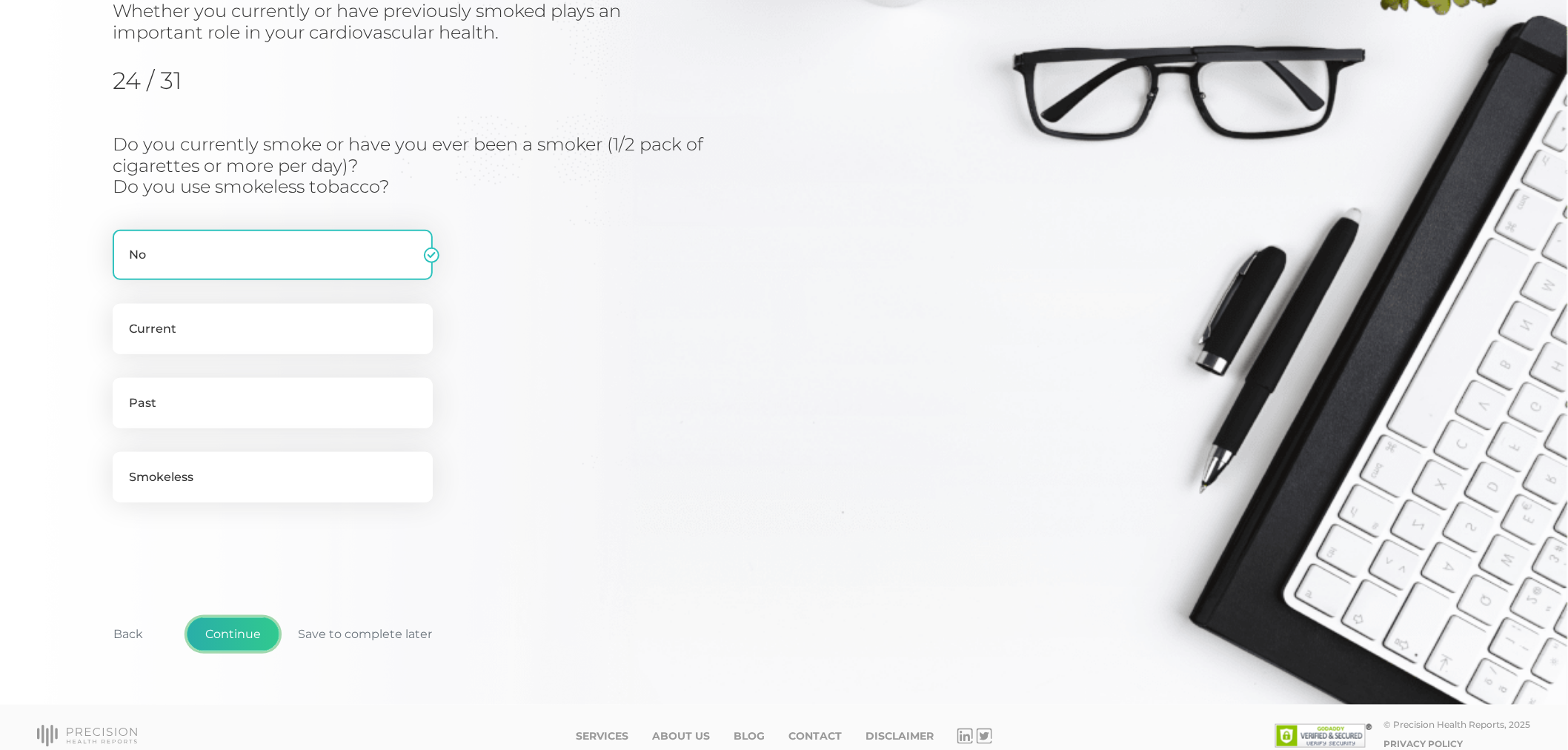
drag, startPoint x: 220, startPoint y: 632, endPoint x: 225, endPoint y: 625, distance: 8.6
click at [222, 631] on button "Continue" at bounding box center [232, 635] width 92 height 34
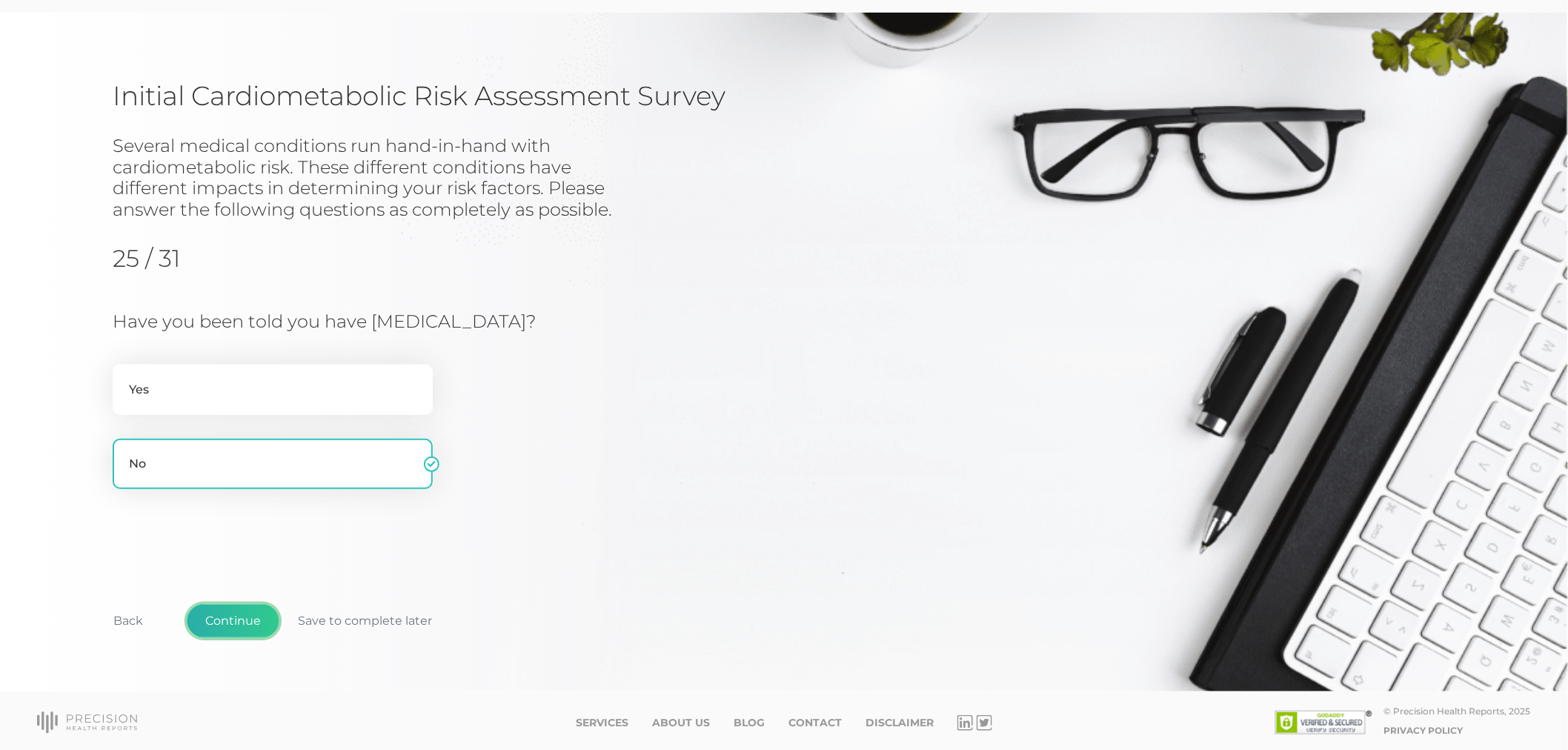
click at [219, 616] on button "Continue" at bounding box center [232, 621] width 92 height 34
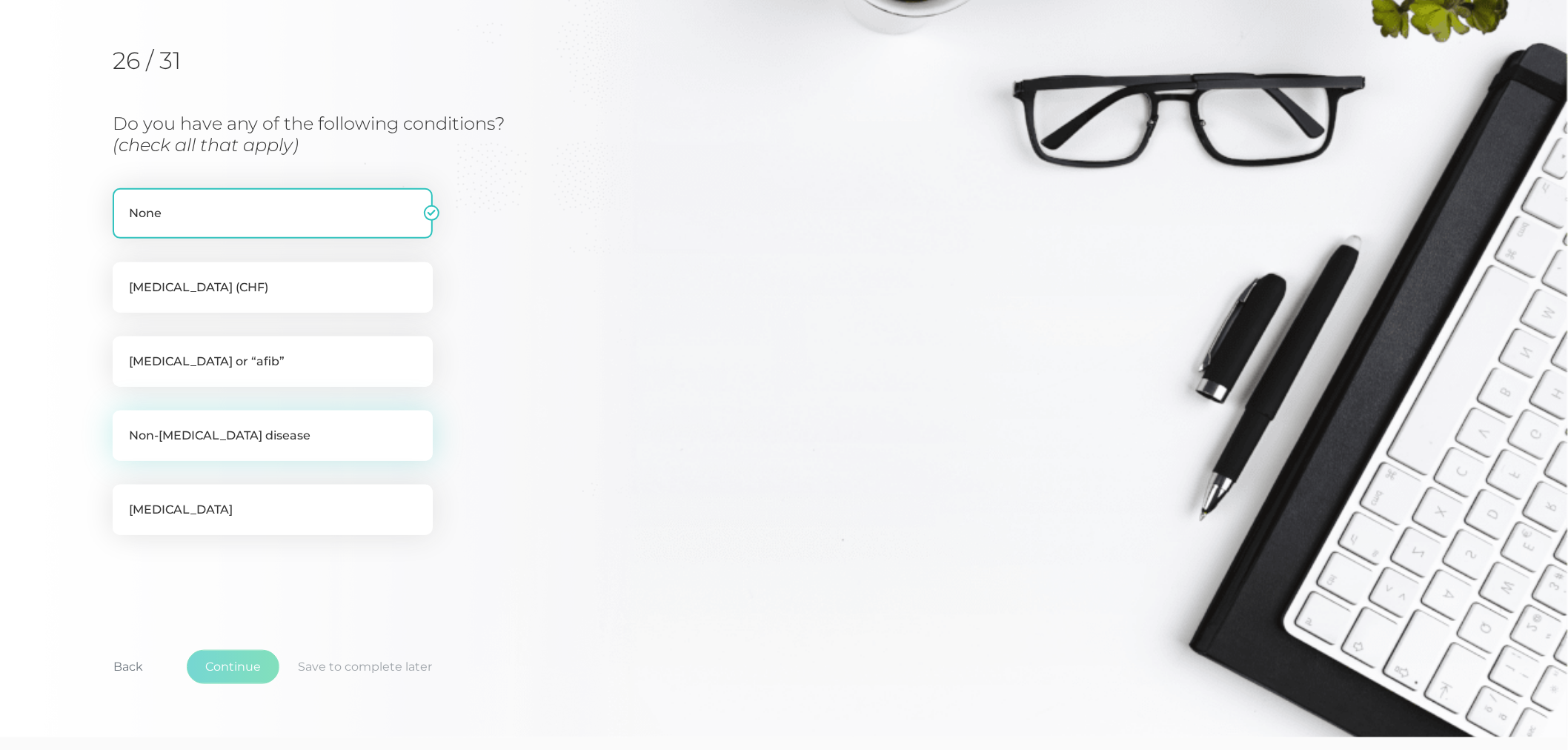
scroll to position [188, 0]
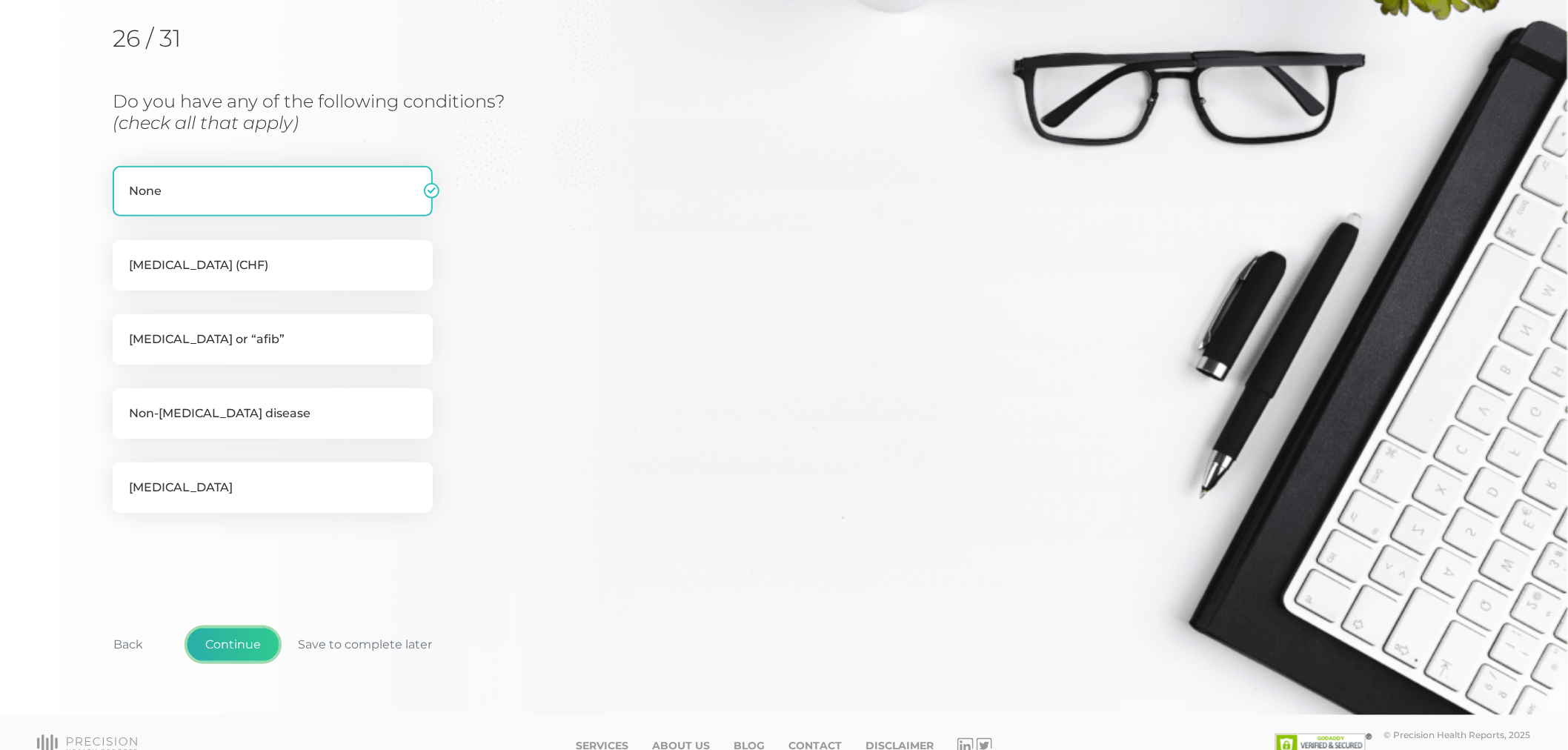
click at [248, 636] on button "Continue" at bounding box center [232, 645] width 92 height 34
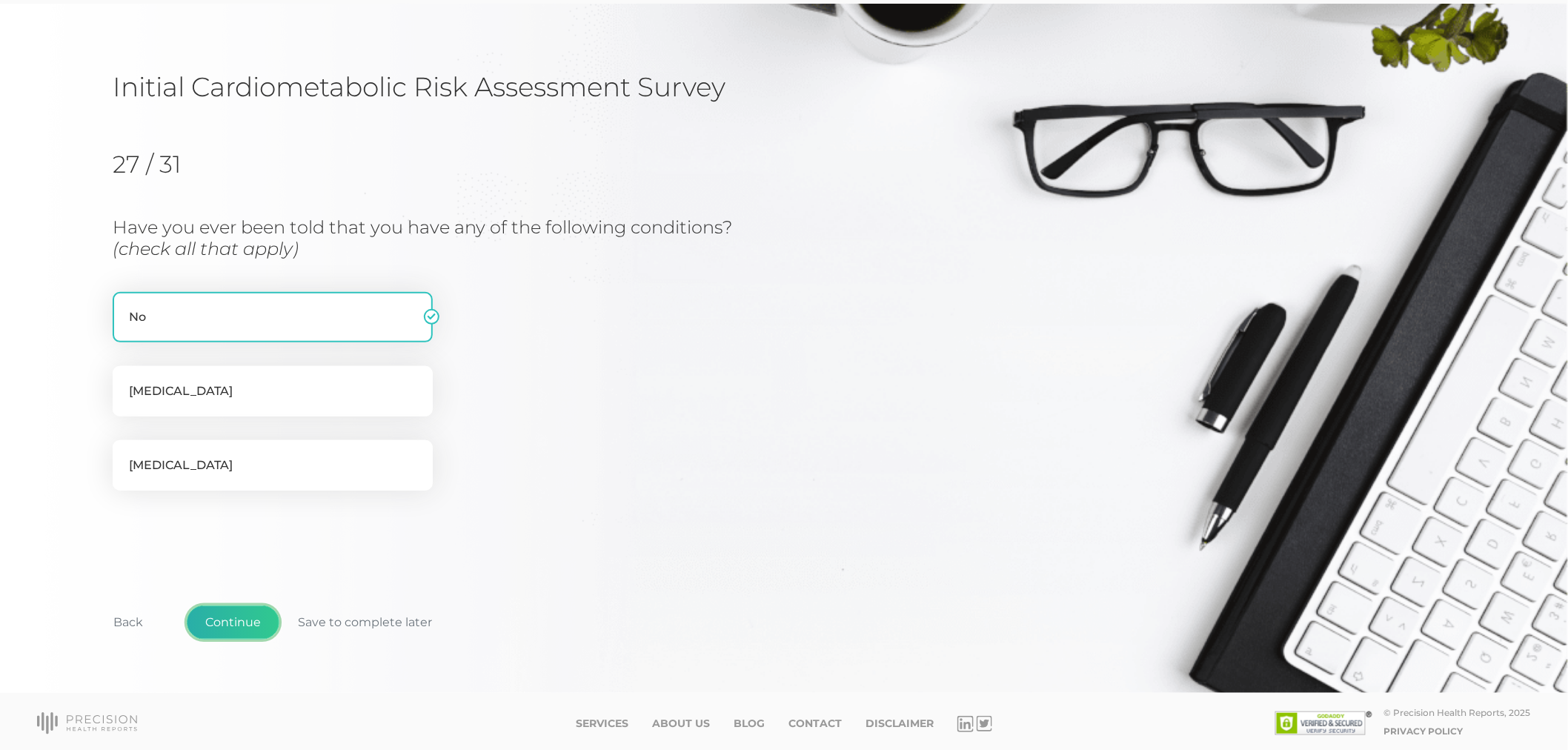
click at [238, 609] on button "Continue" at bounding box center [232, 623] width 92 height 34
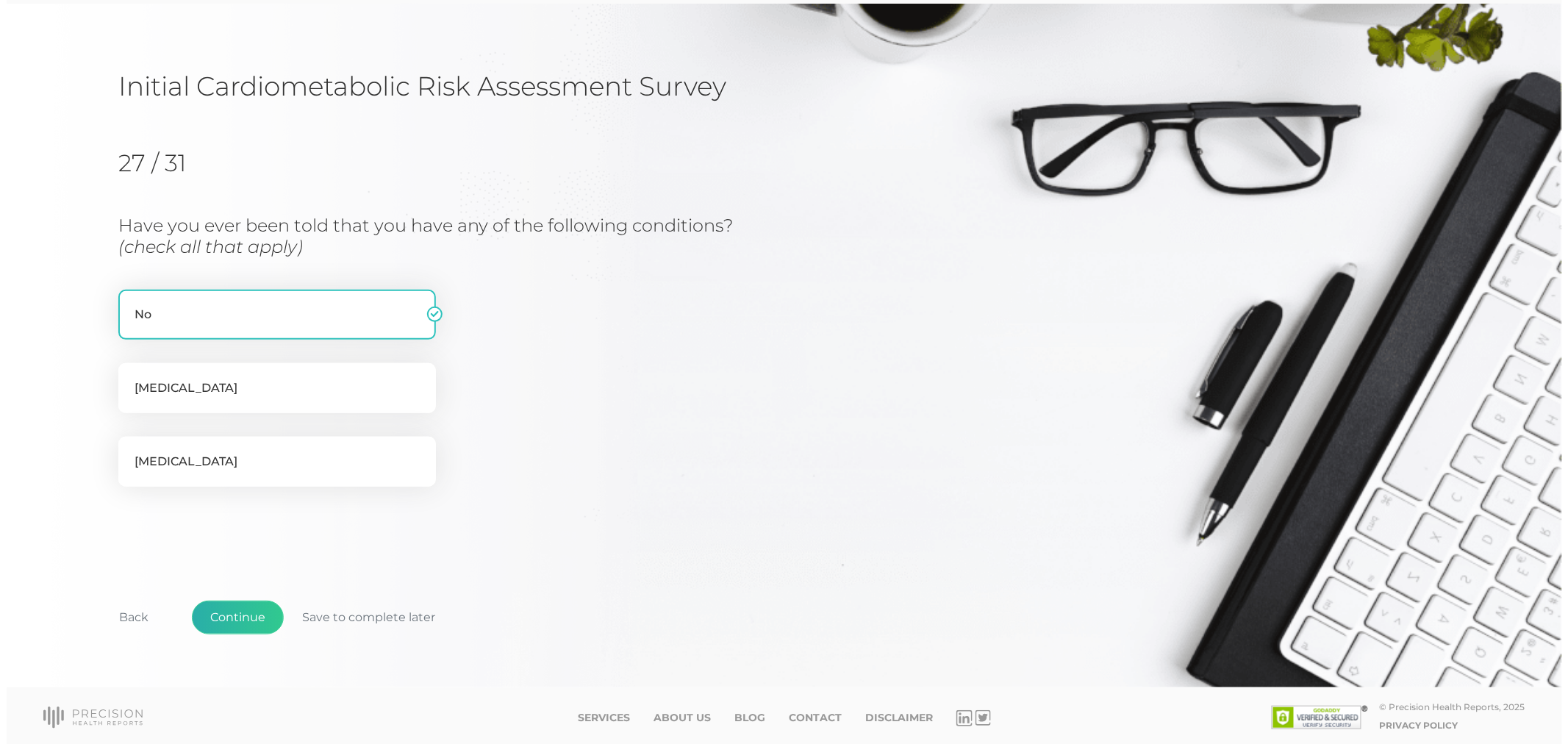
scroll to position [0, 0]
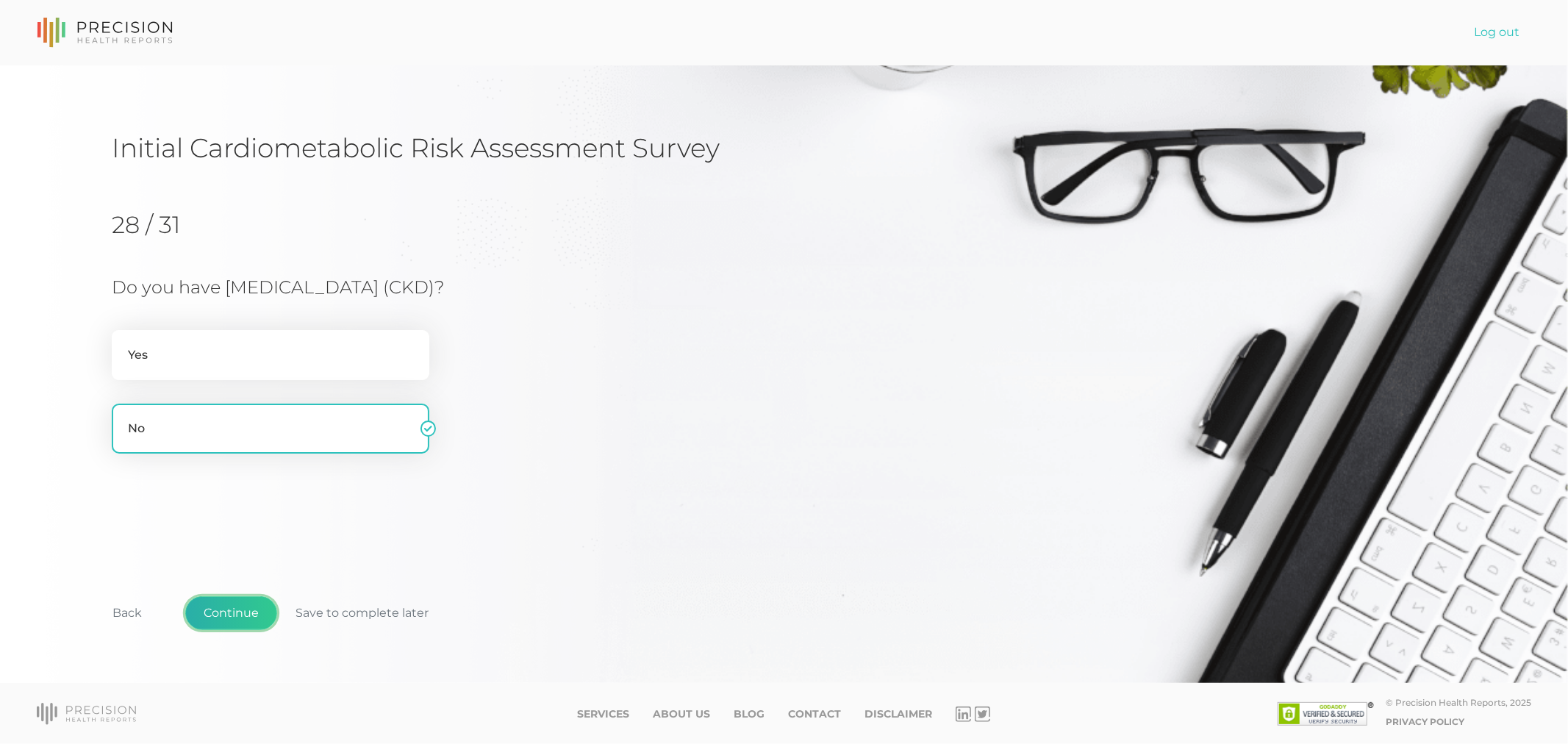
click at [240, 608] on button "Continue" at bounding box center [230, 614] width 92 height 34
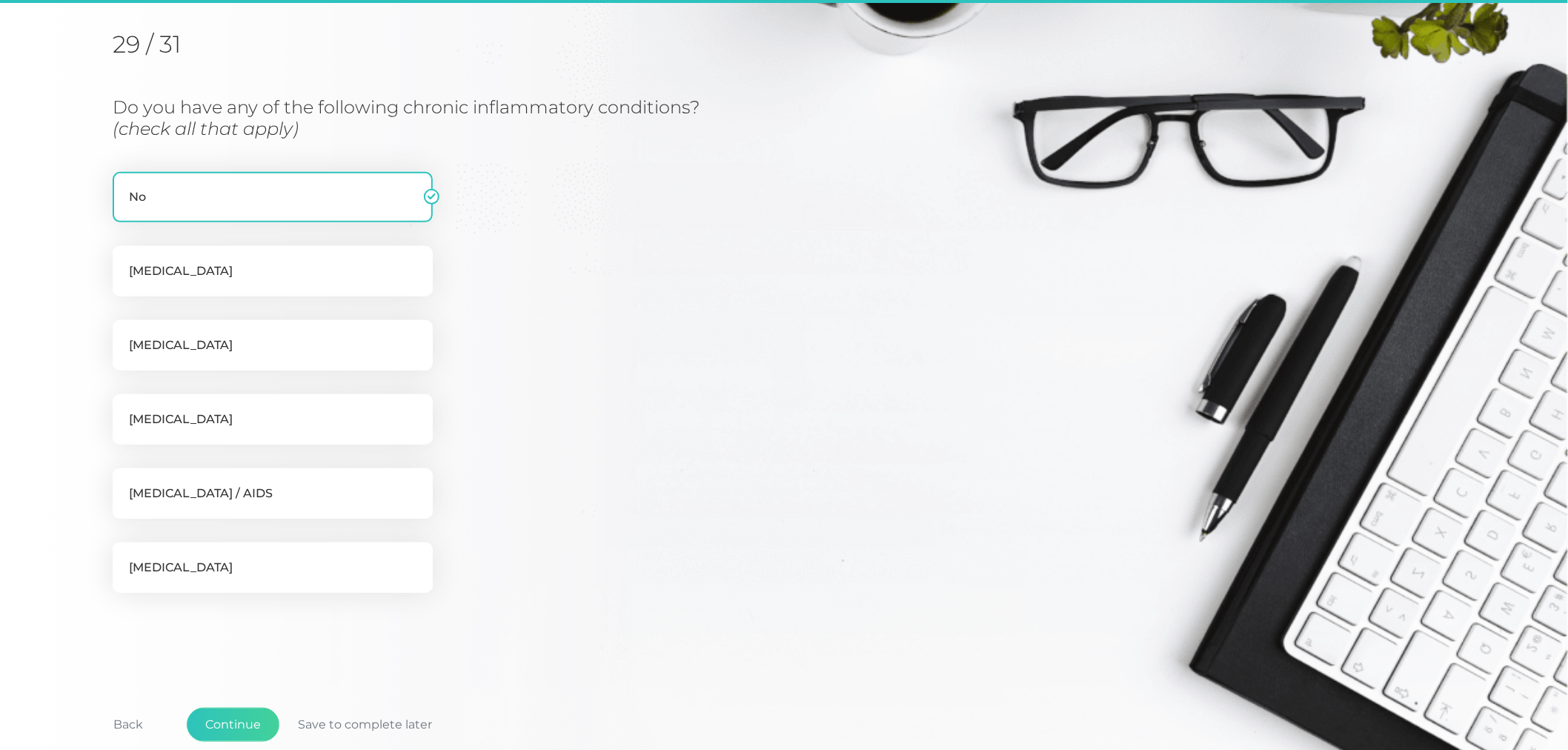
scroll to position [188, 0]
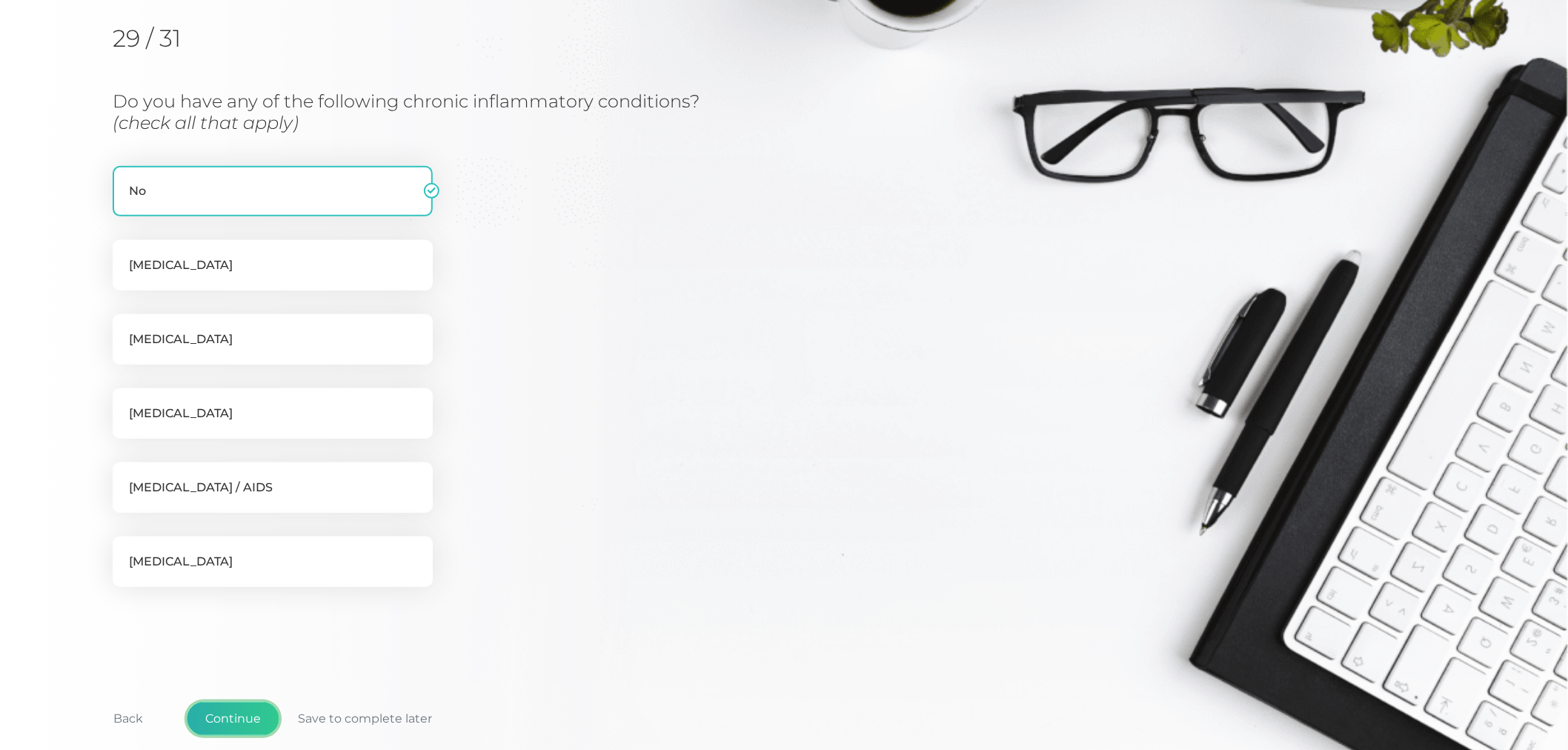
click at [217, 709] on button "Continue" at bounding box center [232, 719] width 92 height 34
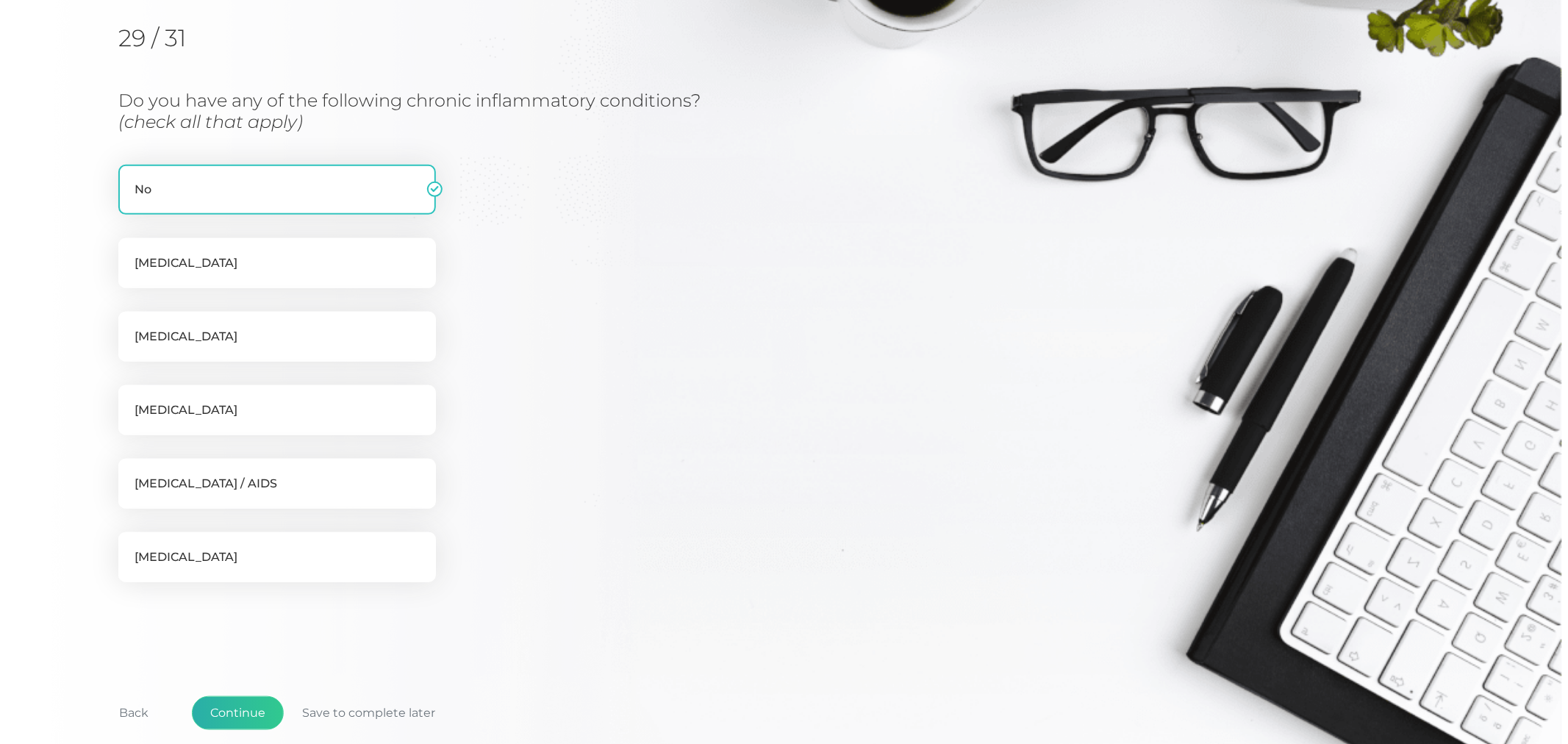
scroll to position [0, 0]
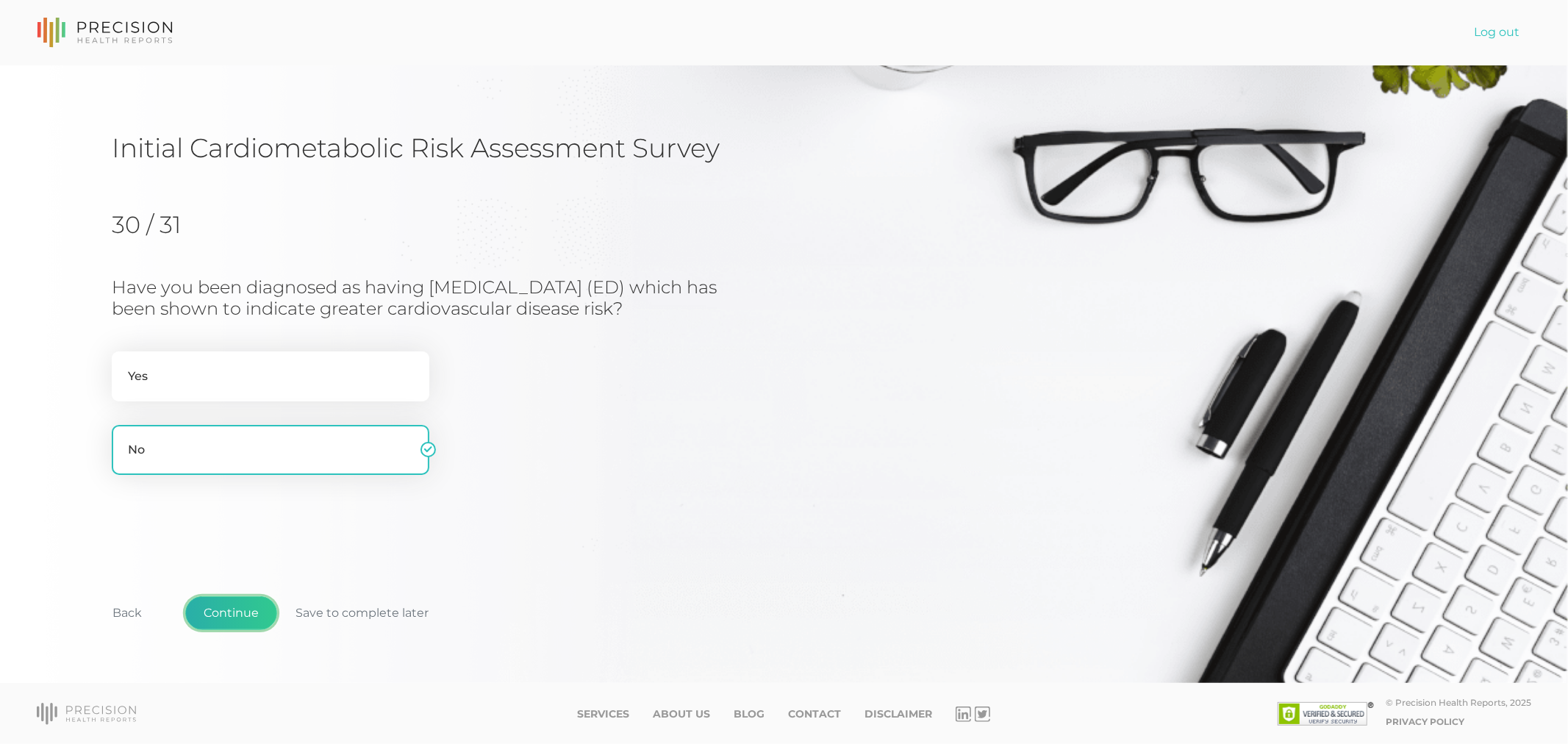
click at [247, 605] on button "Continue" at bounding box center [230, 614] width 92 height 34
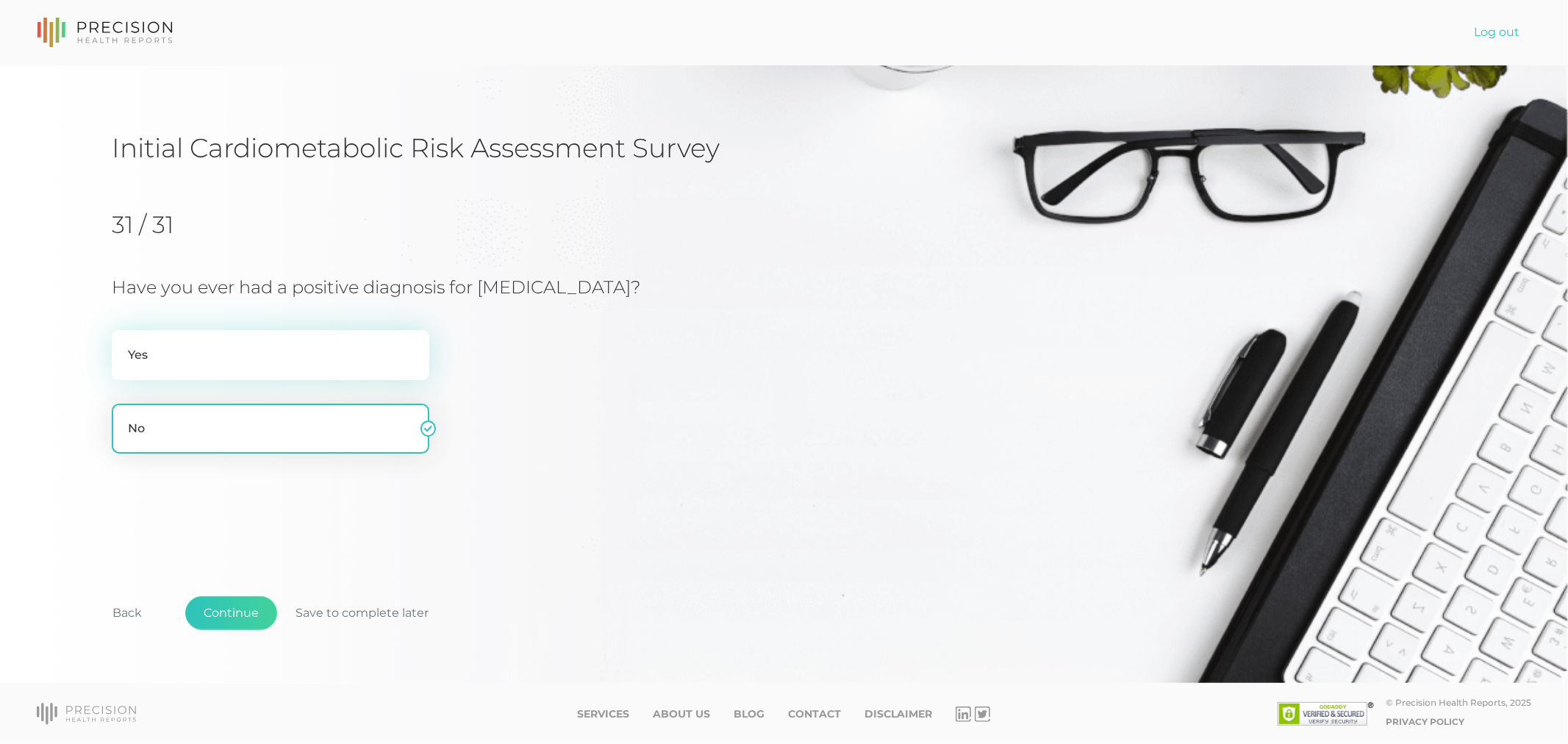
click at [204, 350] on label "Yes" at bounding box center [270, 354] width 317 height 50
click at [124, 345] on input "Yes" at bounding box center [118, 337] width 12 height 14
radio input "true"
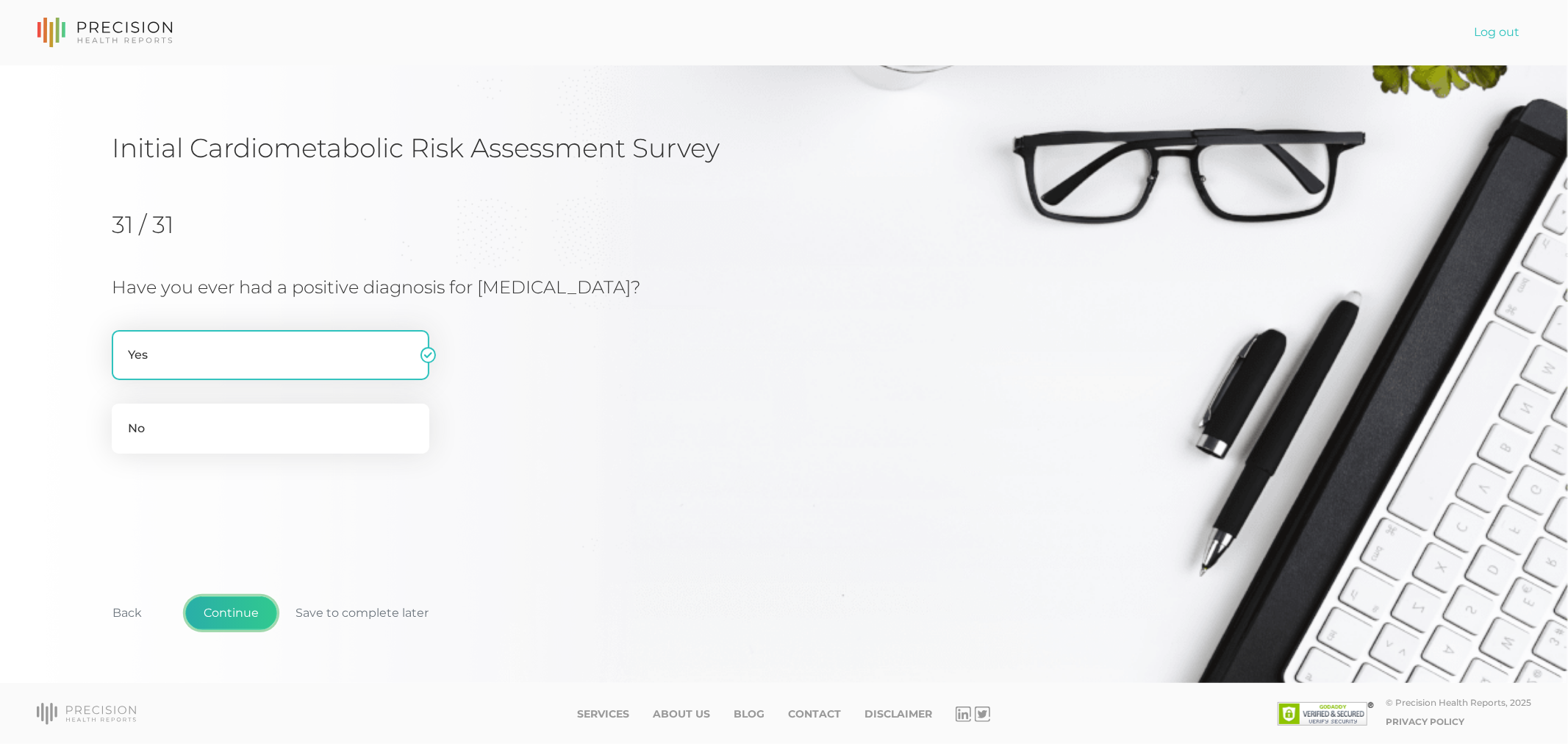
drag, startPoint x: 230, startPoint y: 608, endPoint x: 225, endPoint y: 616, distance: 9.4
click at [225, 616] on button "Continue" at bounding box center [230, 614] width 92 height 34
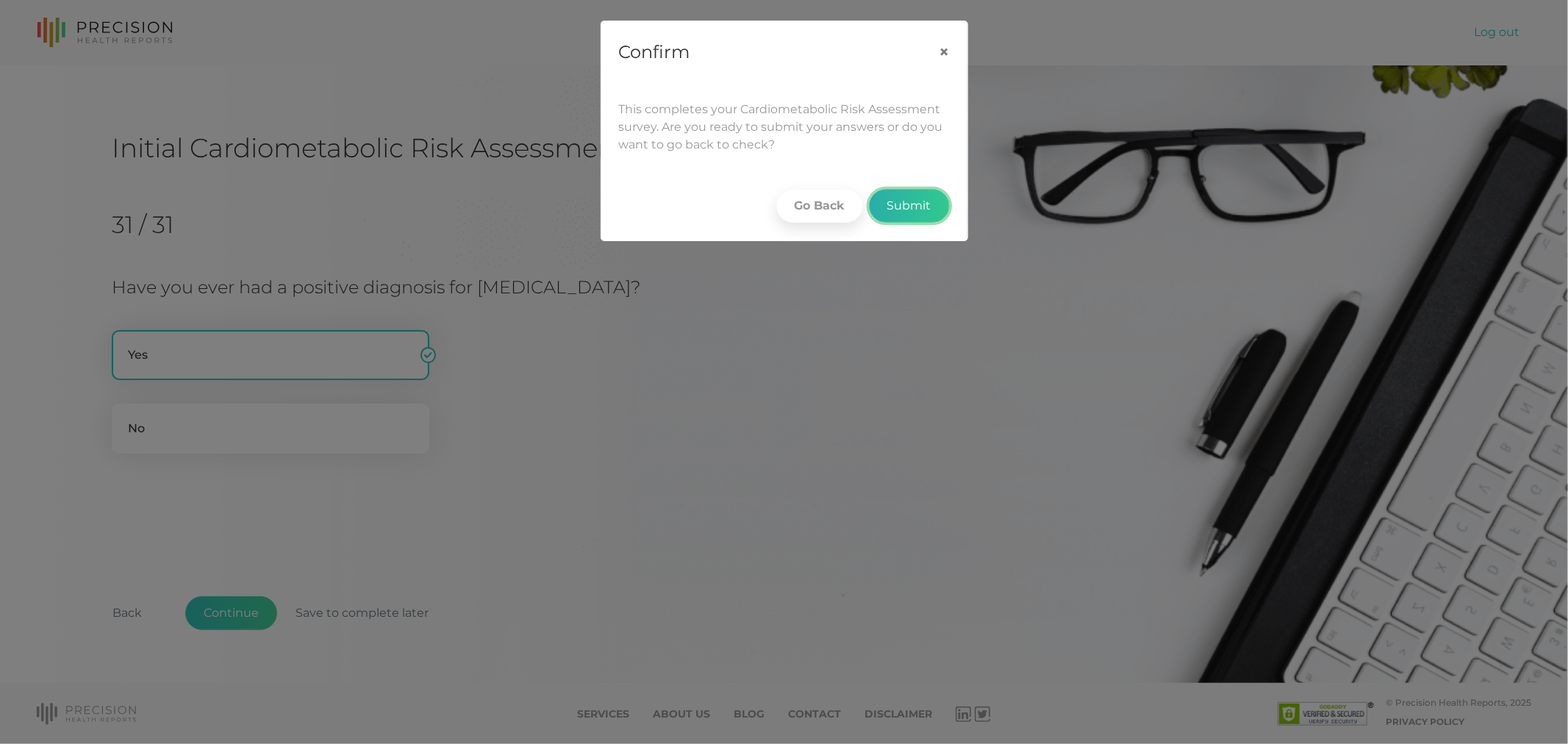
drag, startPoint x: 903, startPoint y: 197, endPoint x: 893, endPoint y: 196, distance: 10.0
click at [902, 197] on button "Submit" at bounding box center [909, 206] width 81 height 34
